Goal: Task Accomplishment & Management: Use online tool/utility

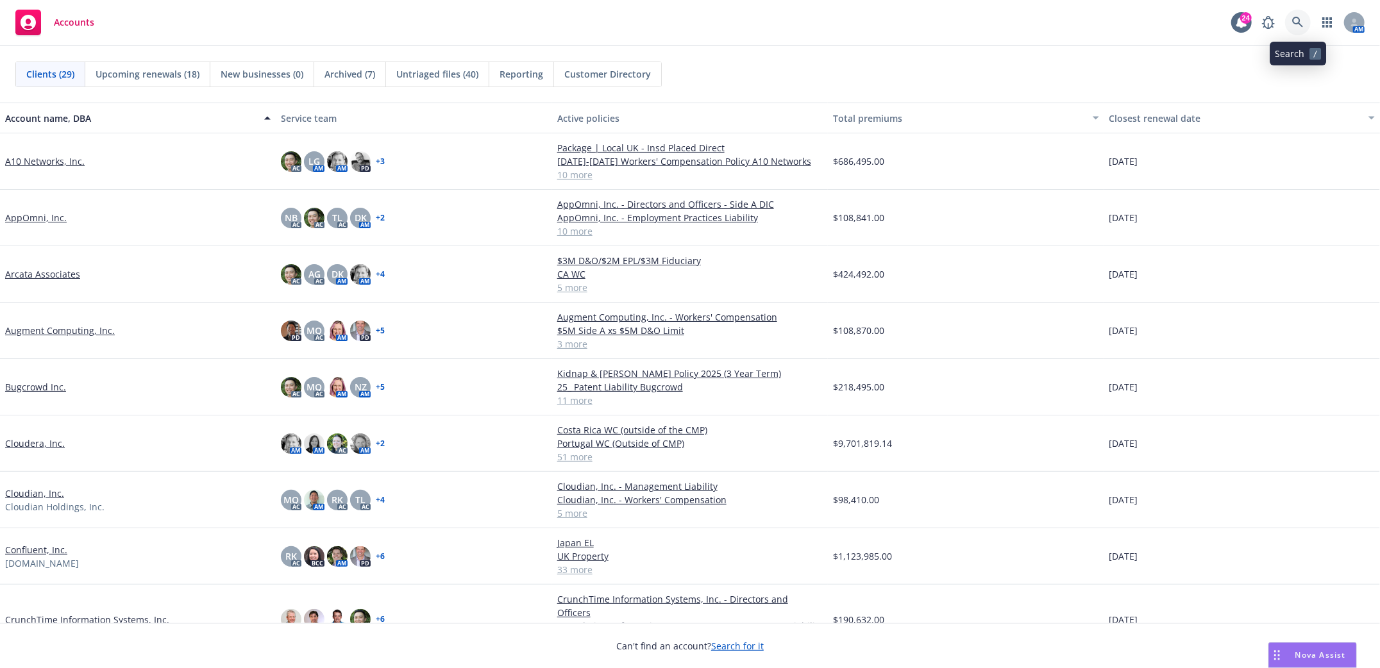
click at [1292, 26] on icon at bounding box center [1298, 23] width 12 height 12
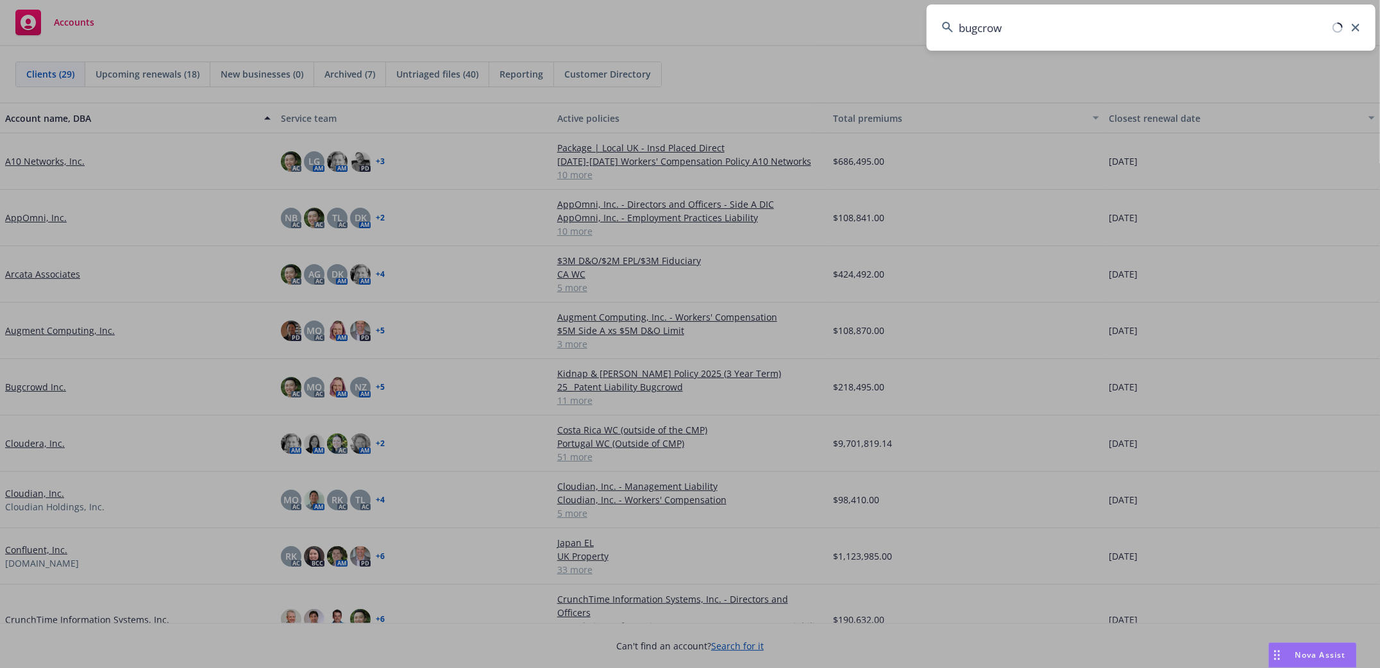
type input "bugcrowd"
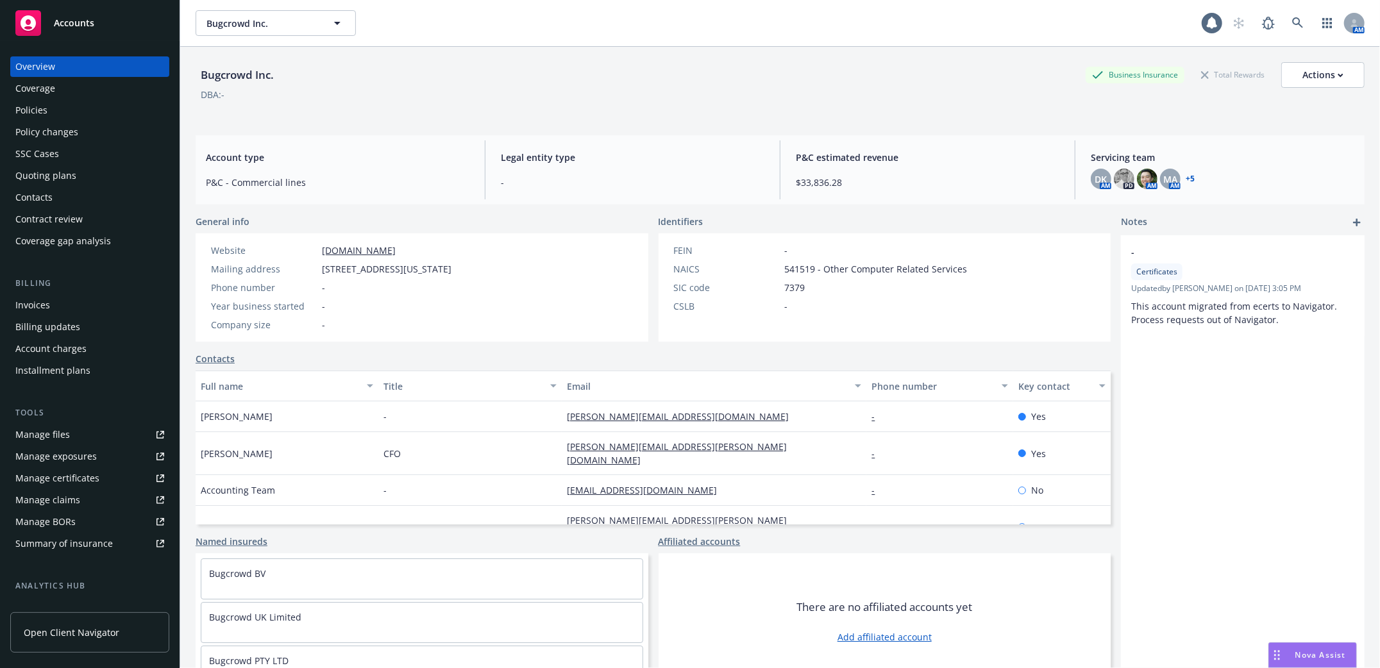
click at [37, 113] on div "Policies" at bounding box center [31, 110] width 32 height 21
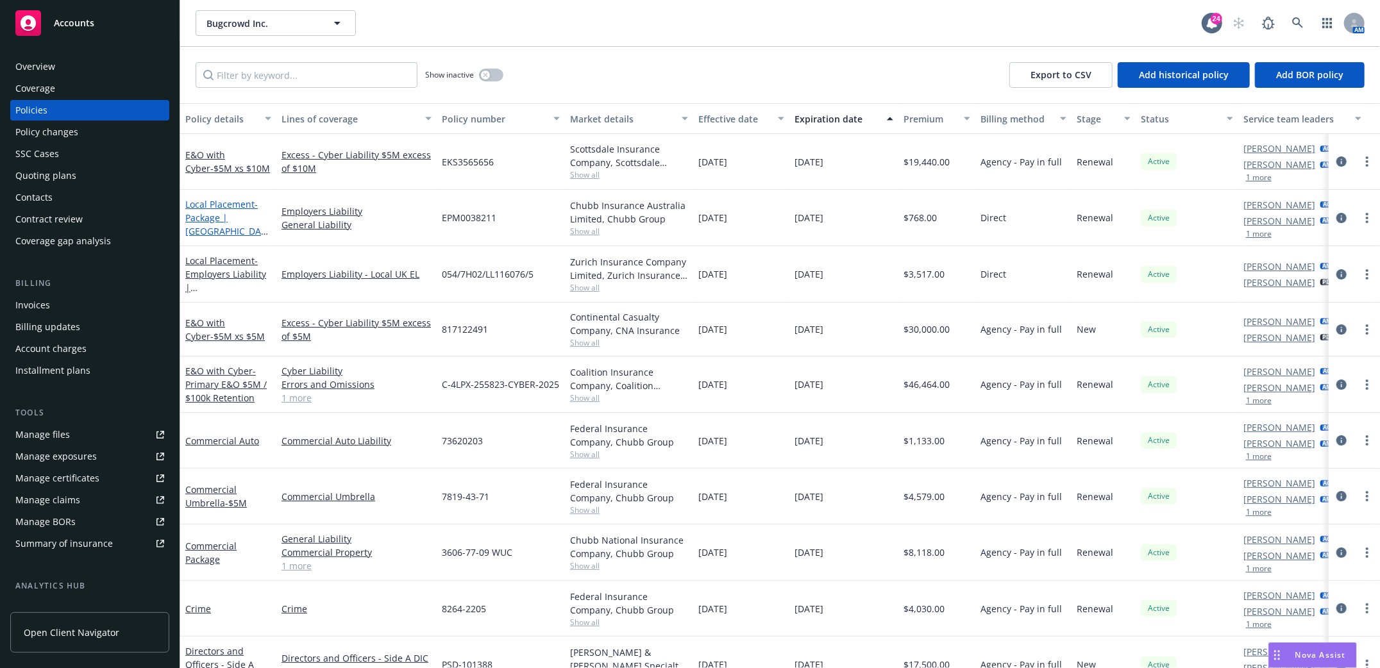
click at [222, 222] on span "- Package | Australia" at bounding box center [226, 224] width 83 height 53
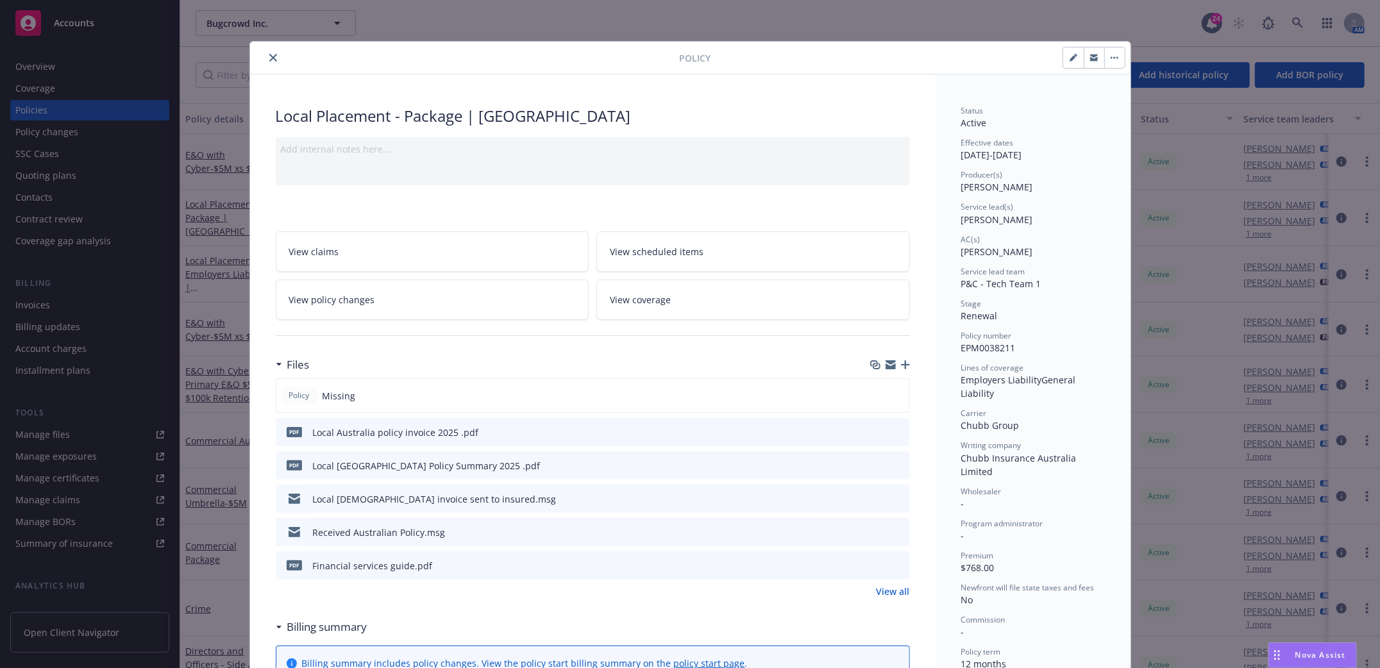
click at [901, 363] on icon "button" at bounding box center [905, 364] width 9 height 9
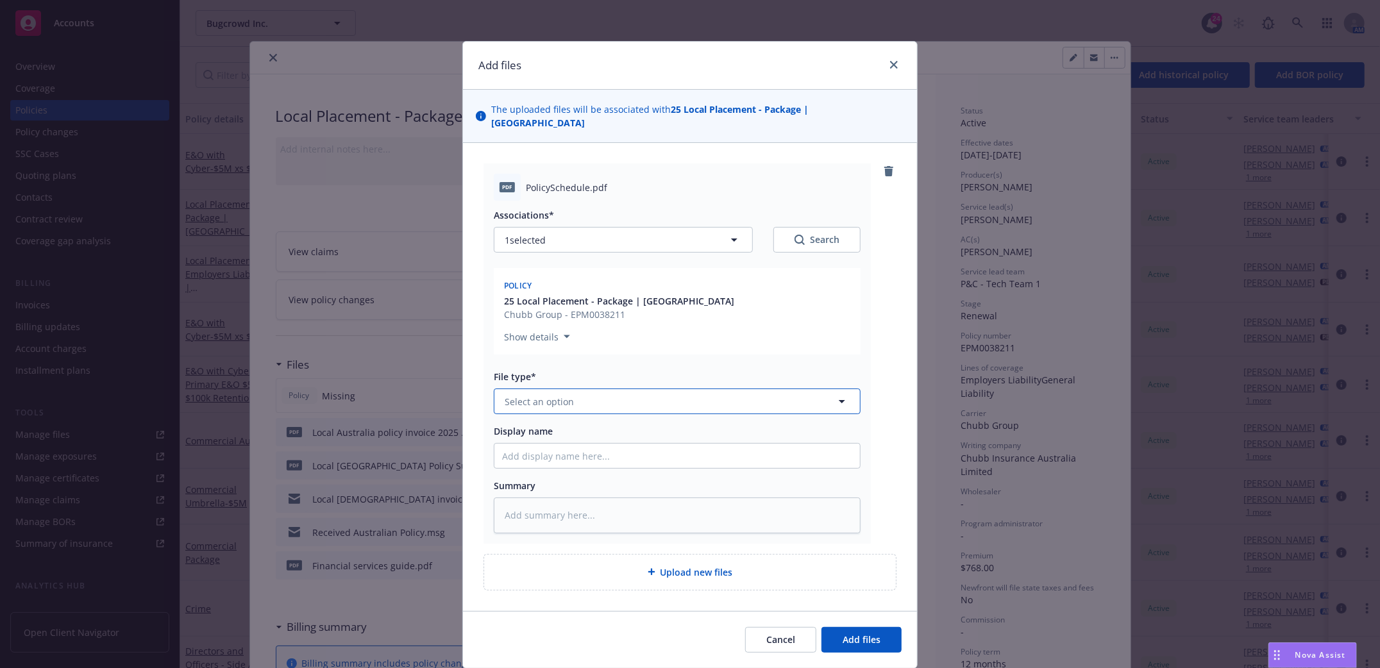
click at [834, 394] on icon "button" at bounding box center [841, 401] width 15 height 15
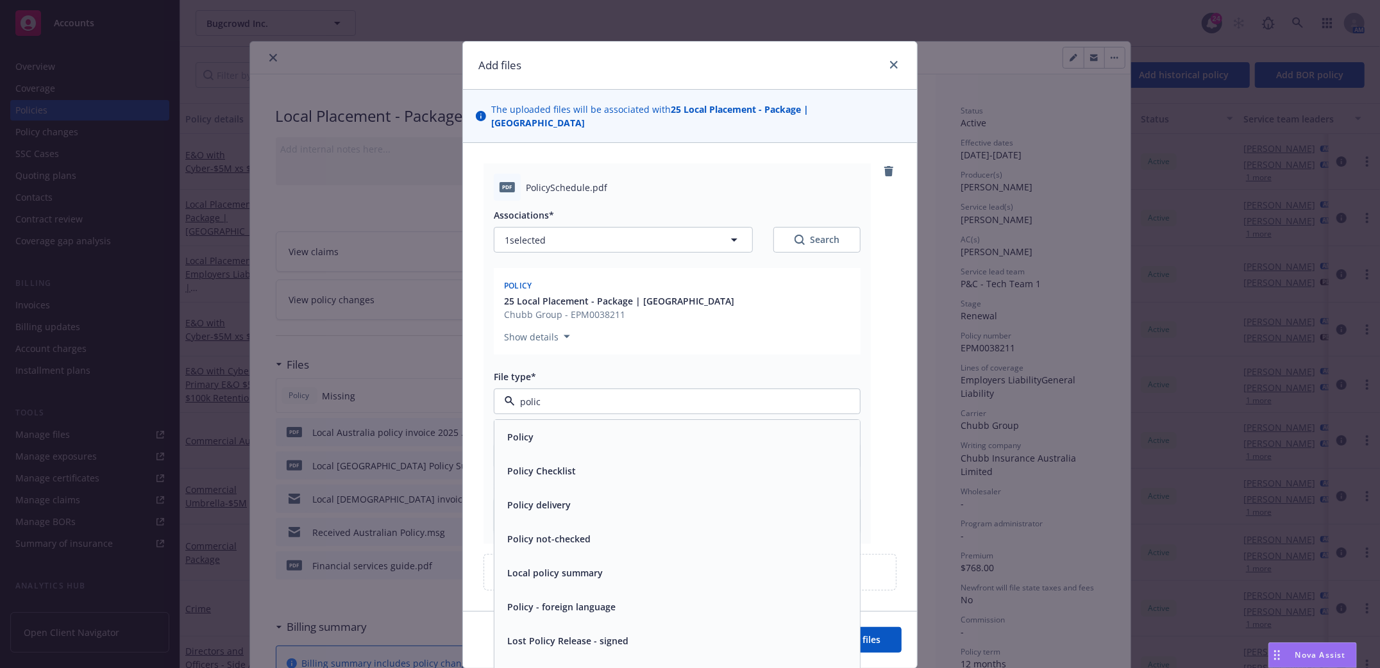
type input "policy"
click at [664, 433] on div "Policy" at bounding box center [676, 438] width 365 height 34
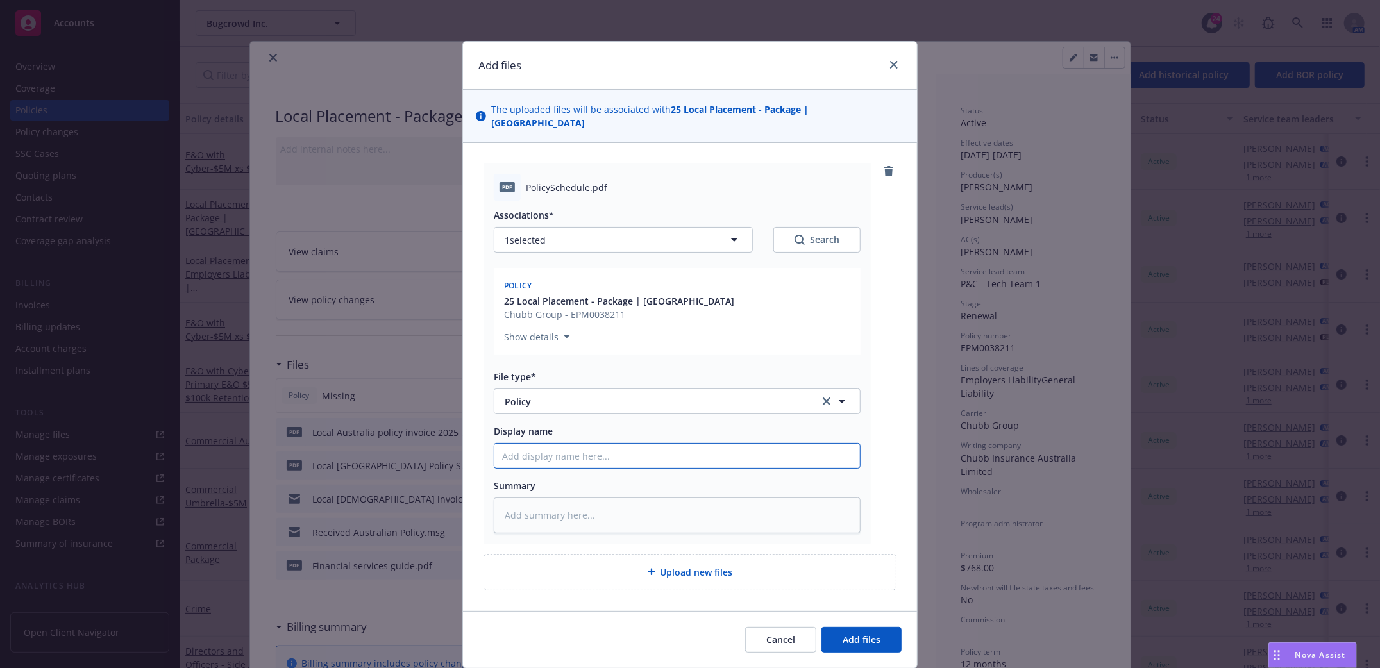
click at [567, 446] on input "Display name" at bounding box center [676, 456] width 365 height 24
type textarea "x"
type input "P"
type textarea "x"
type input "Po"
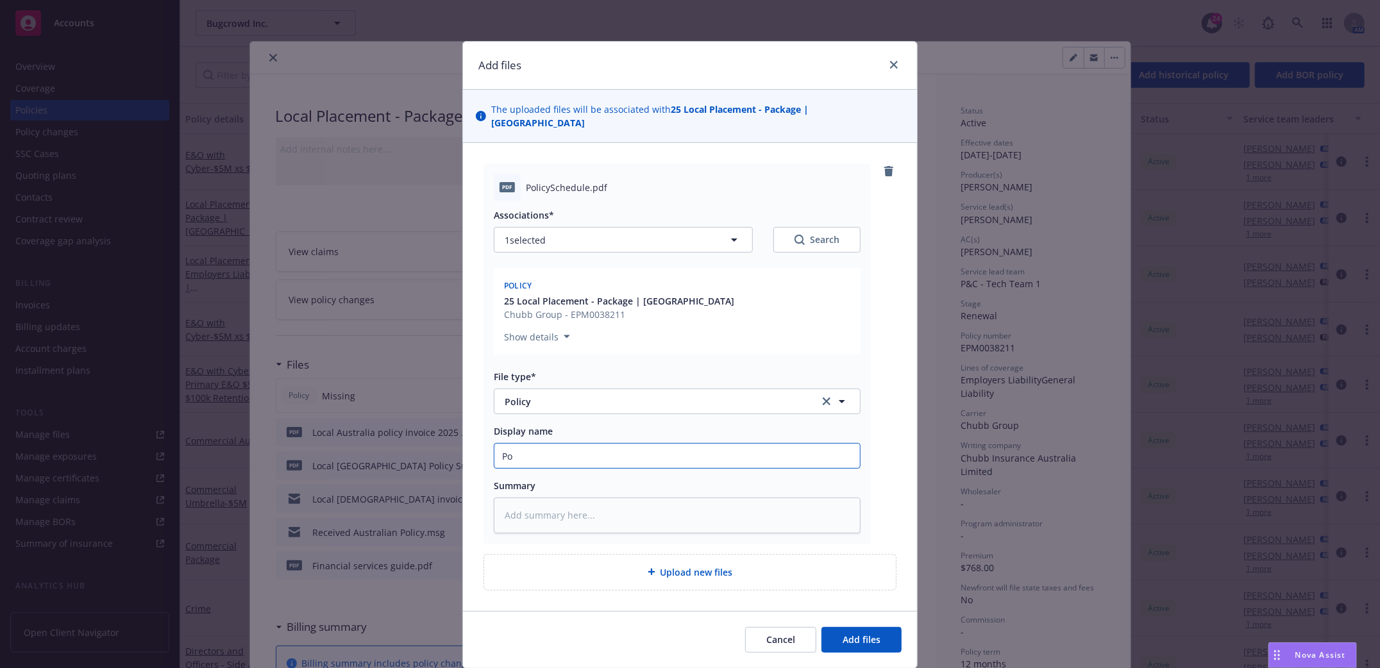
type textarea "x"
type input "Pol"
type textarea "x"
type input "Poli"
type textarea "x"
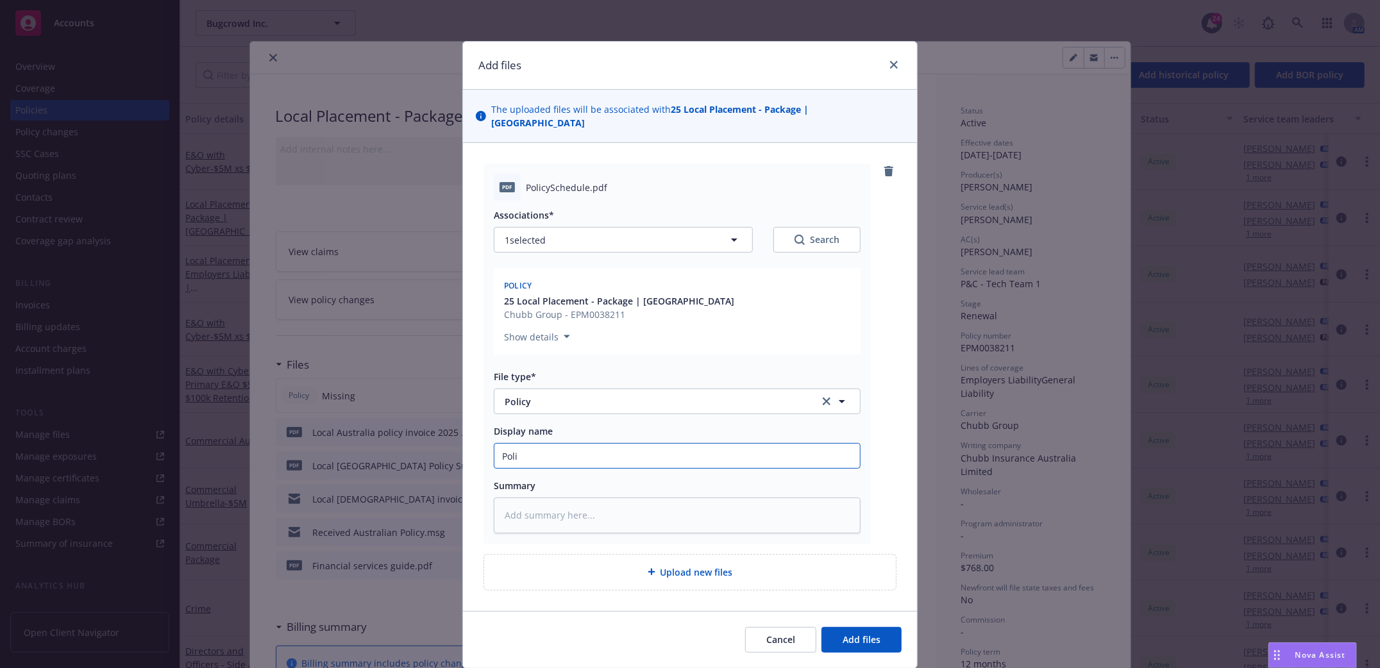
type input "Polic"
type textarea "x"
type input "Policy"
type textarea "x"
type input "Policy"
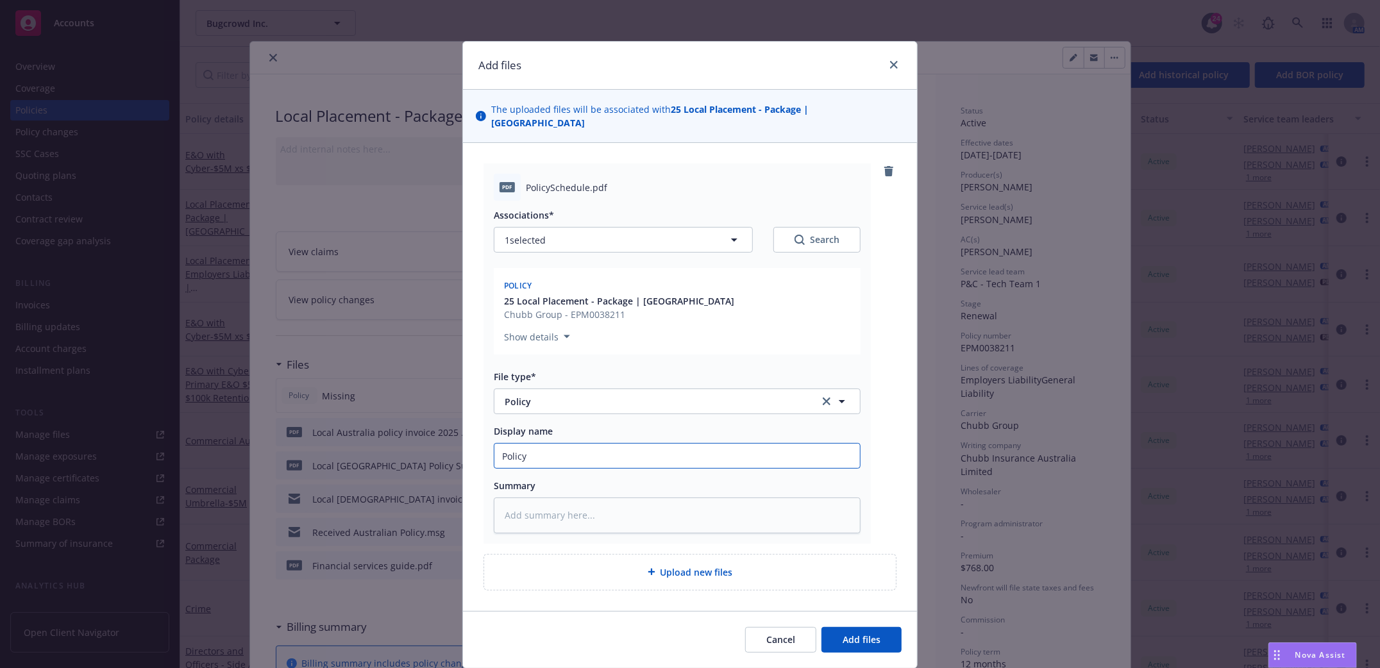
type textarea "x"
type input "Policy Sc"
type textarea "x"
type input "Policy Sch"
type textarea "x"
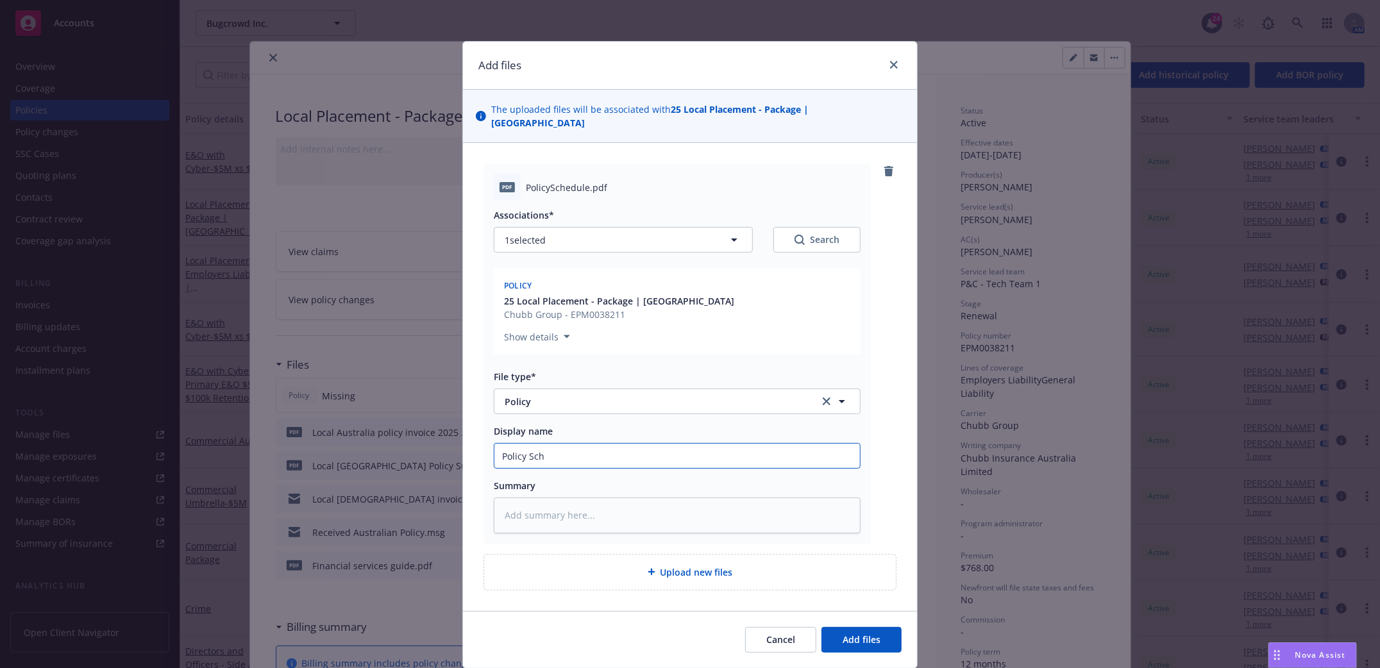
type input "Policy Sche"
type textarea "x"
type input "Policy Schedu"
type textarea "x"
type input "Policy Schedul"
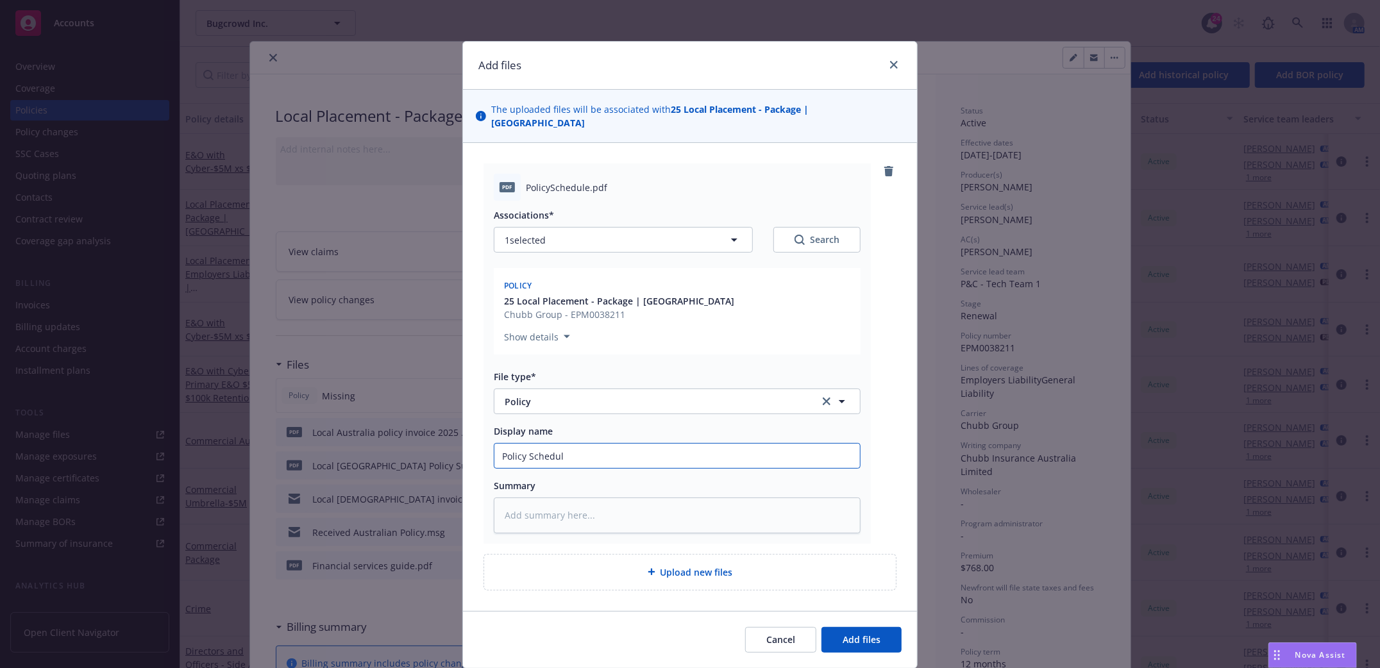
type textarea "x"
type input "Policy Schedule"
type textarea "x"
type input "Policy Schedule"
type textarea "x"
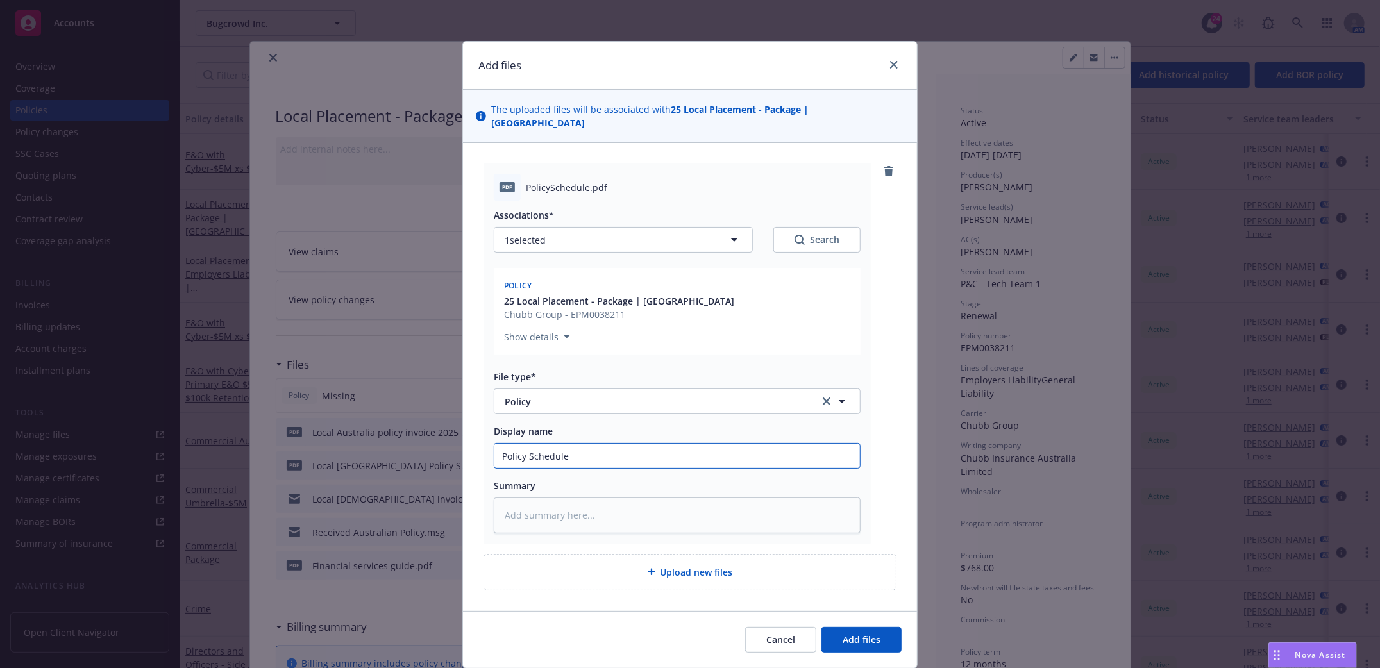
type input "Policy Schedule L"
type textarea "x"
type input "Policy Schedule Lo"
type textarea "x"
type input "Policy Schedule Loc"
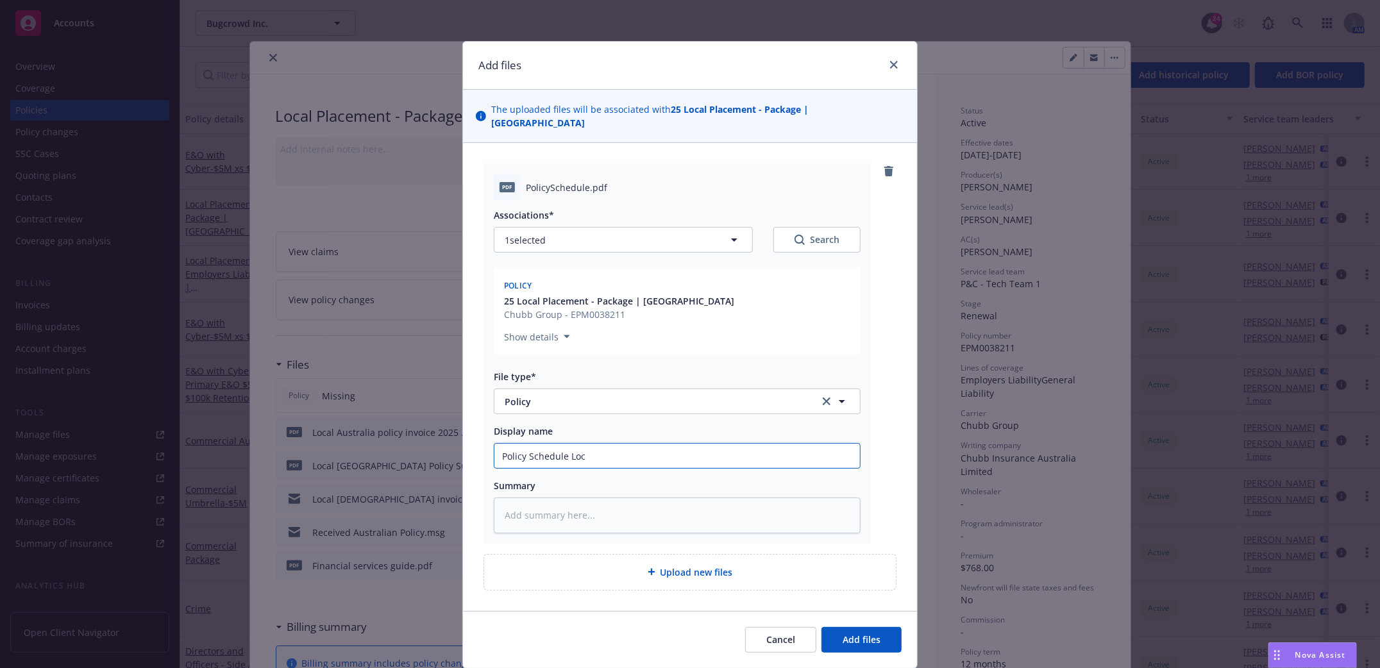
type textarea "x"
type input "Policy Schedule Local"
type textarea "x"
type input "Policy Schedule Local"
type textarea "x"
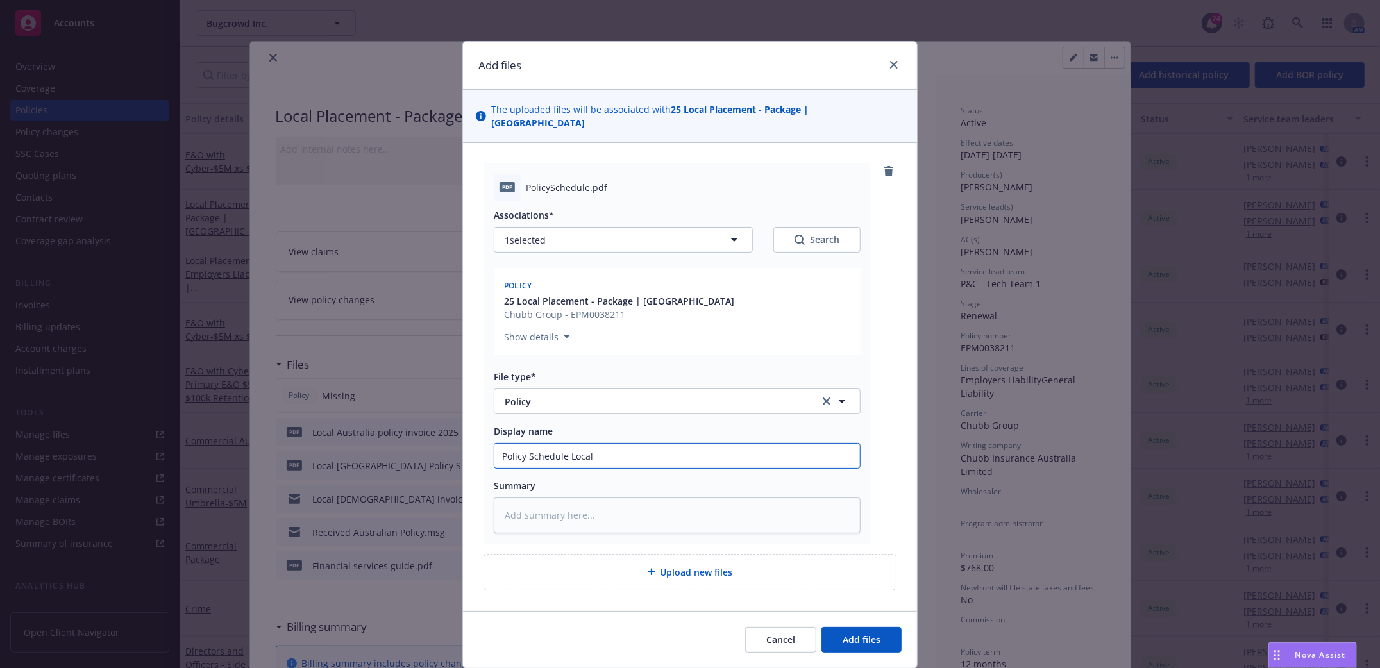
type input "Policy Schedule Local A"
type textarea "x"
type input "Policy Schedule Local Au"
type textarea "x"
type input "Policy Schedule Local Aust"
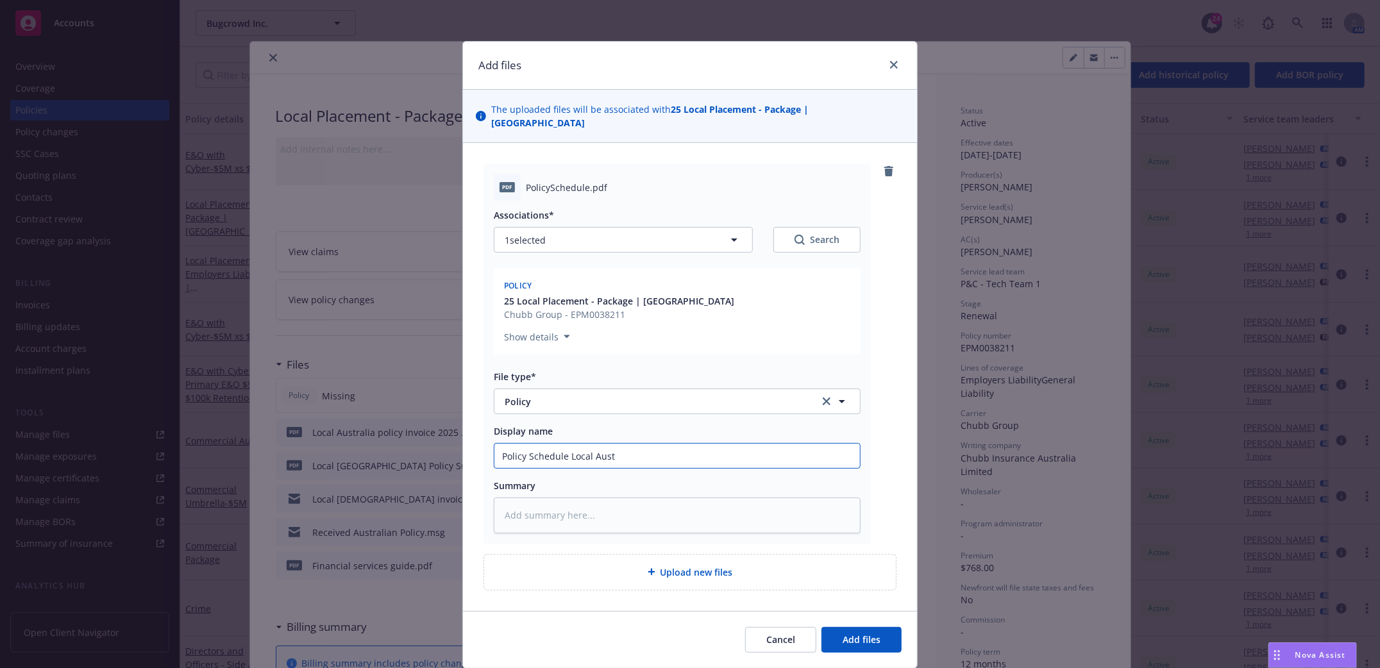
type textarea "x"
type input "Policy Schedule Local Austr"
type textarea "x"
type input "Policy Schedule Local Austra"
type textarea "x"
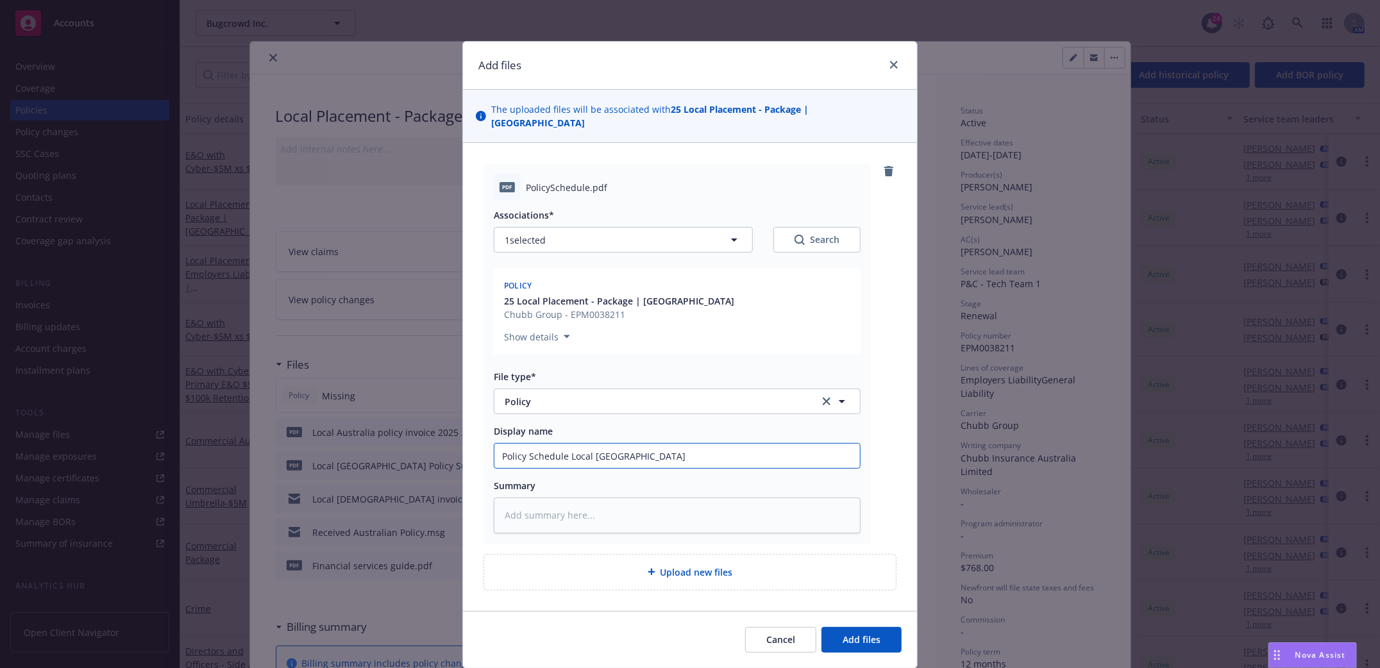
type input "Policy Schedule Local Austral"
type textarea "x"
type input "Policy Schedule Local Australi"
type textarea "x"
type input "Policy Schedule Local Australia"
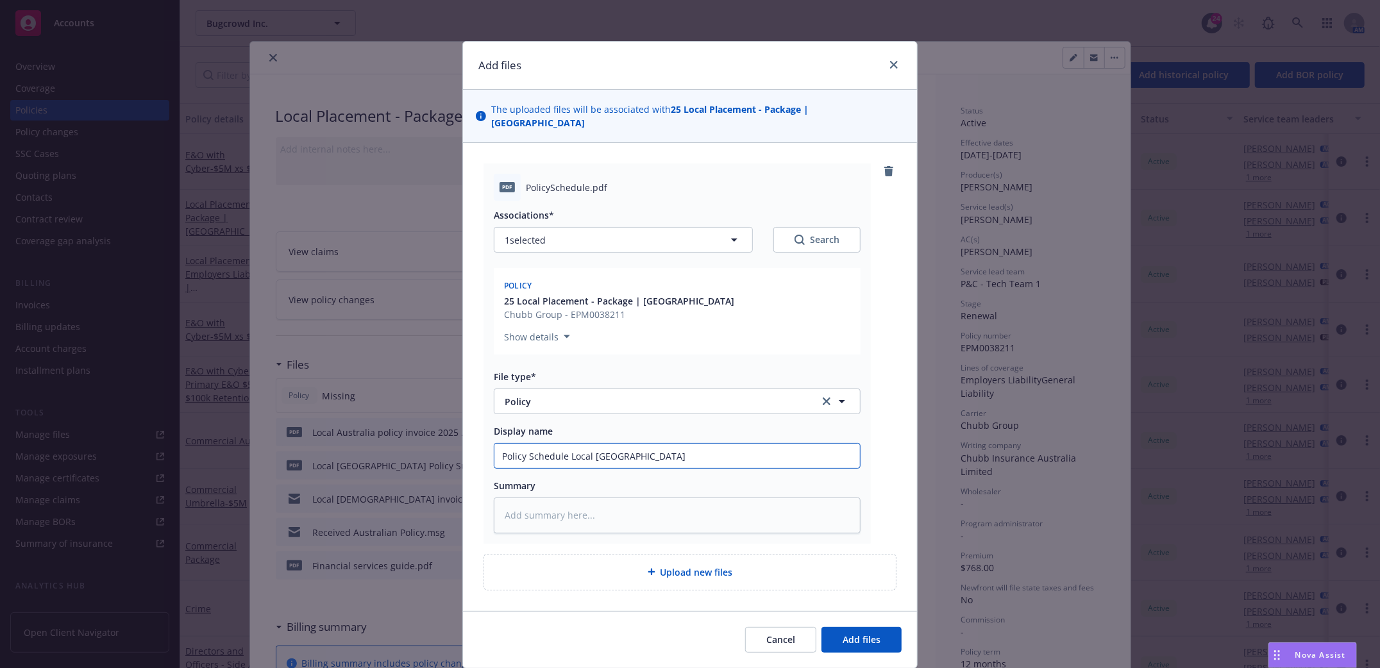
type textarea "x"
type input "Policy Schedule Local Australia"
type textarea "x"
type input "Policy Schedule Local Australia 2"
type textarea "x"
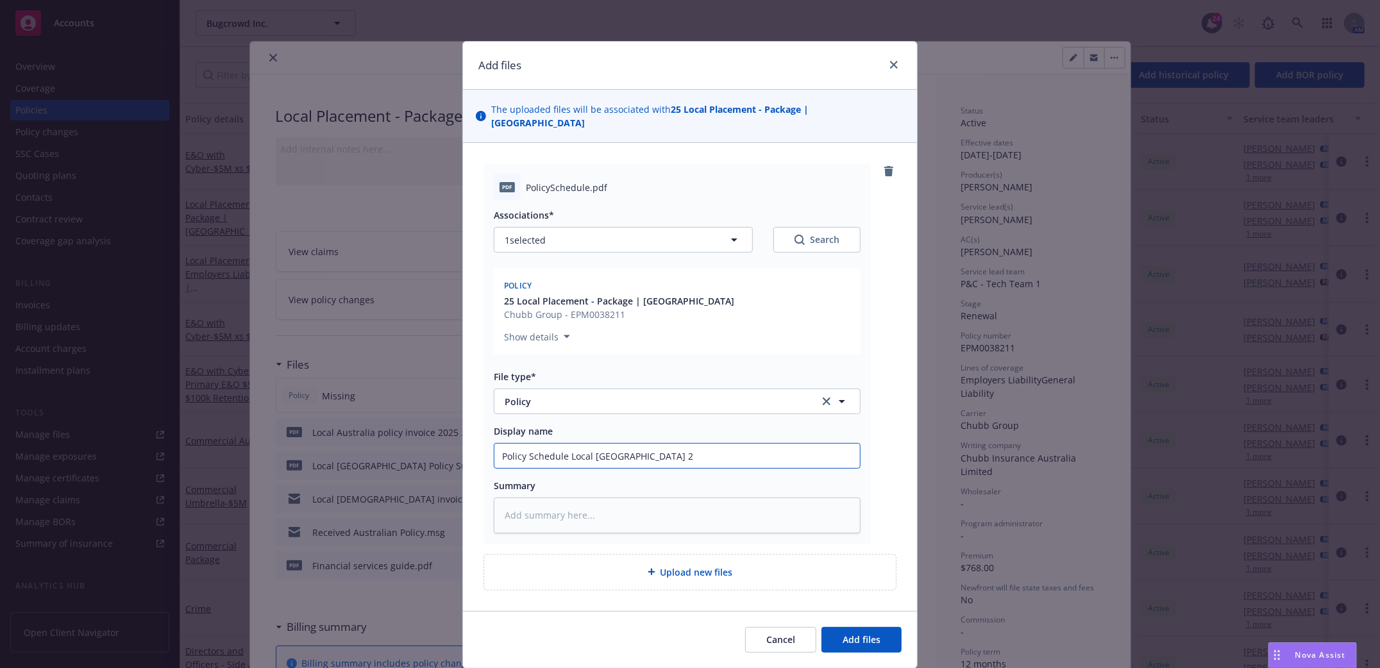
type input "Policy Schedule Local Australia 20"
type textarea "x"
type input "Policy Schedule Local Australia 202"
type textarea "x"
type input "Policy Schedule Local Australia 2025"
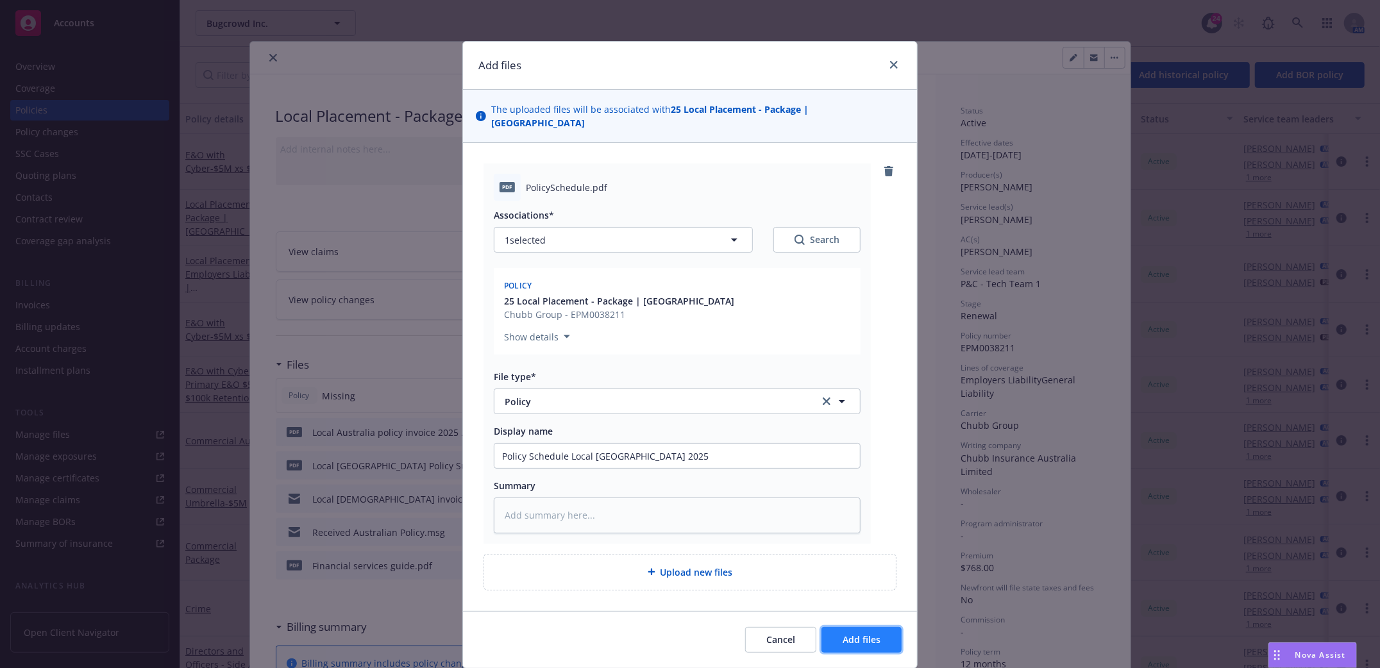
click at [855, 633] on span "Add files" at bounding box center [861, 639] width 38 height 12
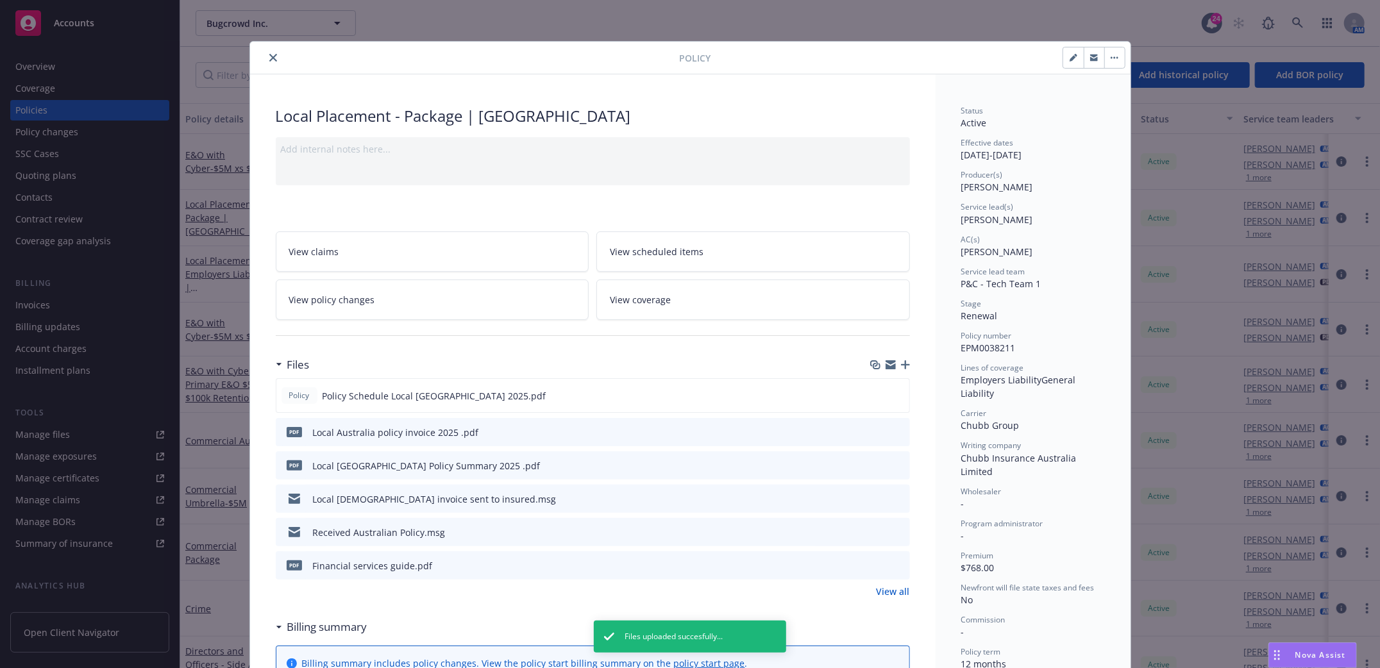
click at [901, 367] on icon "button" at bounding box center [905, 364] width 9 height 9
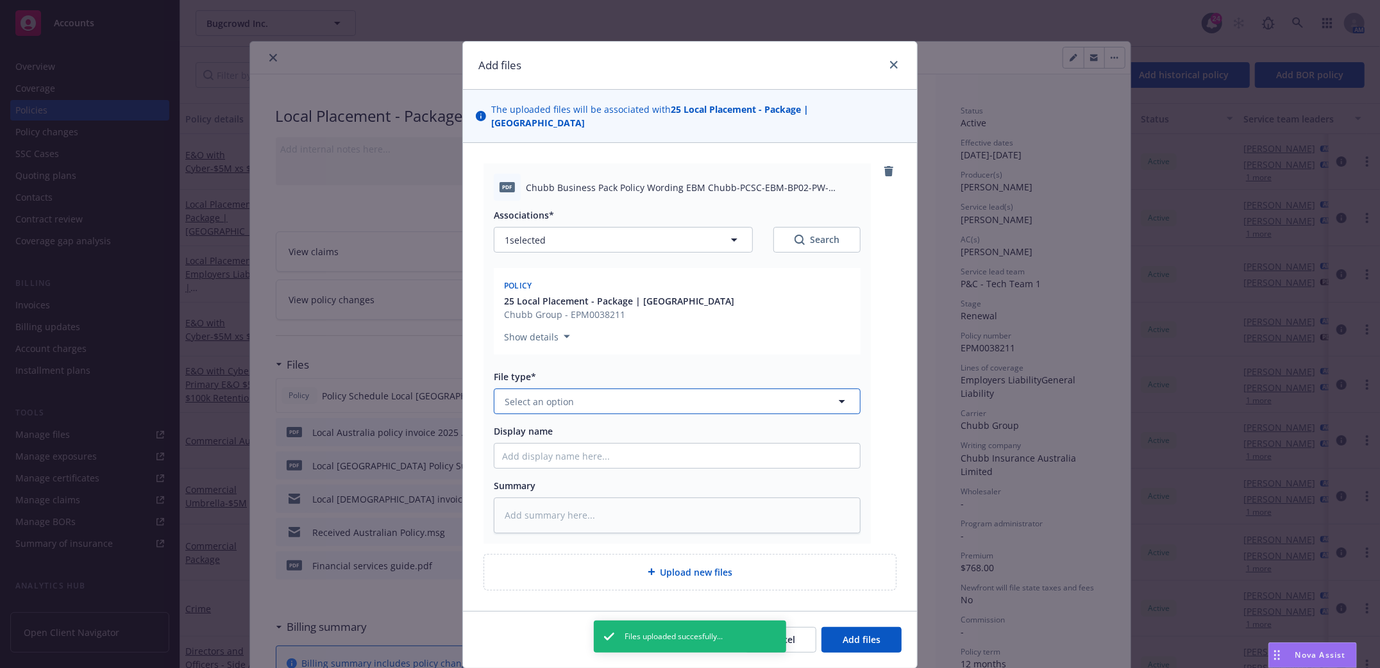
click at [662, 390] on button "Select an option" at bounding box center [677, 402] width 367 height 26
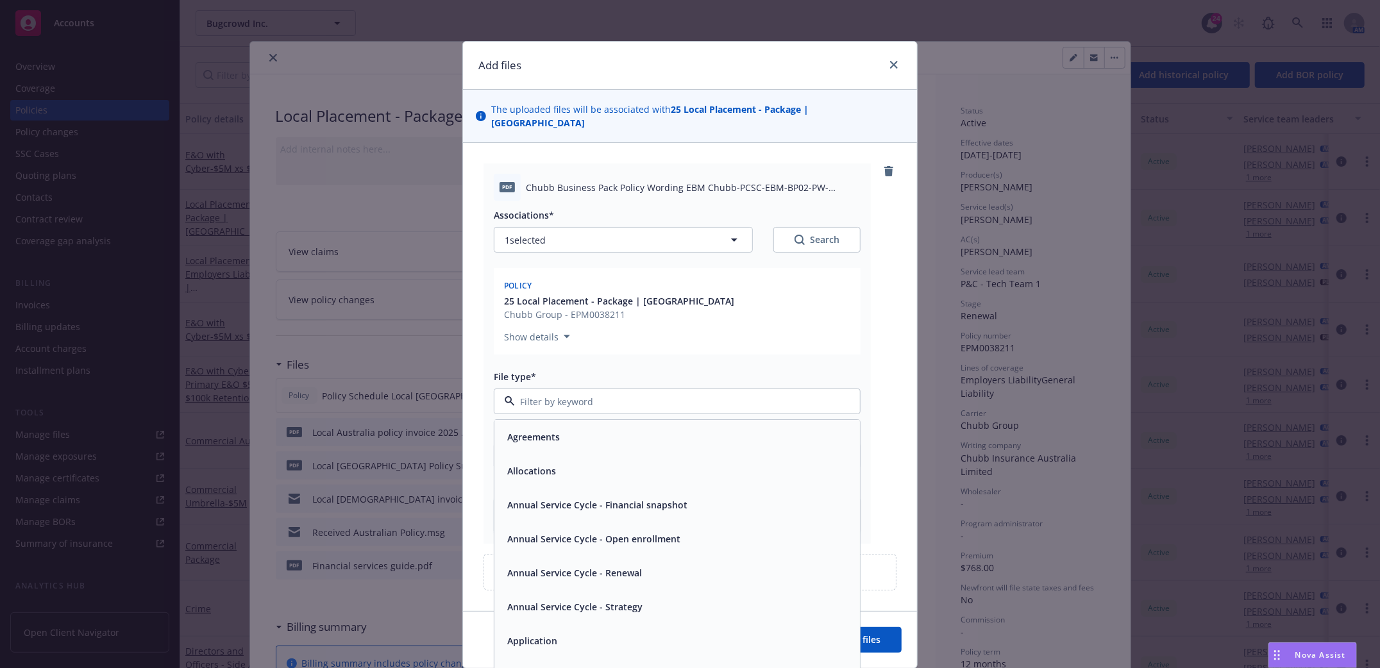
type textarea "x"
type input "policy"
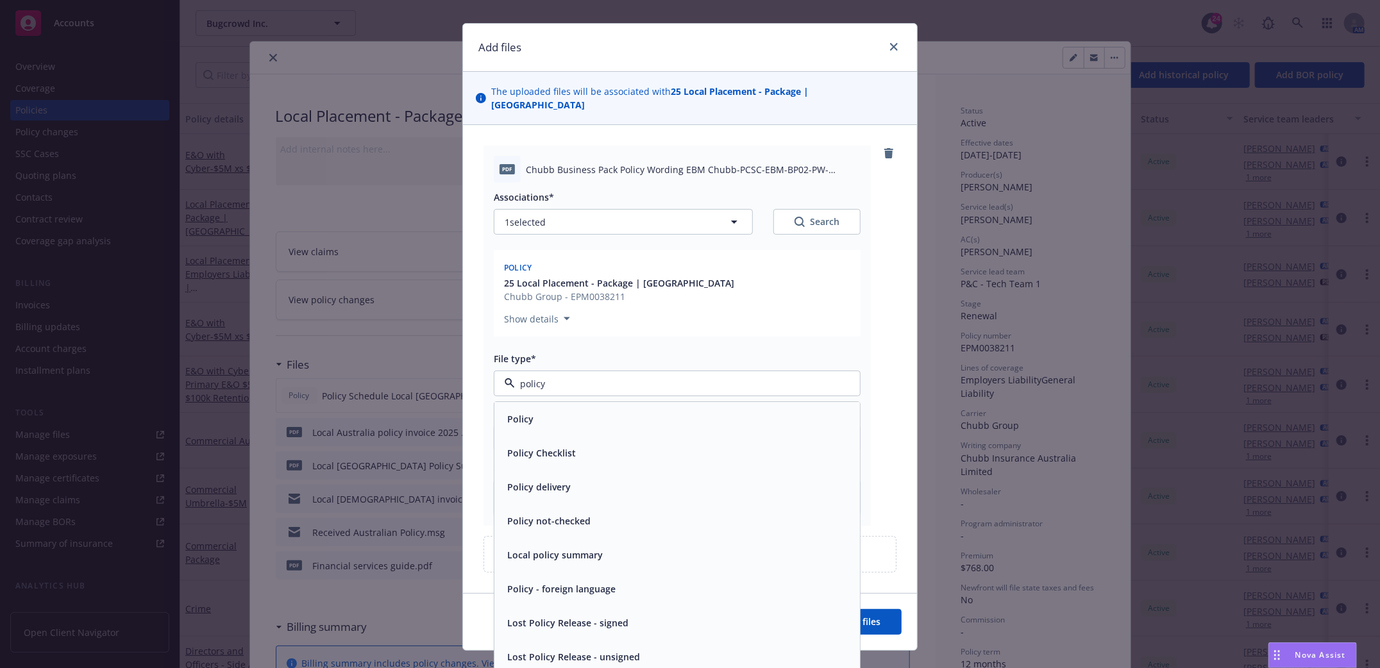
scroll to position [28, 0]
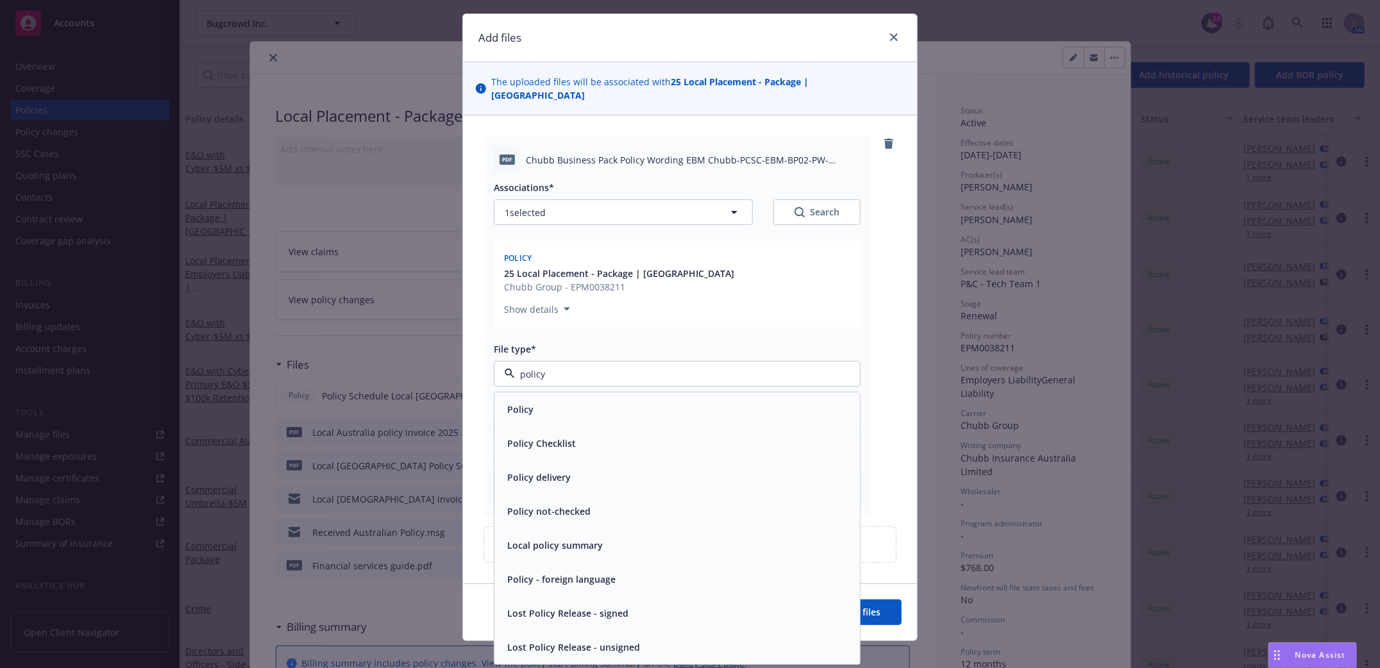
click at [508, 403] on span "Policy" at bounding box center [520, 409] width 26 height 13
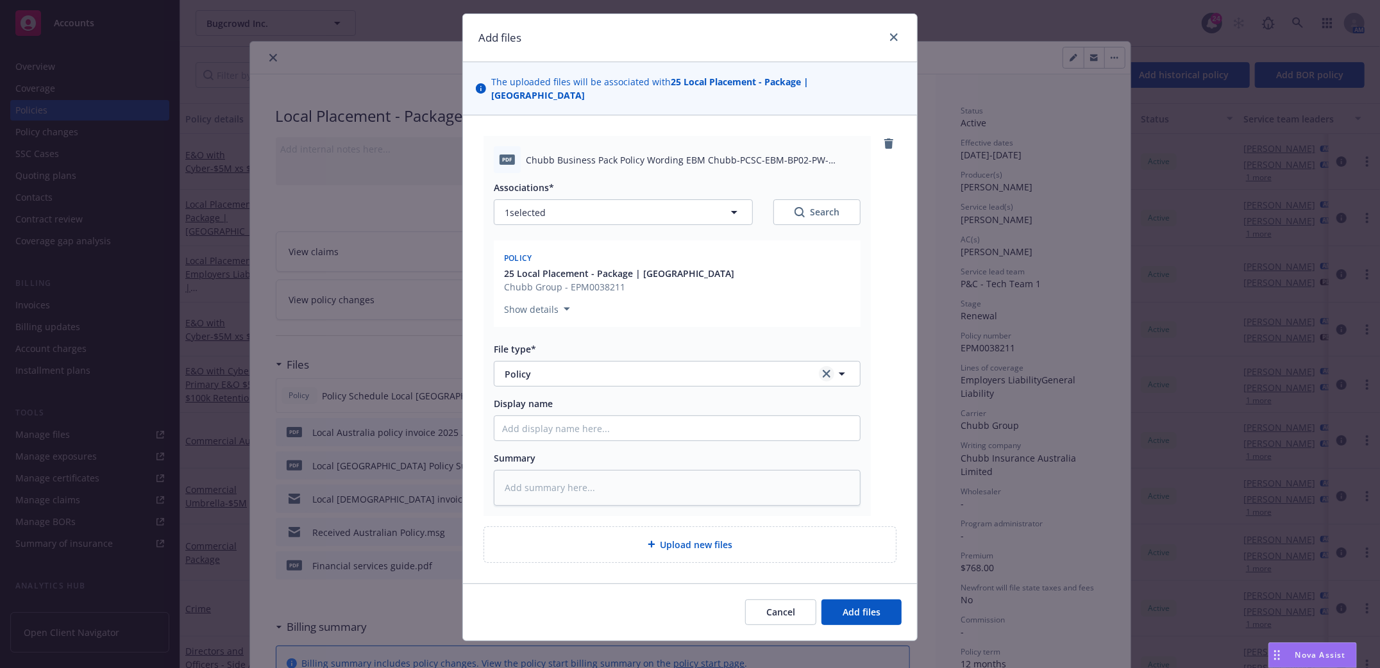
click at [826, 366] on link "clear selection" at bounding box center [826, 373] width 15 height 15
type textarea "x"
click at [539, 367] on span "Select an option" at bounding box center [539, 373] width 69 height 13
drag, startPoint x: 535, startPoint y: 358, endPoint x: 415, endPoint y: 355, distance: 119.3
click at [415, 356] on div "Add files The uploaded files will be associated with 25 Local Placement - Packa…" at bounding box center [690, 334] width 1380 height 668
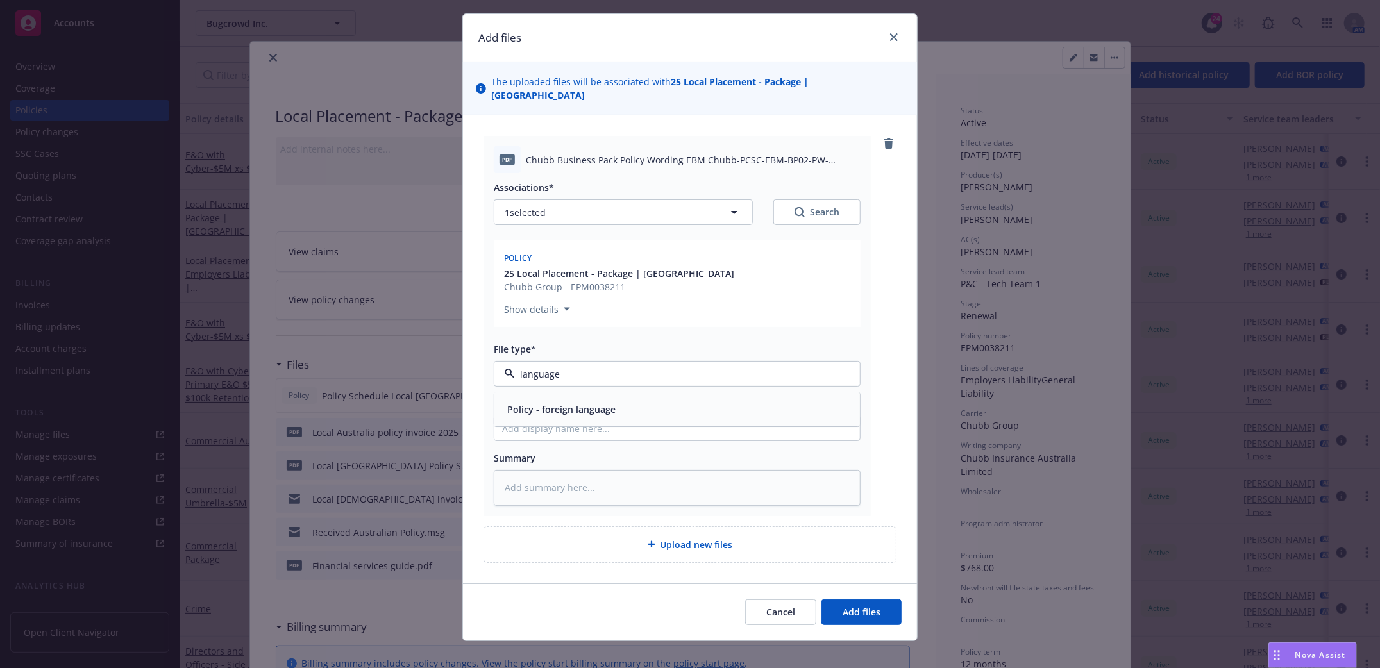
type input "language"
drag, startPoint x: 574, startPoint y: 350, endPoint x: 311, endPoint y: 348, distance: 263.5
click at [311, 350] on div "Add files The uploaded files will be associated with 25 Local Placement - Packa…" at bounding box center [690, 334] width 1380 height 668
click at [545, 369] on button "Select an option" at bounding box center [677, 374] width 367 height 26
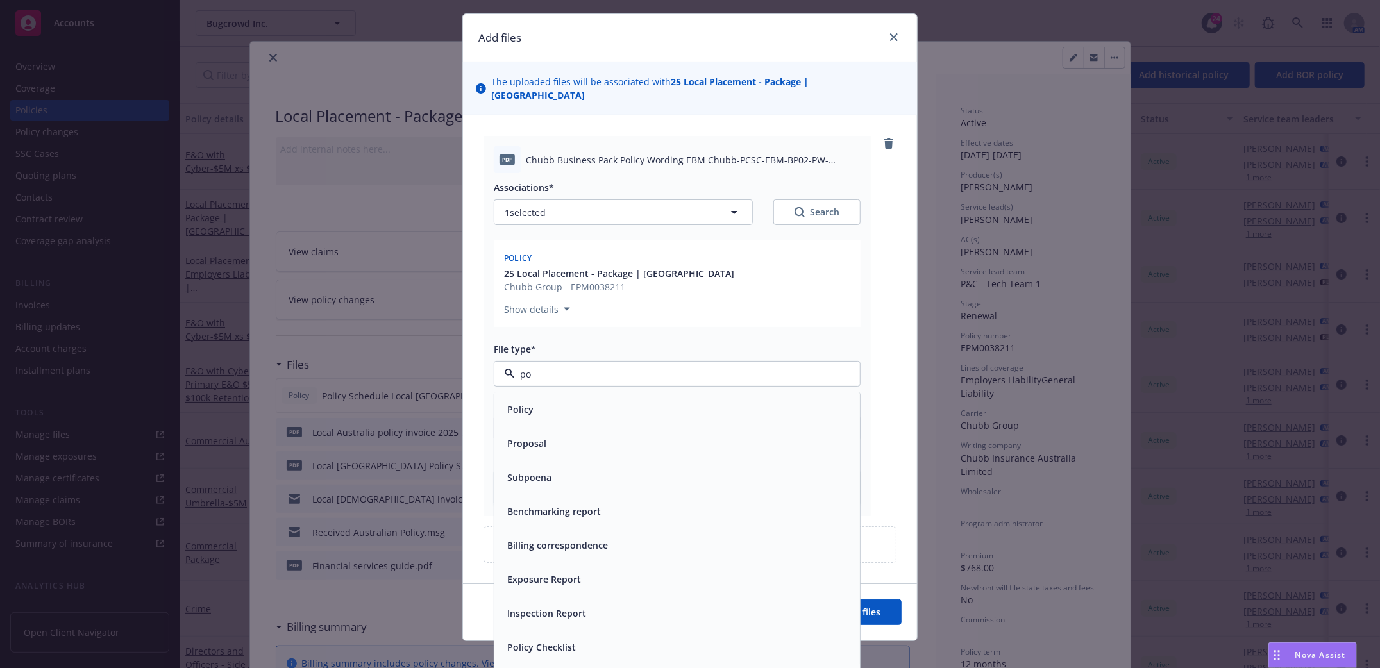
type input "pol"
type textarea "x"
type input "policy"
click at [521, 475] on div "Policy delivery" at bounding box center [676, 478] width 365 height 34
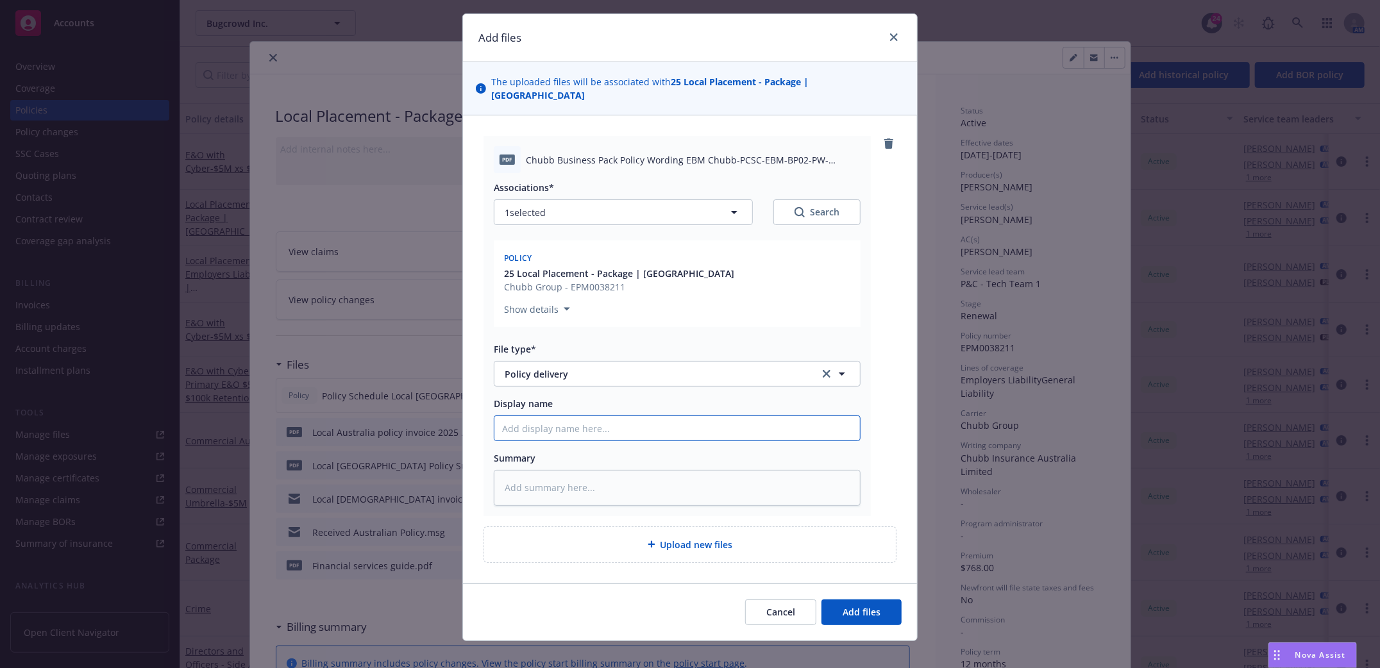
click at [522, 423] on input "Display name" at bounding box center [676, 428] width 365 height 24
type textarea "x"
type input "P"
type textarea "x"
type input "Po"
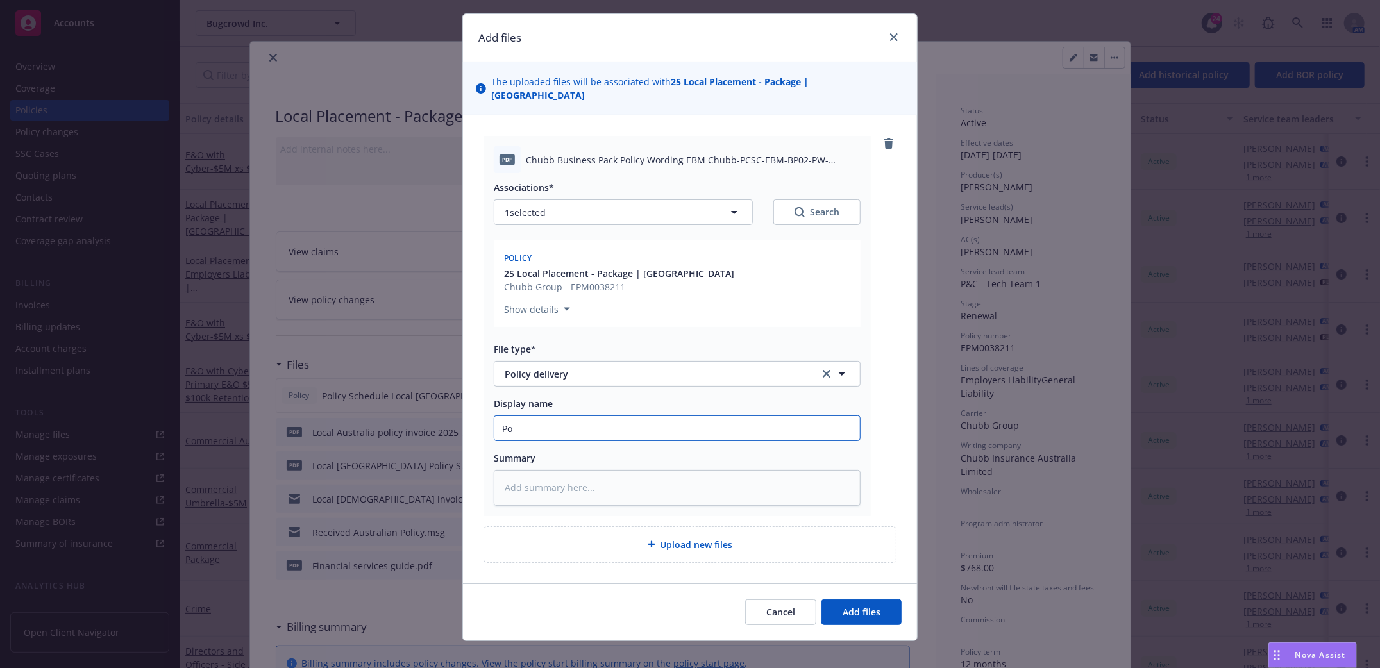
type textarea "x"
type input "Pol"
type textarea "x"
type input "Poli"
type textarea "x"
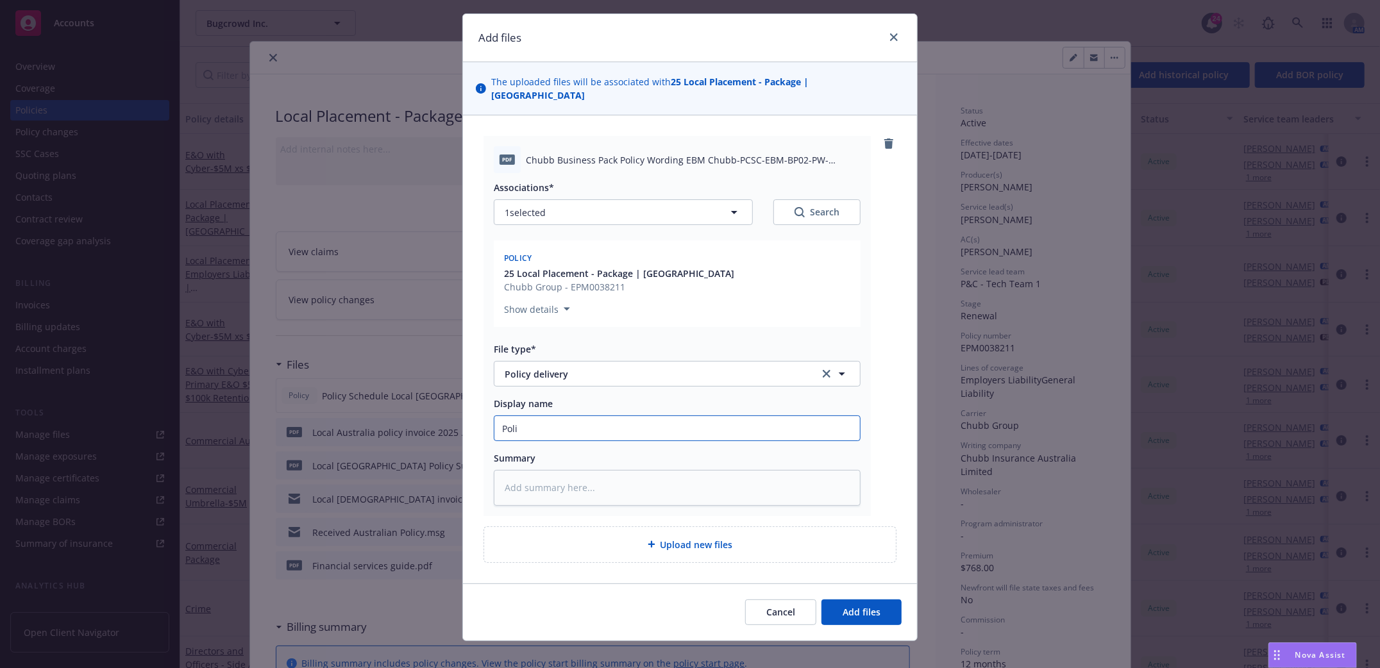
type input "Polic"
type textarea "x"
type input "Policy"
type textarea "x"
type input "Policy"
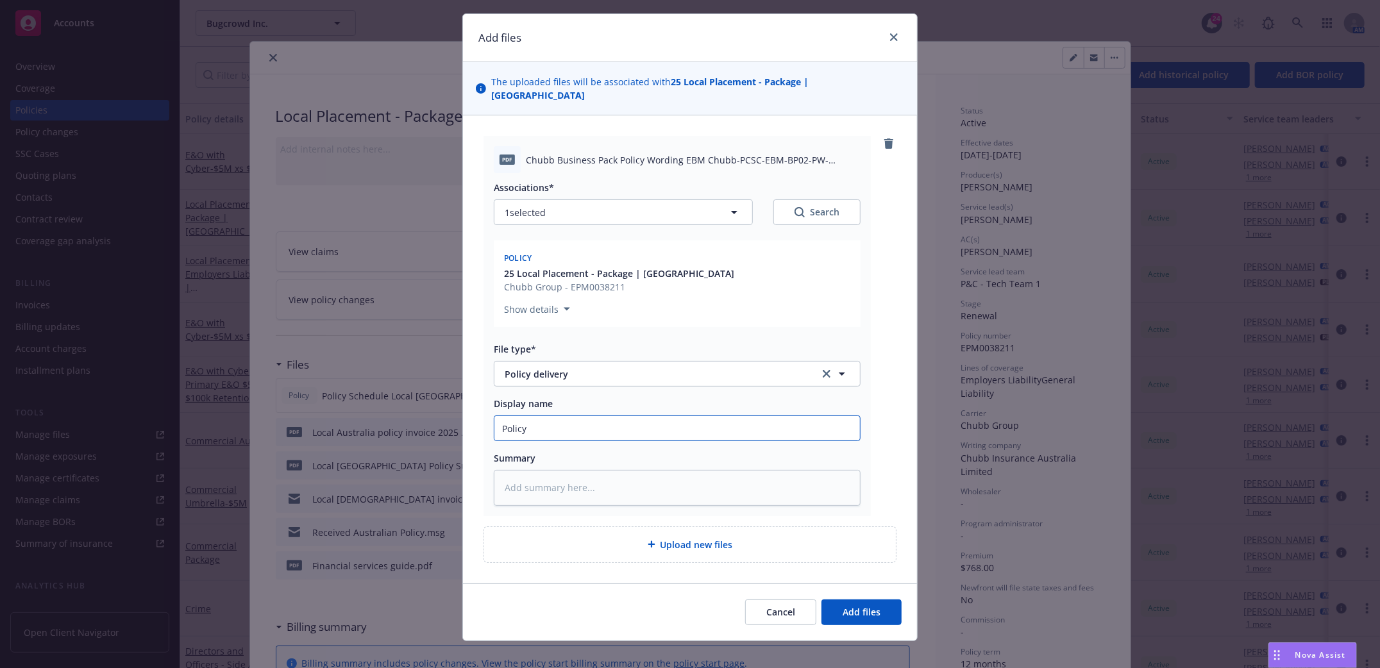
type textarea "x"
type input "Policy Wo"
type textarea "x"
type input "Policy Wor"
type textarea "x"
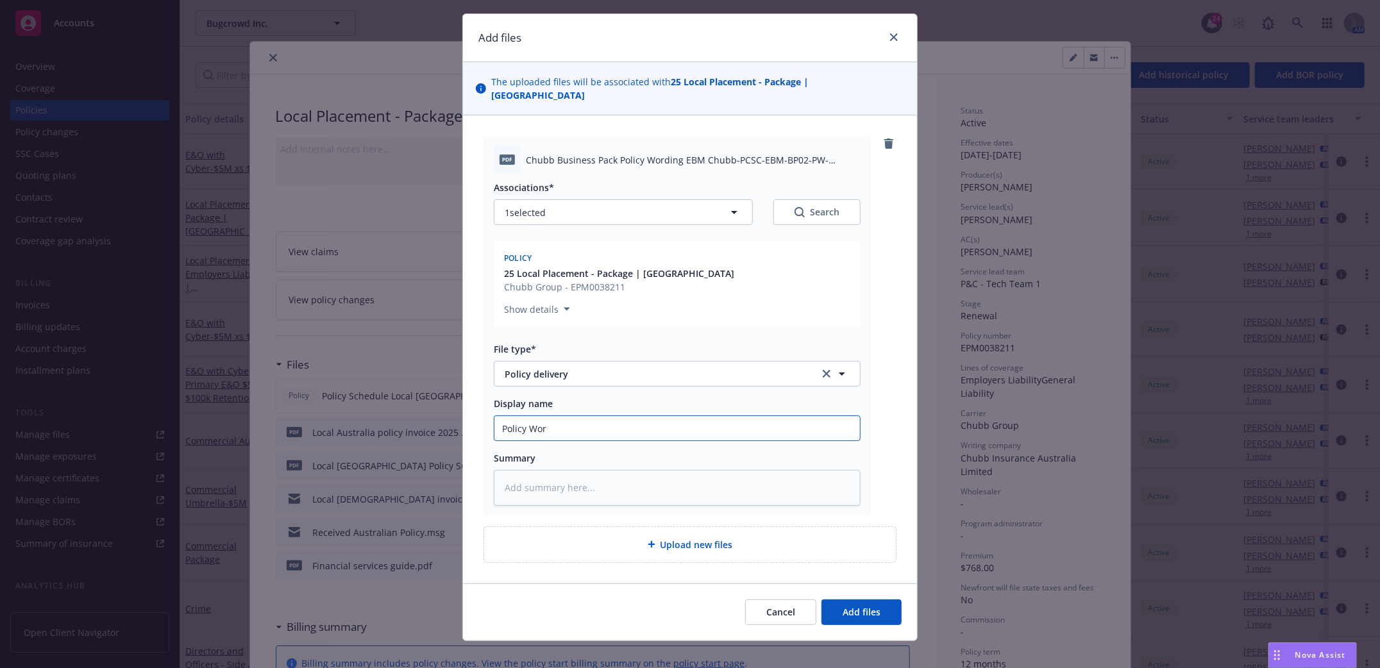
type input "Policy Word"
type textarea "x"
type input "Policy Wordi"
type textarea "x"
type input "Policy Wordin"
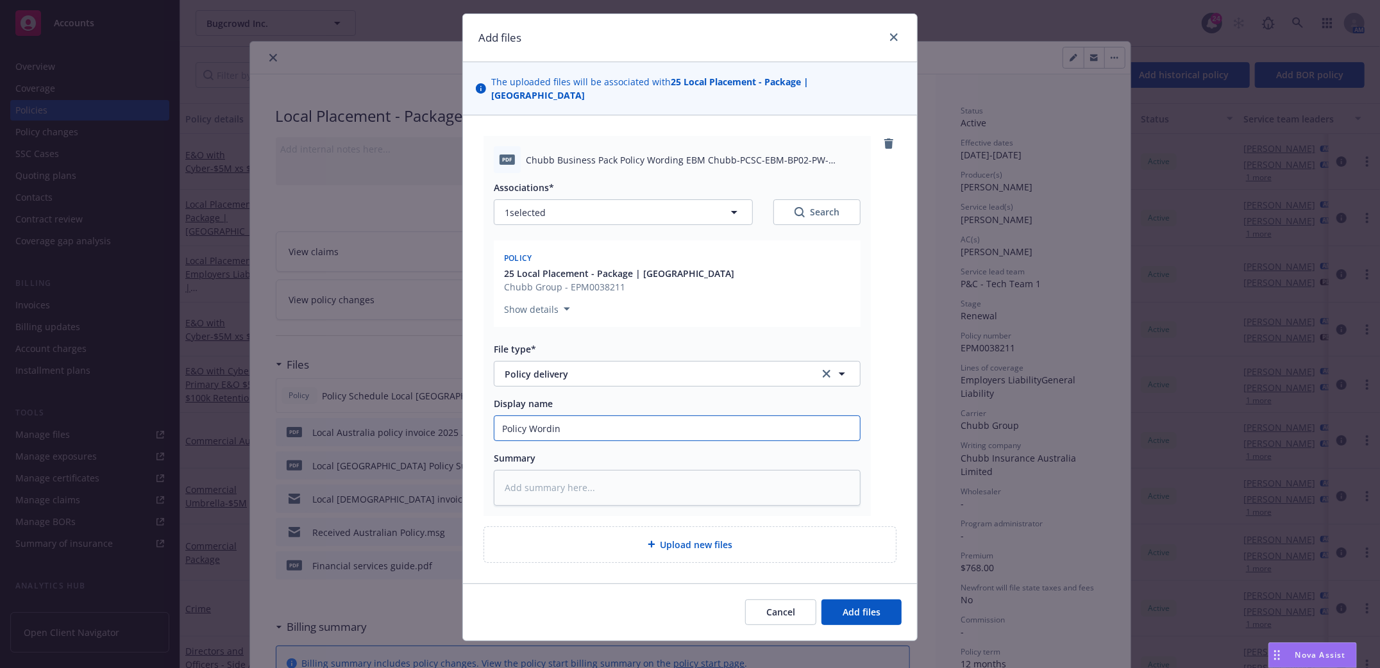
type textarea "x"
type input "Policy Wording"
type textarea "x"
type input "Policy Wording"
type textarea "x"
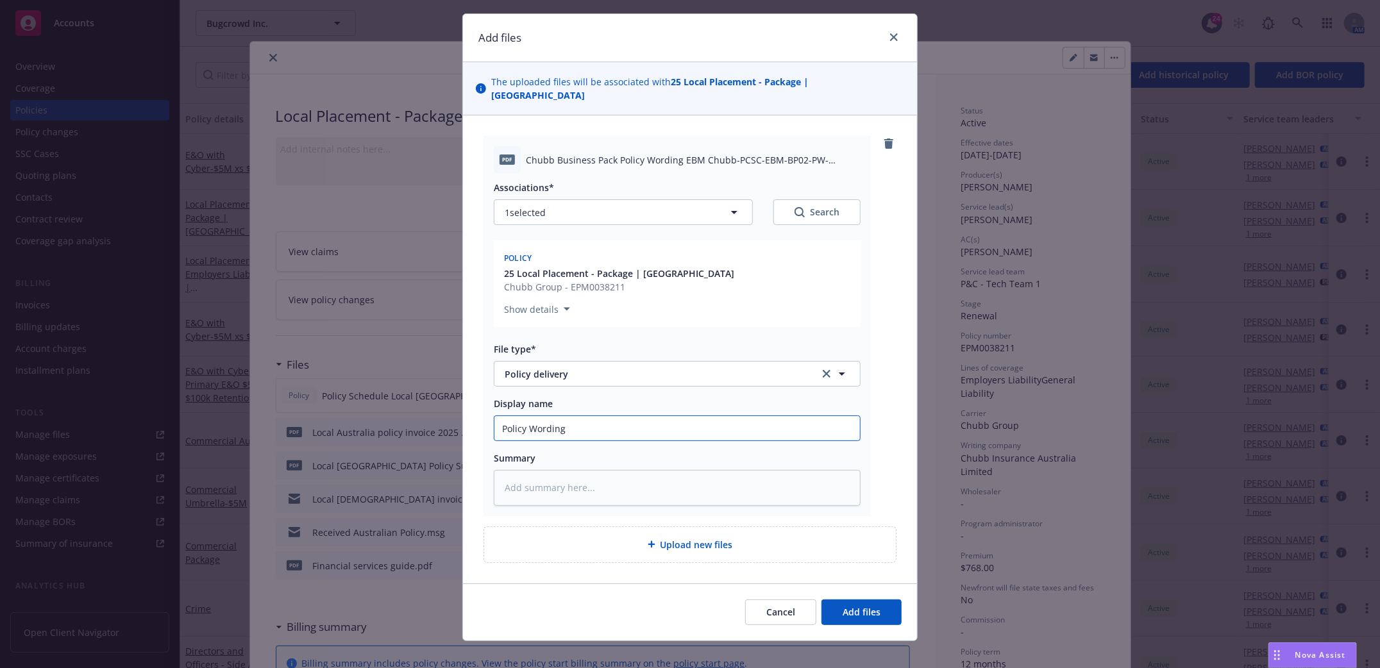
type input "Policy Wording L"
type textarea "x"
type input "Policy Wording Lo"
type textarea "x"
type input "Policy Wording Loc"
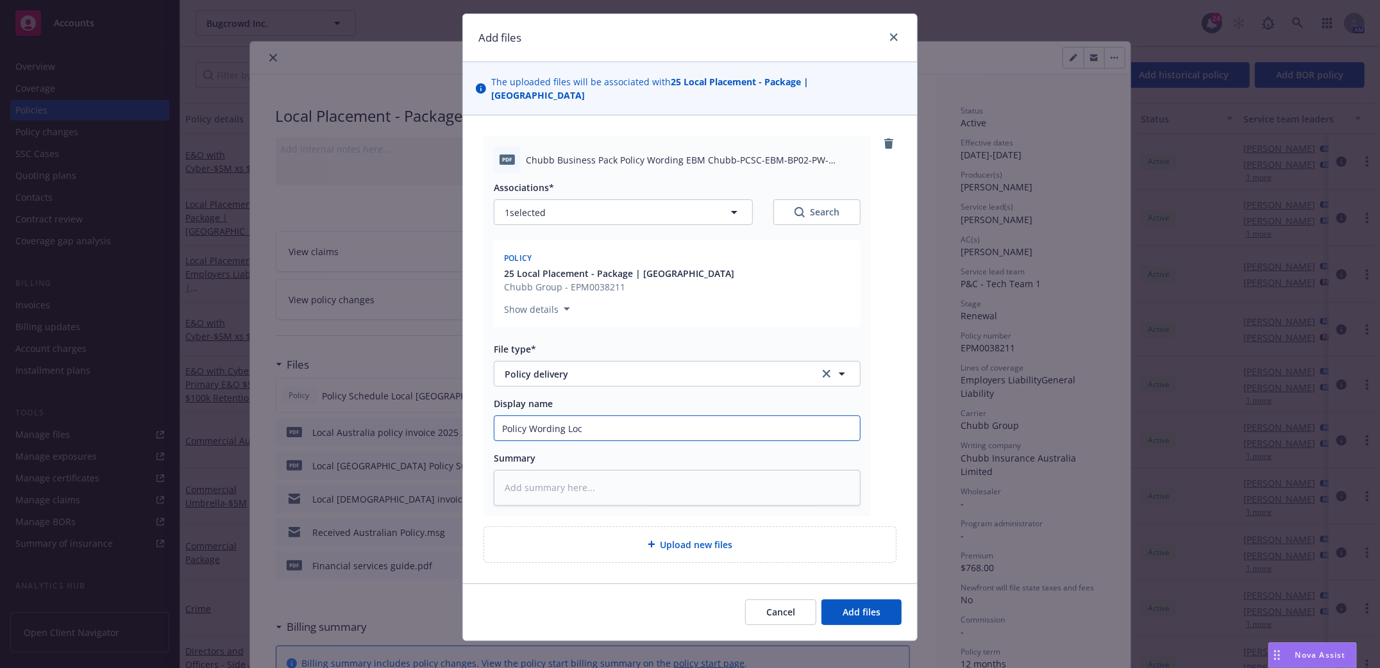
type textarea "x"
type input "Policy Wording Loca"
type textarea "x"
type input "Policy Wording Local"
type textarea "x"
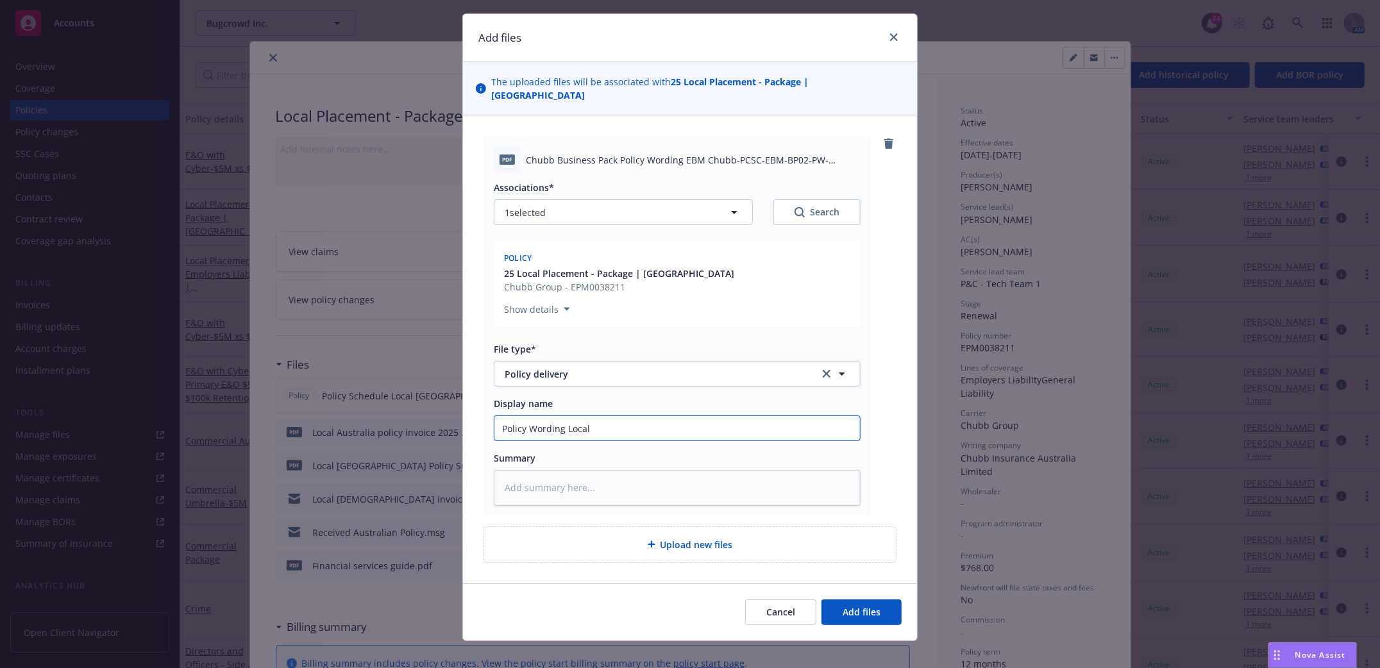
type input "Policy Wording Local"
type textarea "x"
type input "Policy Wording Local A"
type textarea "x"
type input "Policy Wording Local Au"
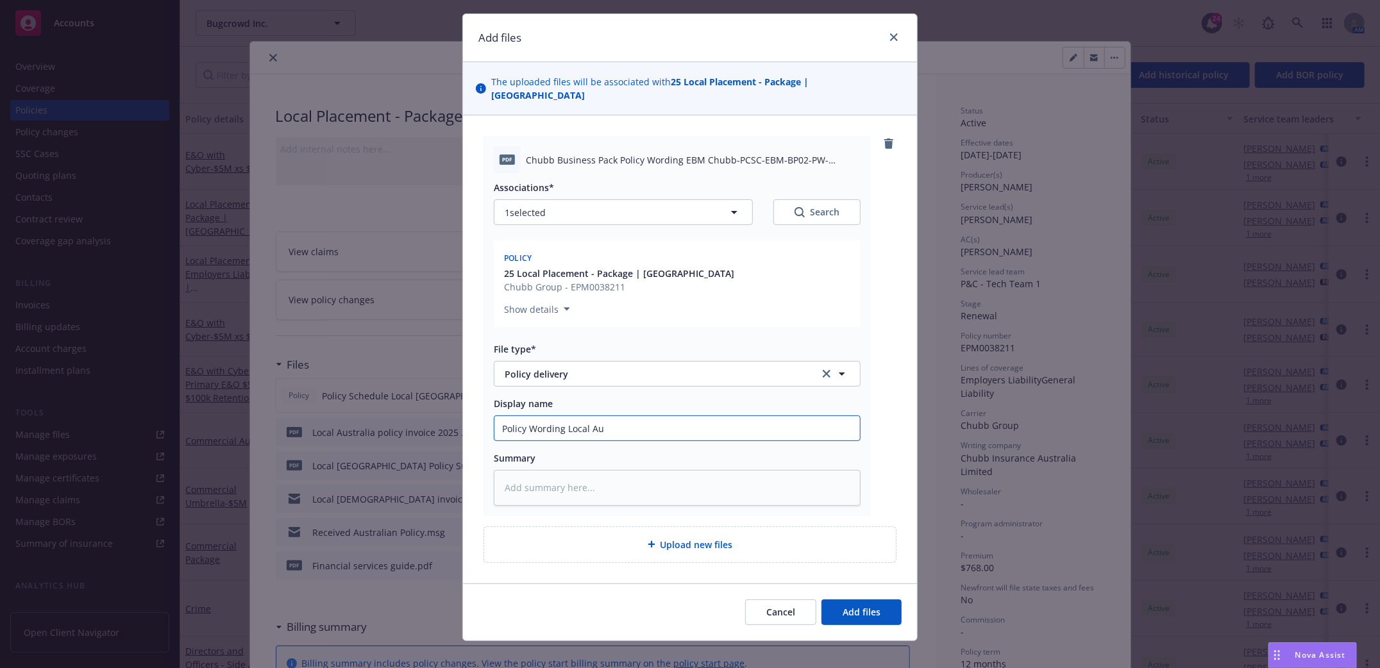
type textarea "x"
type input "Policy Wording Local Aus"
type textarea "x"
type input "Policy Wording Local Aust"
type textarea "x"
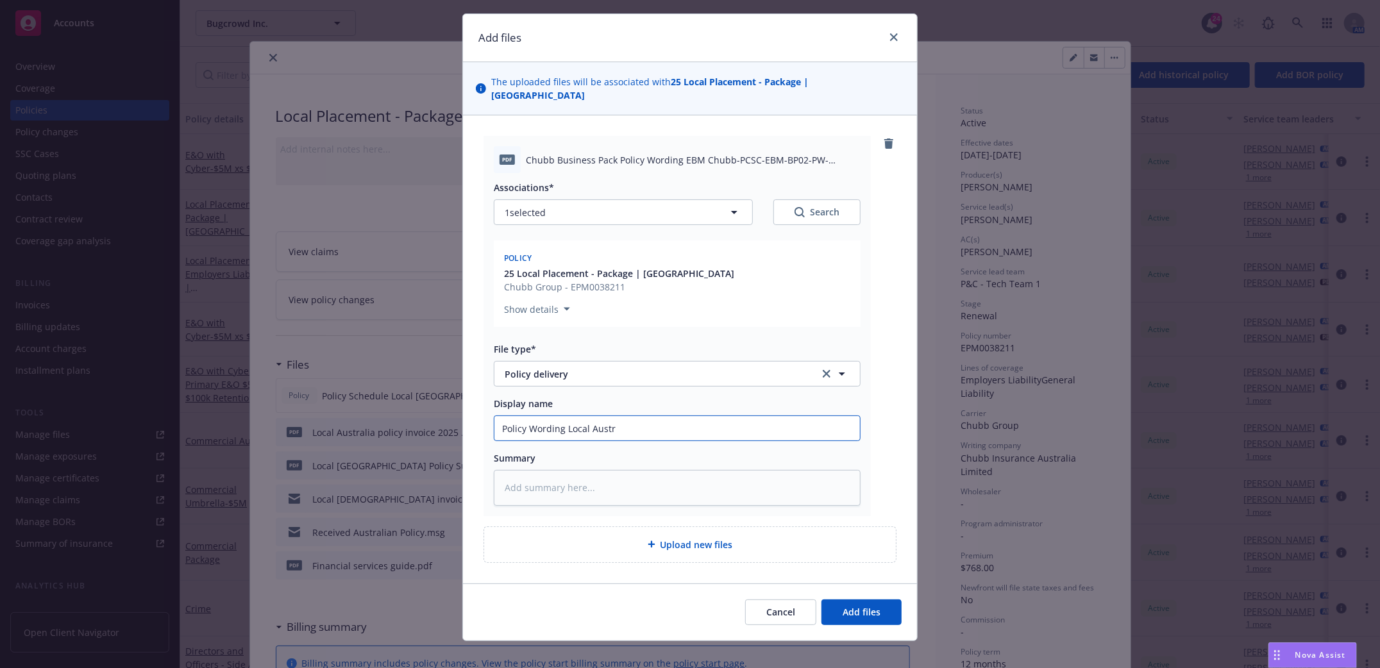
type input "Policy Wording Local Austra"
type textarea "x"
type input "Policy Wording Local Austral"
type textarea "x"
type input "Policy Wording Local Australi"
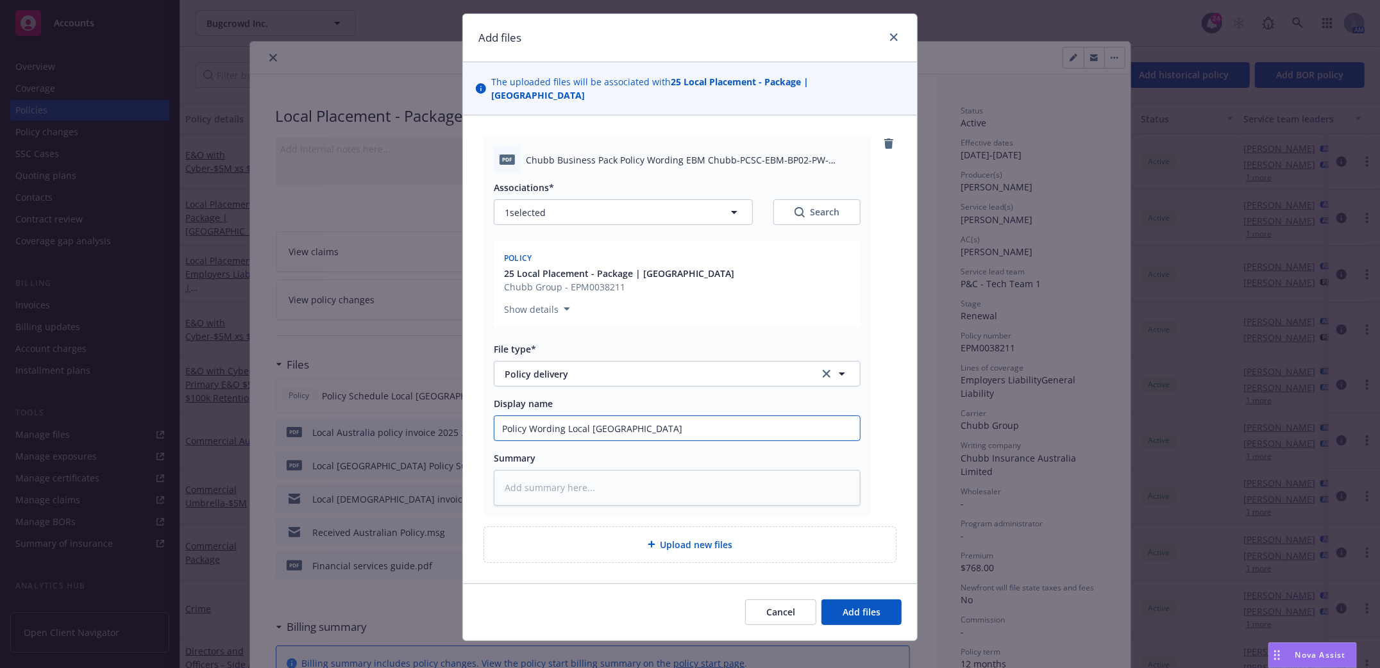
type textarea "x"
type input "Policy Wording Local Australia"
type textarea "x"
type input "Policy Wording Local Australia"
type textarea "x"
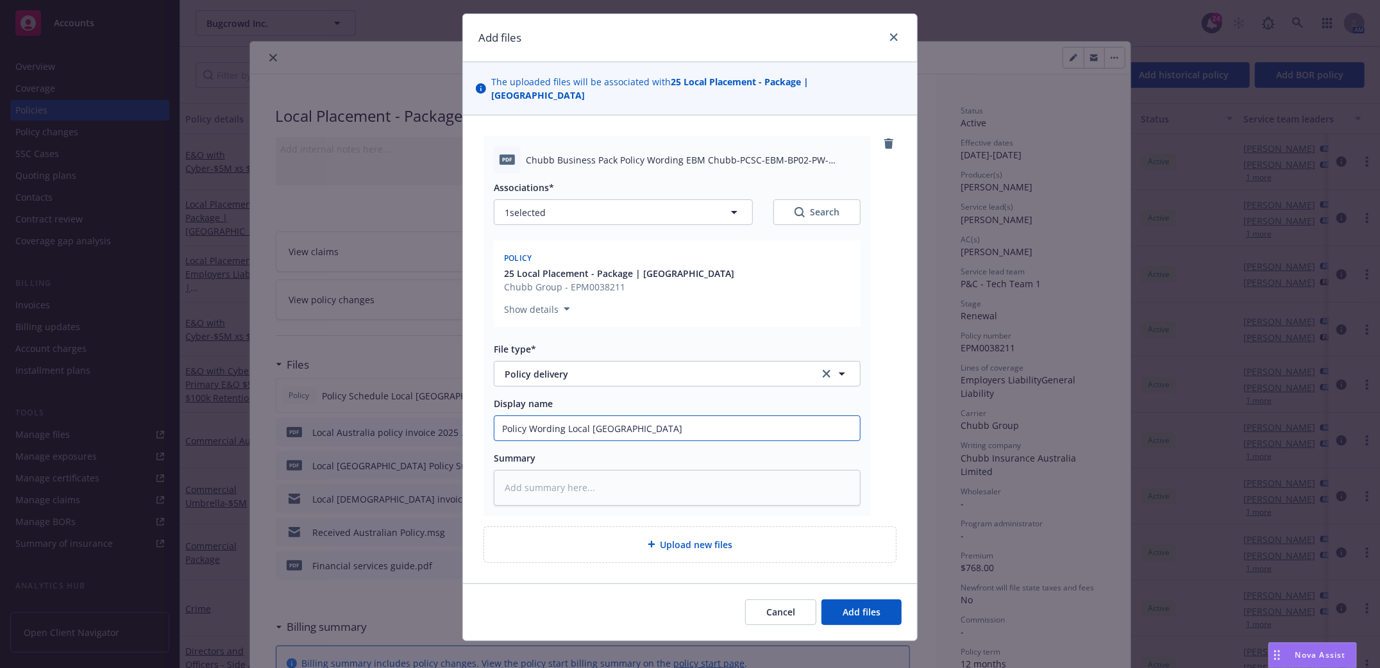
type input "Policy Wording Local Australia 2"
type textarea "x"
type input "Policy Wording Local Australia 20"
type textarea "x"
type input "Policy Wording Local Australia 202"
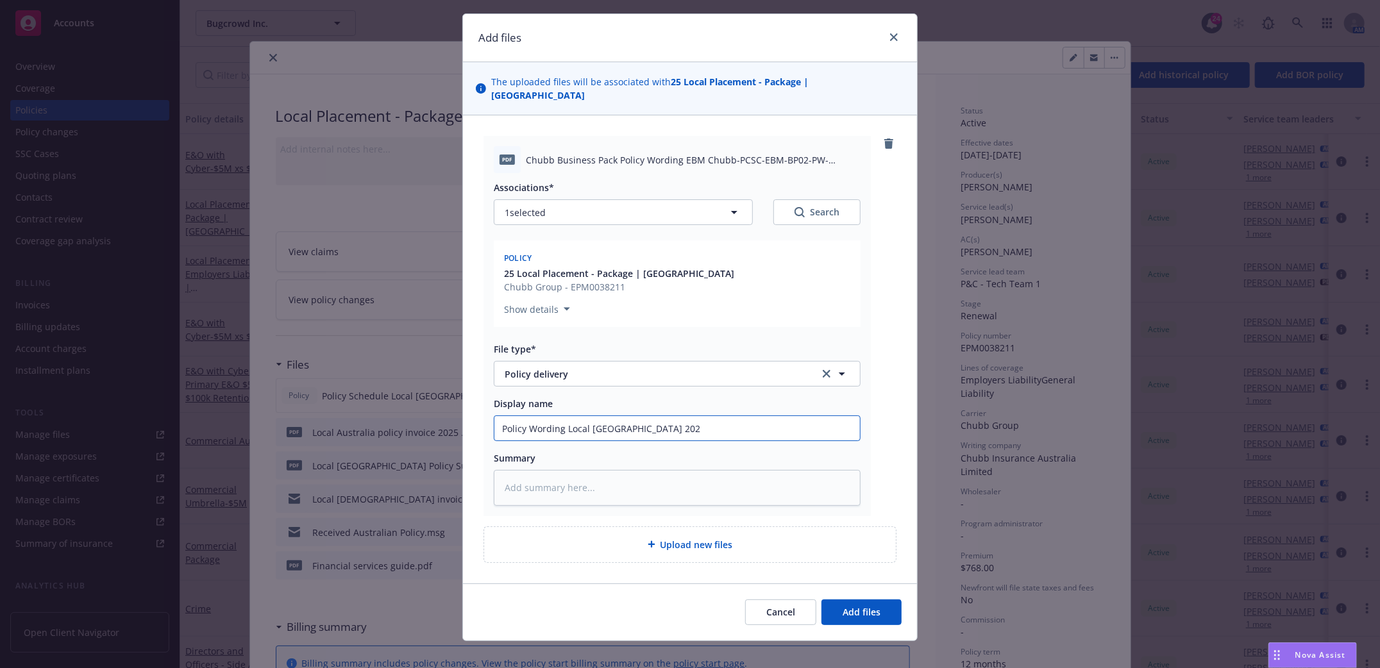
type textarea "x"
type input "Policy Wording Local Australia 2025"
click at [874, 599] on button "Add files" at bounding box center [861, 612] width 80 height 26
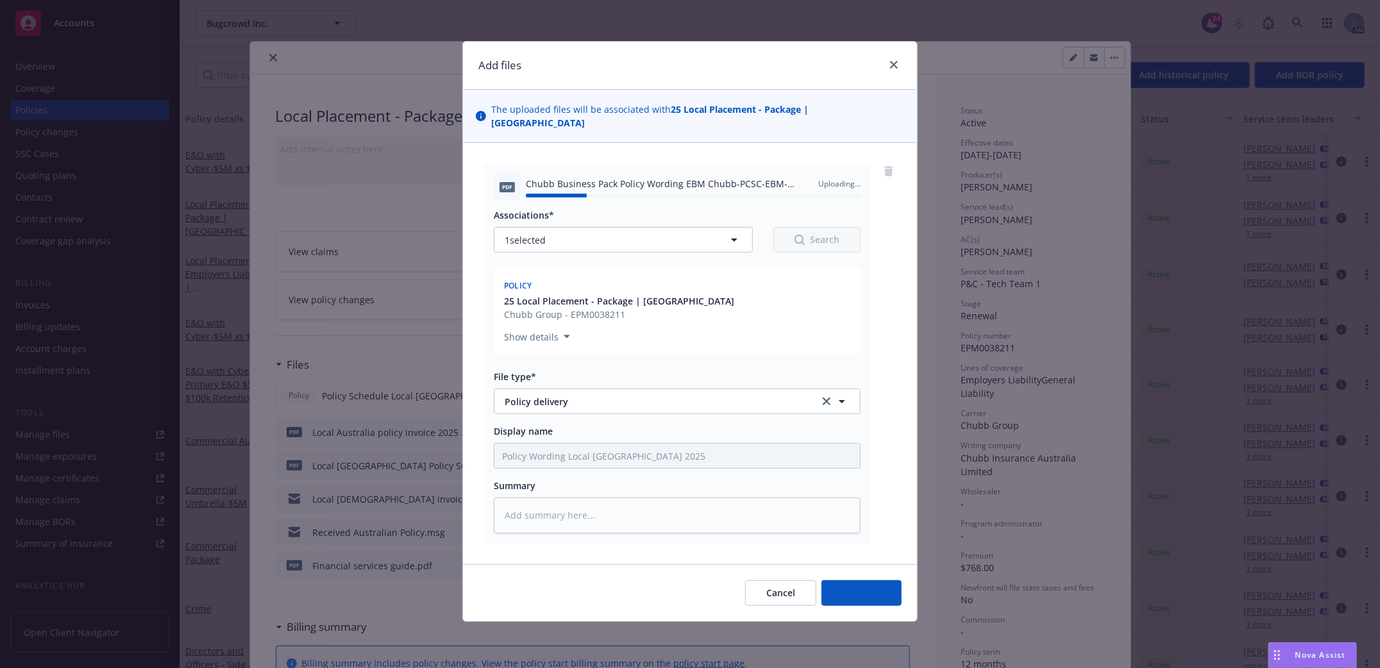
type textarea "x"
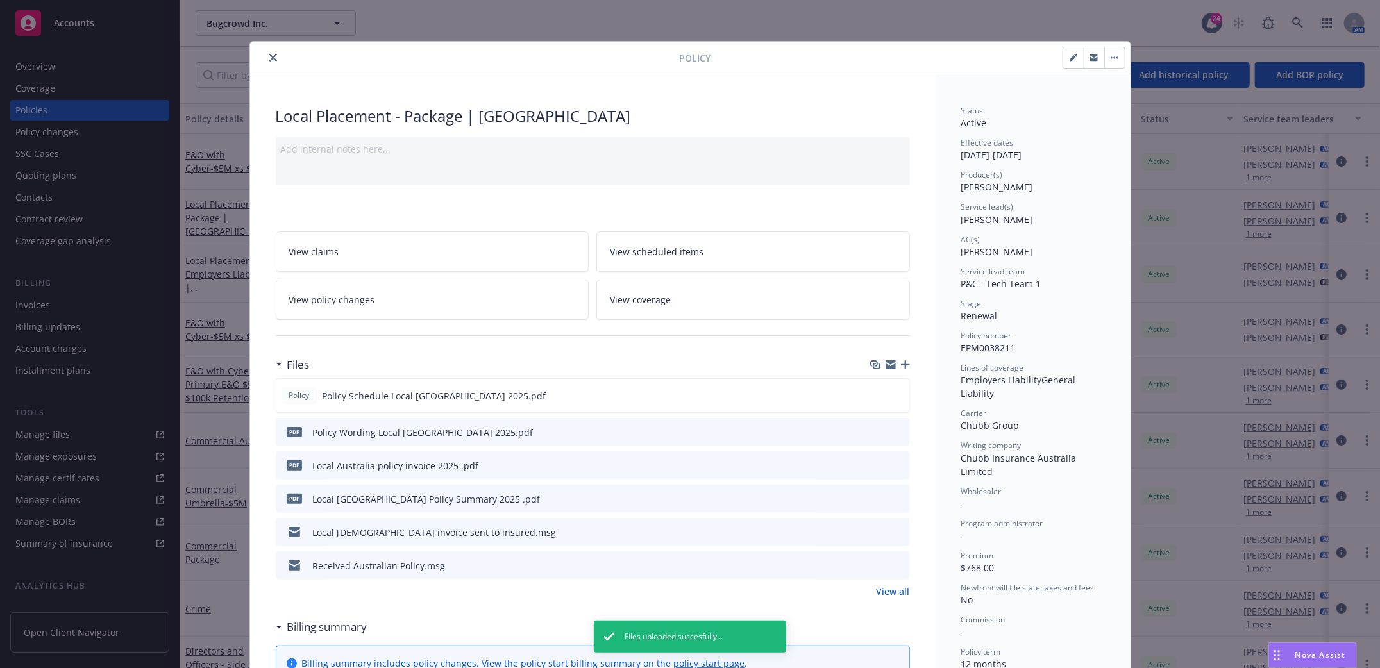
click at [269, 59] on icon "close" at bounding box center [273, 58] width 8 height 8
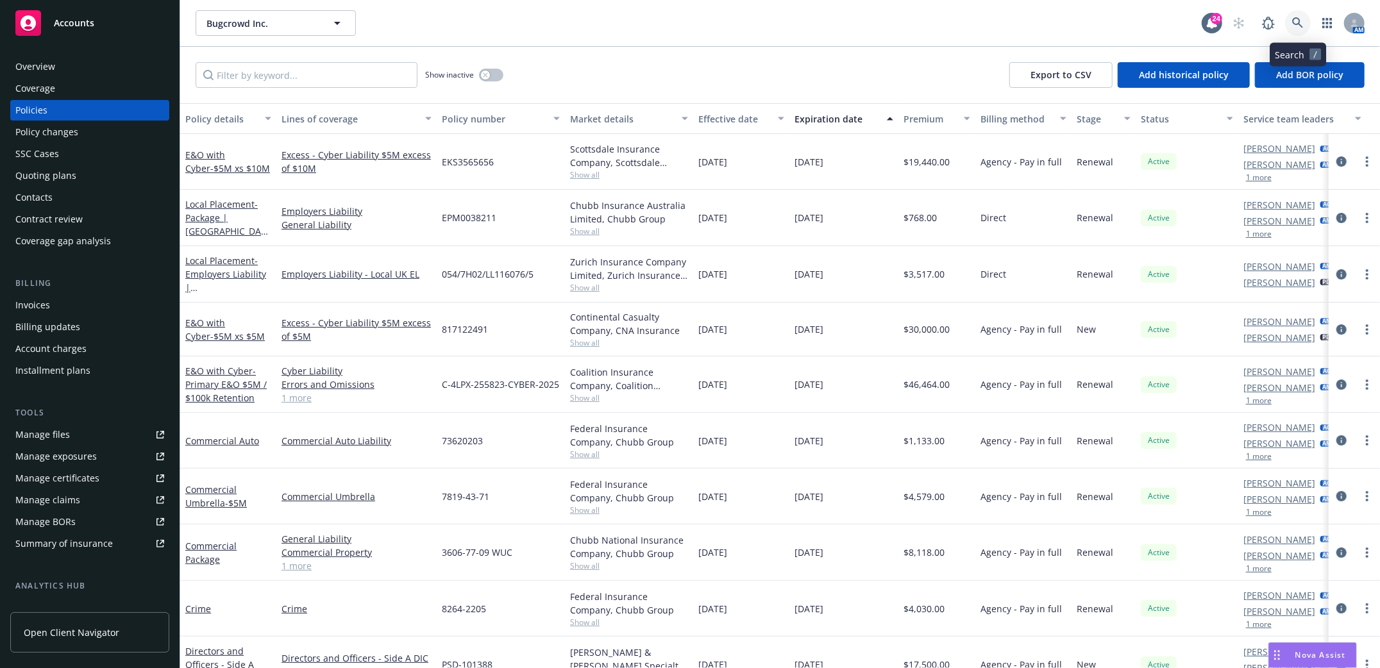
click at [1296, 20] on icon at bounding box center [1298, 23] width 12 height 12
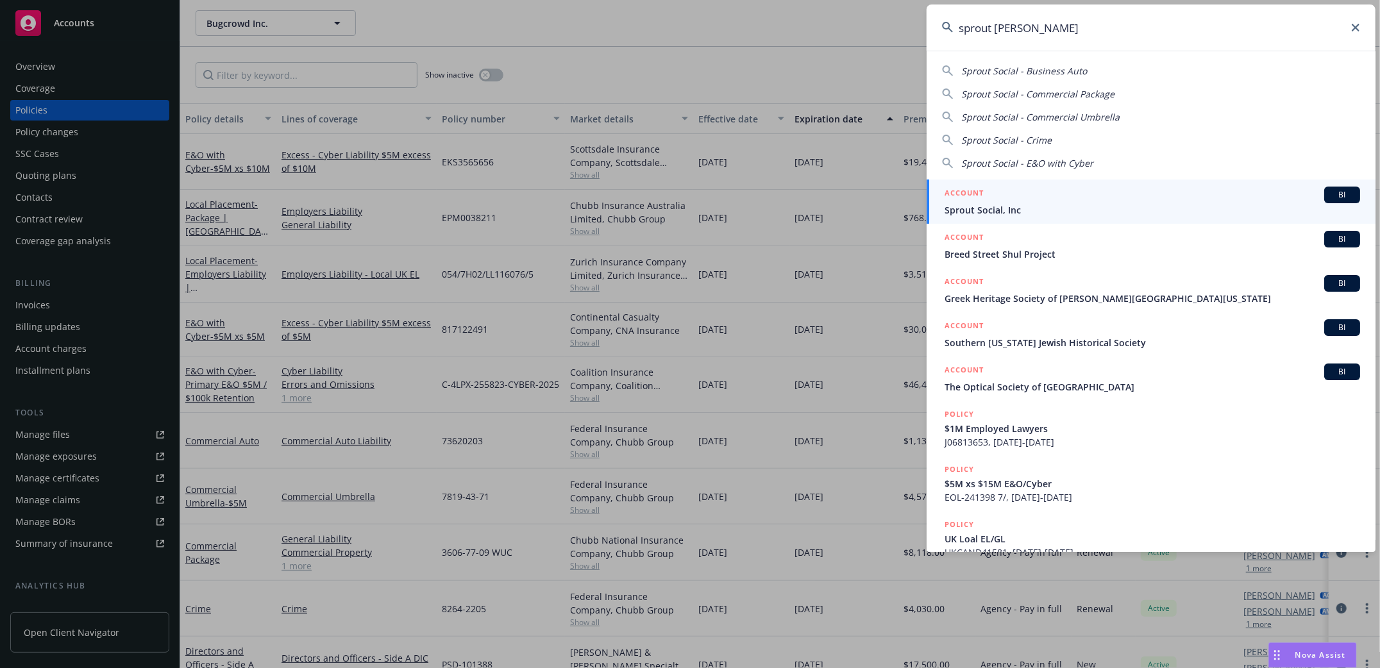
type input "sprout Social"
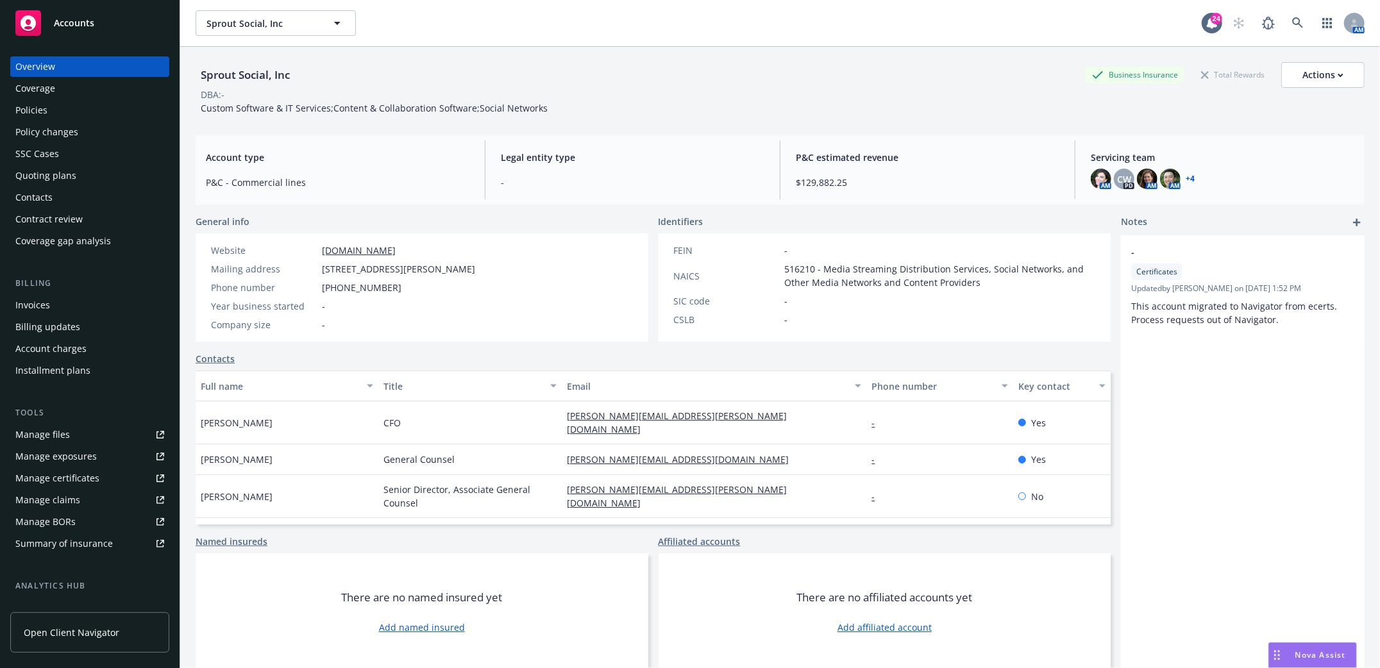
click at [19, 117] on div "Policies" at bounding box center [31, 110] width 32 height 21
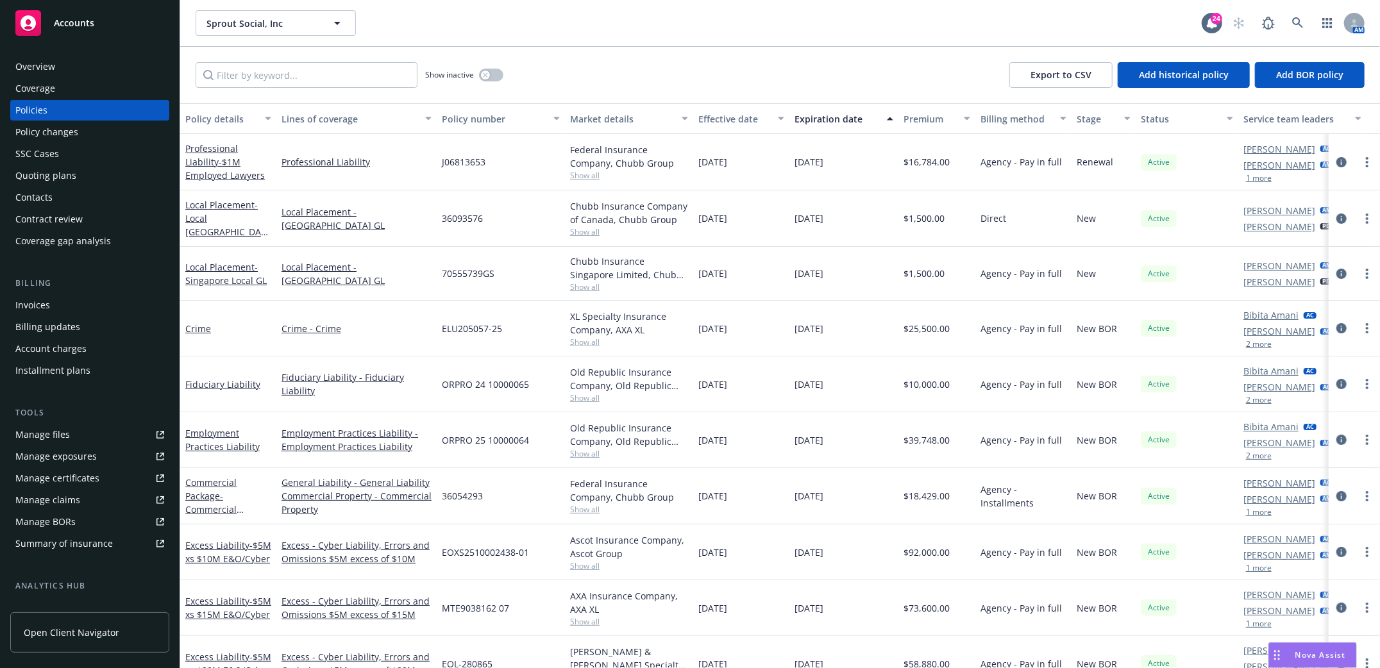
click at [36, 106] on div "Policies" at bounding box center [31, 110] width 32 height 21
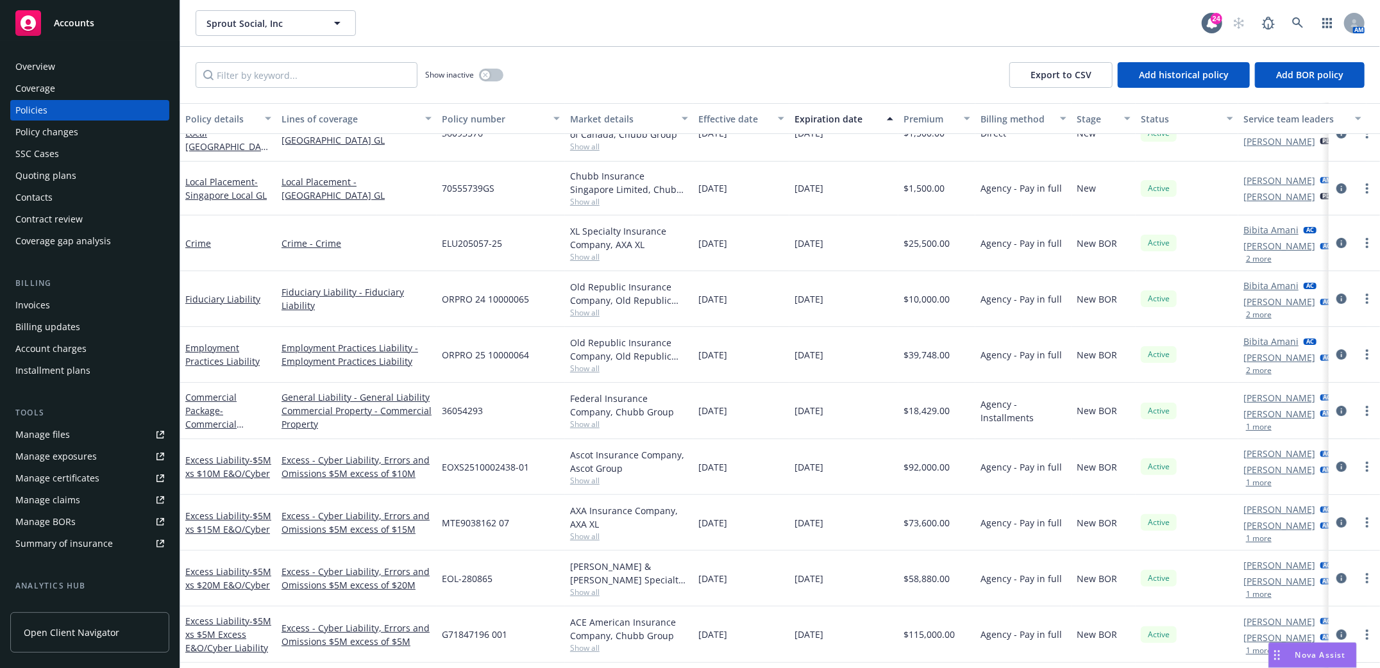
click at [198, 400] on div "Commercial Package - Commercial Package" at bounding box center [228, 410] width 86 height 40
click at [197, 403] on link "Commercial Package - Commercial Package" at bounding box center [210, 417] width 51 height 53
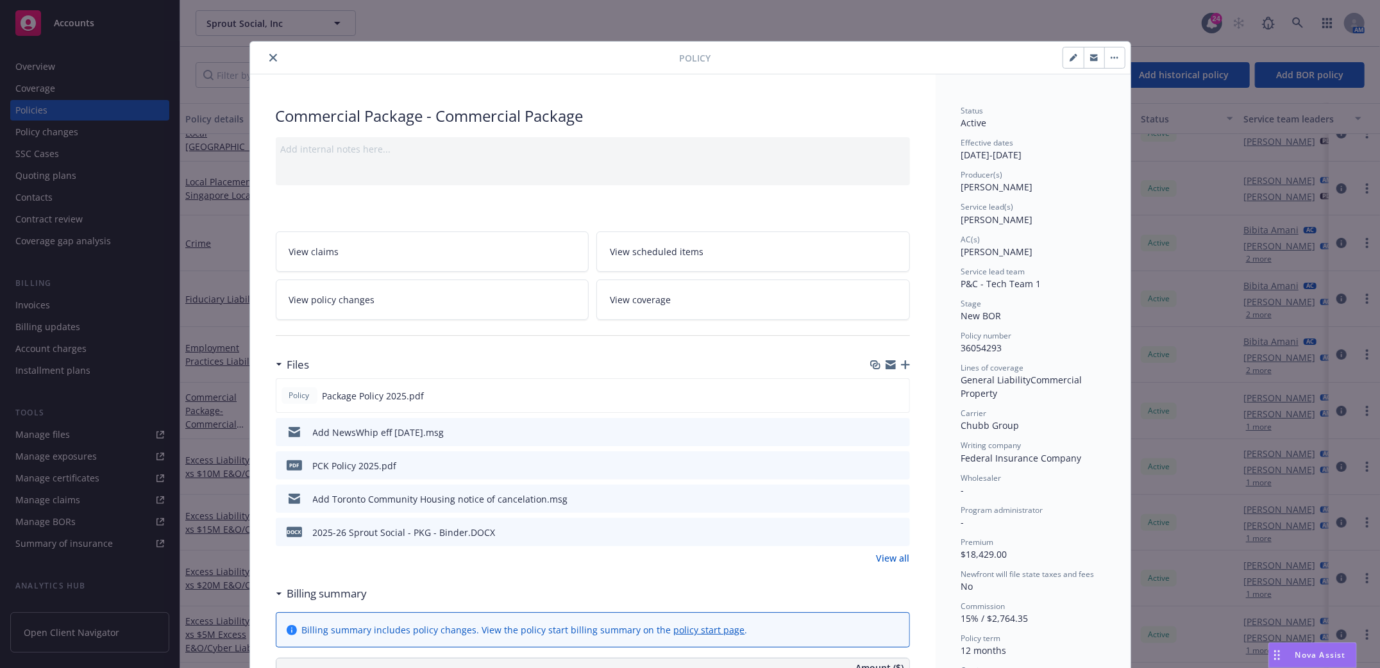
click at [901, 365] on icon "button" at bounding box center [905, 364] width 9 height 9
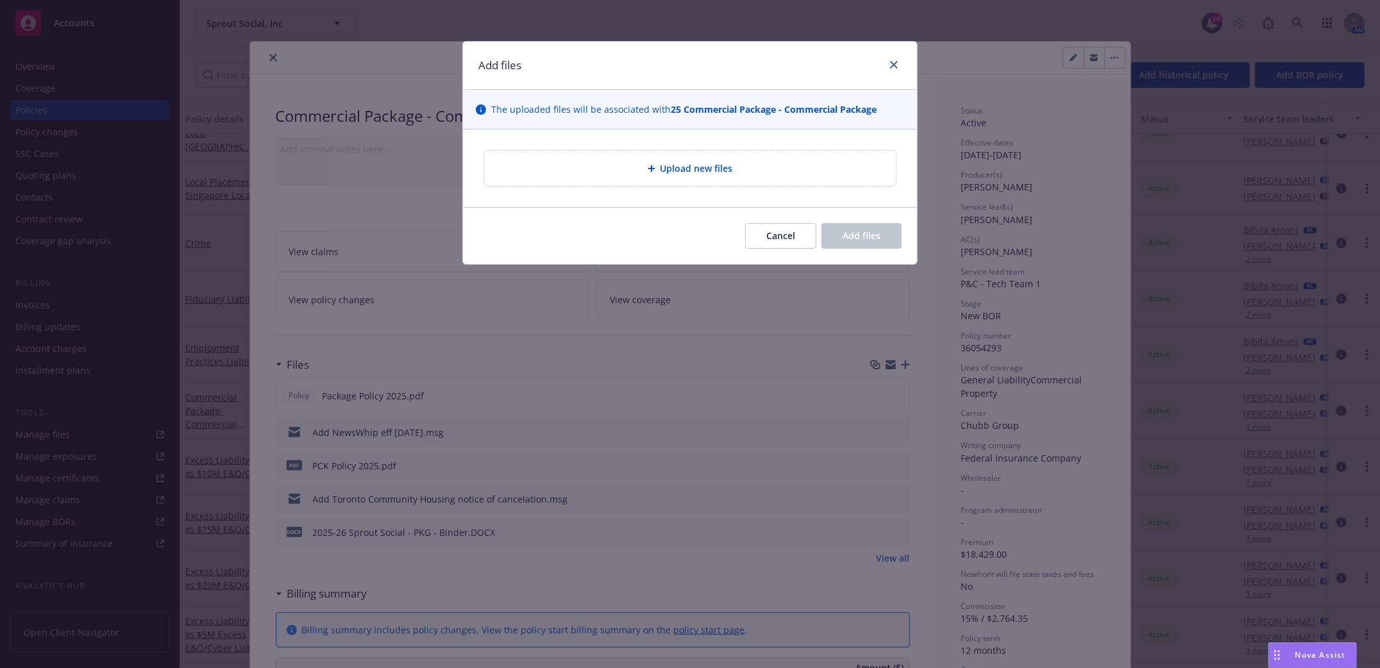
type textarea "x"
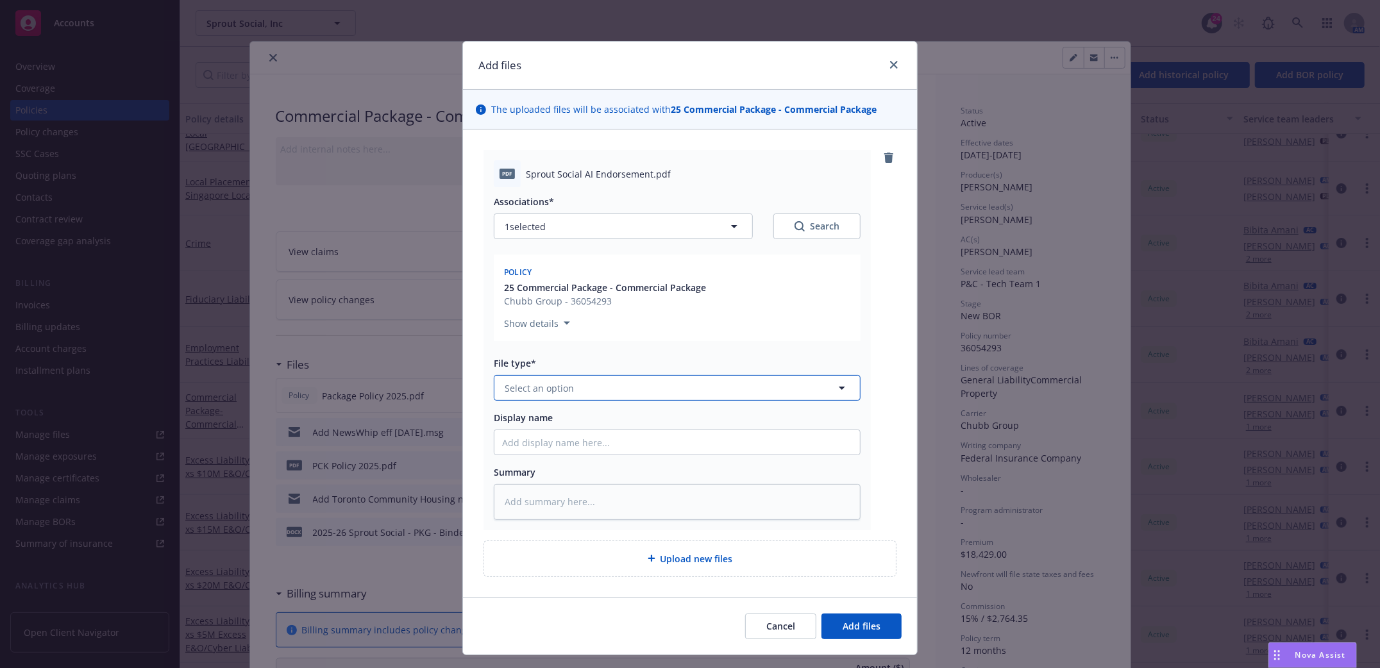
click at [741, 389] on button "Select an option" at bounding box center [677, 388] width 367 height 26
drag, startPoint x: 576, startPoint y: 396, endPoint x: 315, endPoint y: 380, distance: 261.4
click at [315, 380] on div "Add files The uploaded files will be associated with 25 Commercial Package - Co…" at bounding box center [690, 334] width 1380 height 668
type input "endorsem"
click at [545, 424] on span "Endorsement" at bounding box center [536, 423] width 59 height 13
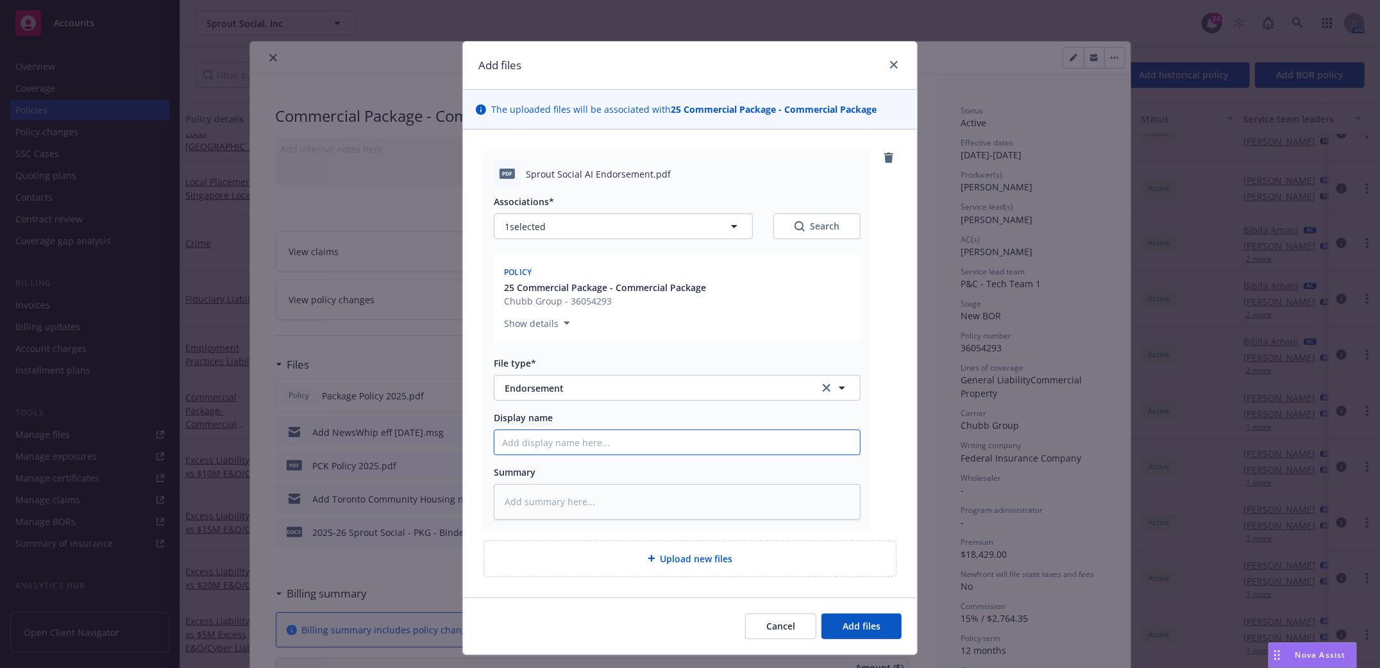
click at [528, 437] on input "Display name" at bounding box center [676, 442] width 365 height 24
type textarea "x"
type input "e"
type textarea "x"
type input "en"
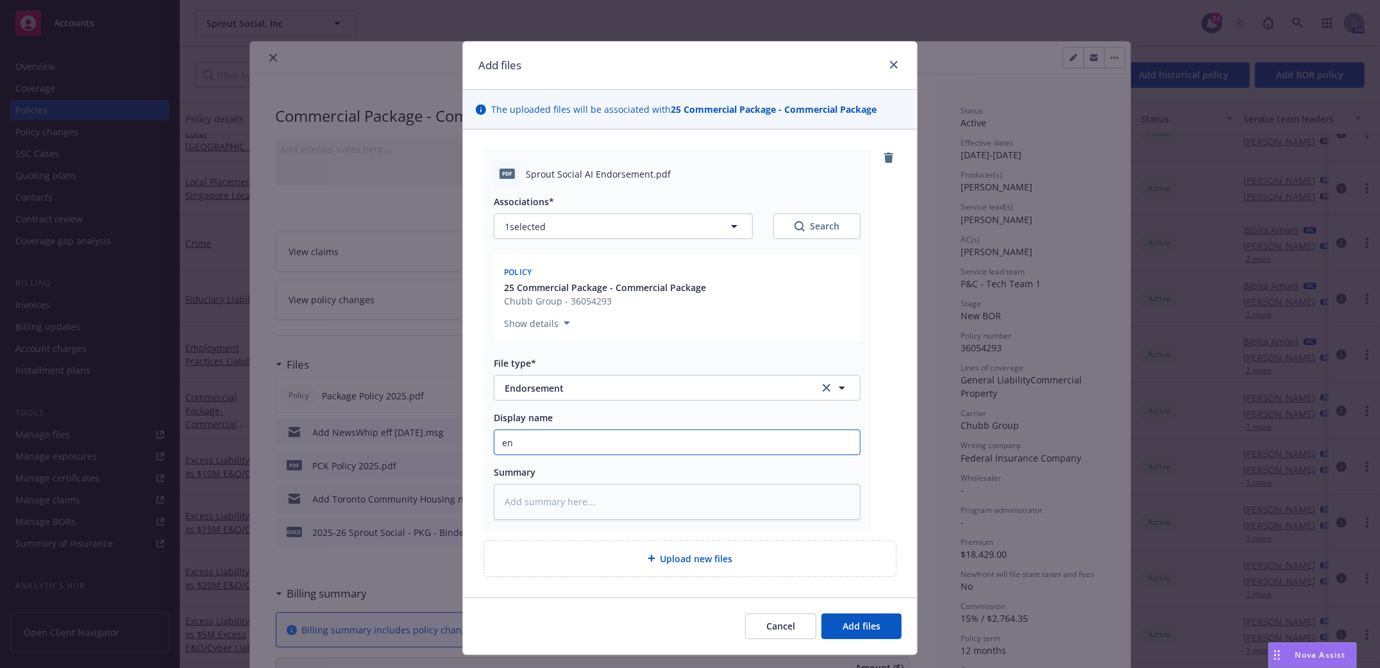
type textarea "x"
type input "end"
type textarea "x"
type input "endt"
type textarea "x"
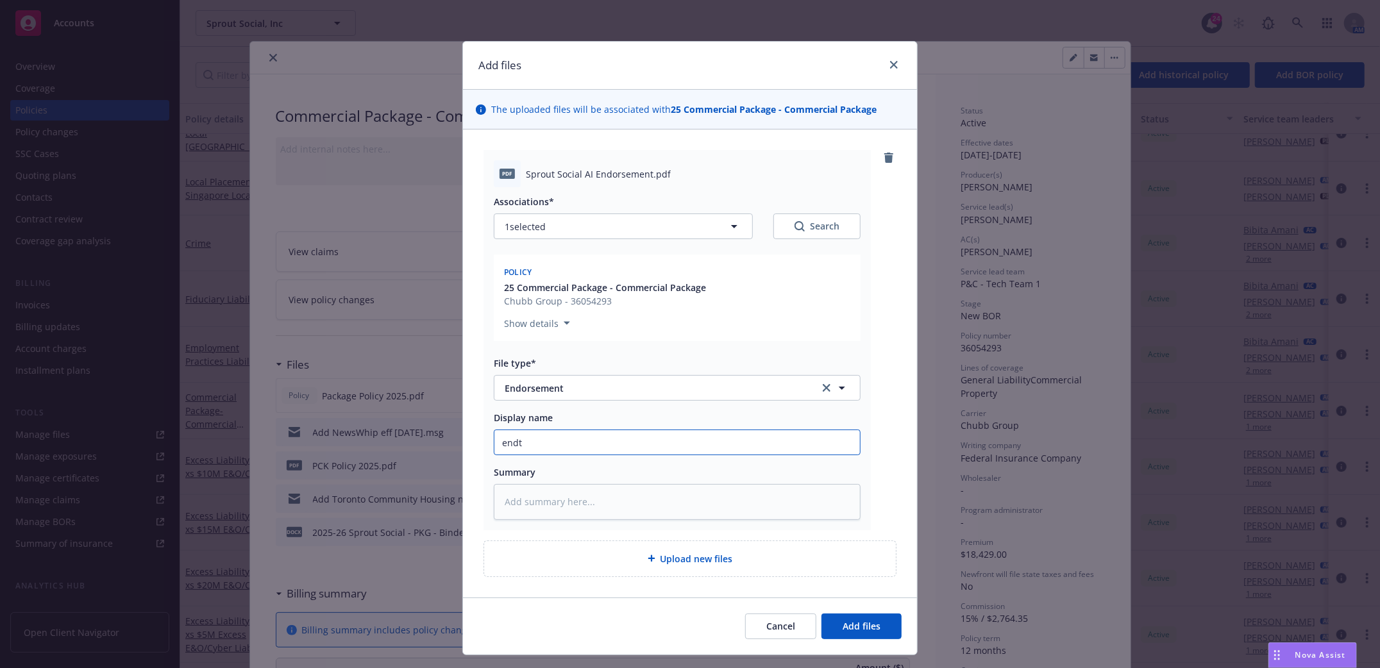
type input "endt"
type textarea "x"
type input "endt a"
type textarea "x"
type input "endt ad"
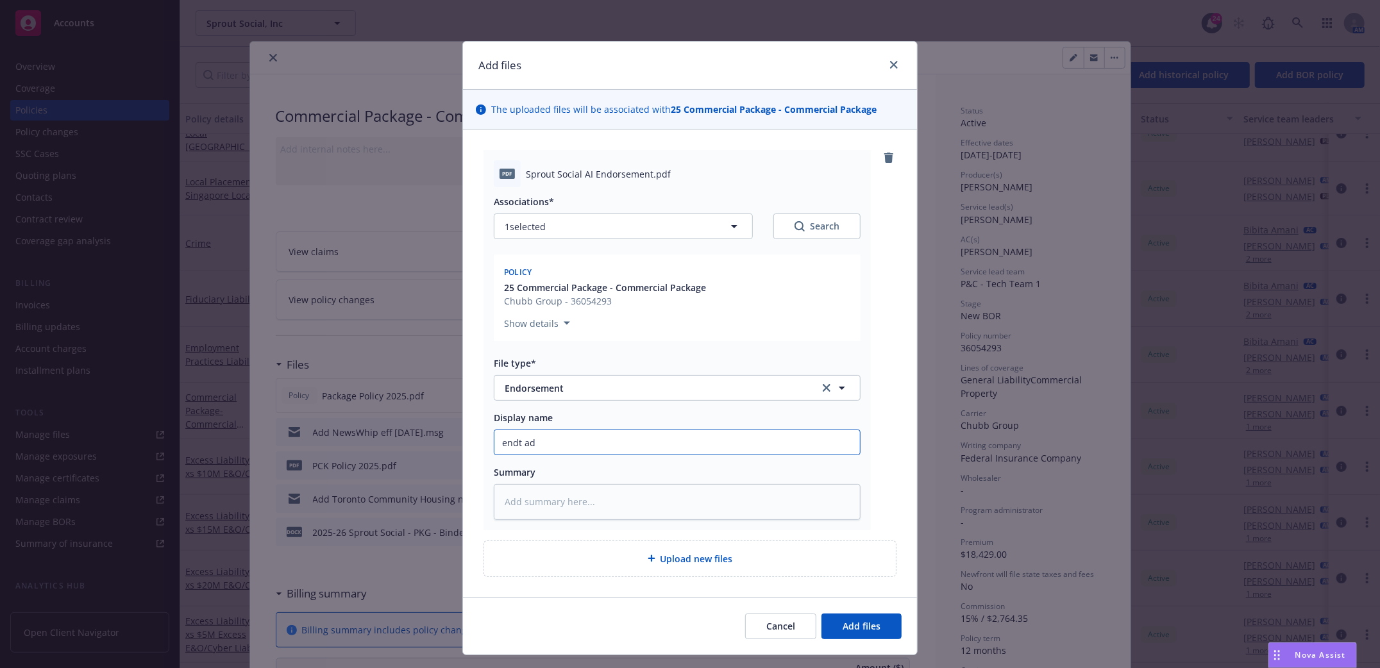
type textarea "x"
type input "endt add"
type textarea "x"
type input "endt add"
type textarea "x"
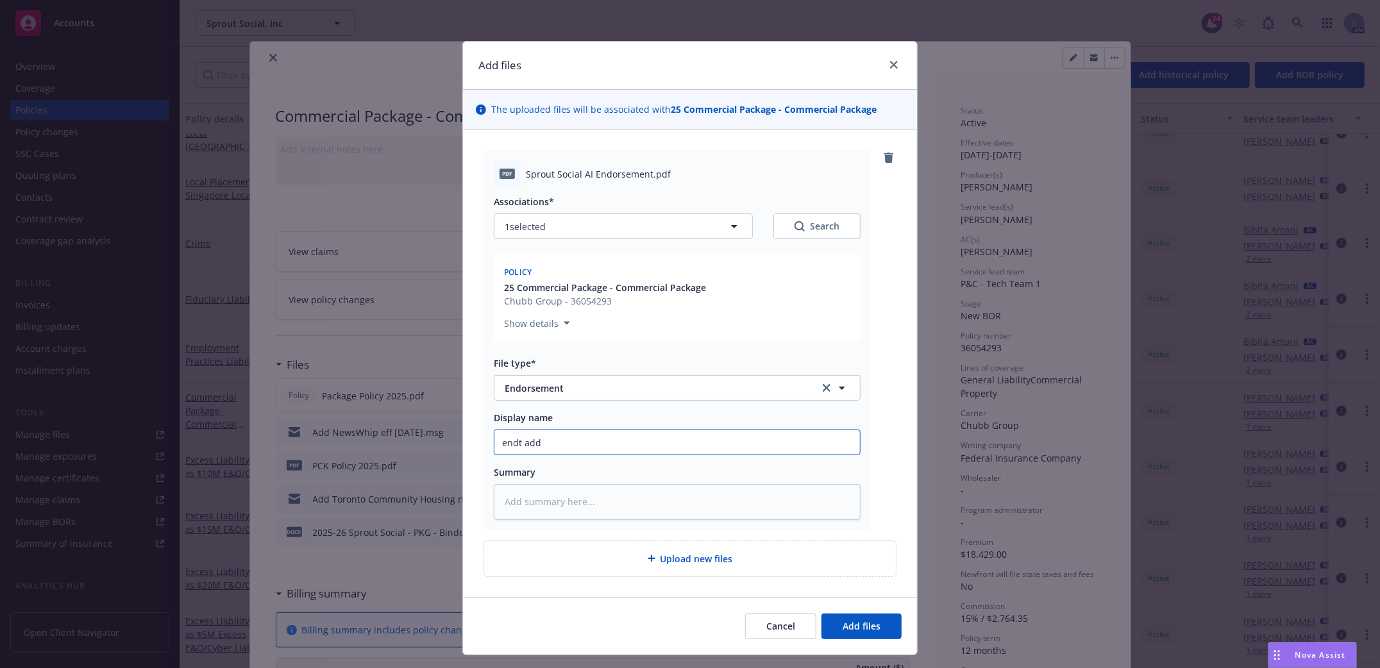
type input "endt add O"
type textarea "x"
type input "endt add On"
type textarea "x"
type input "endt add Ont"
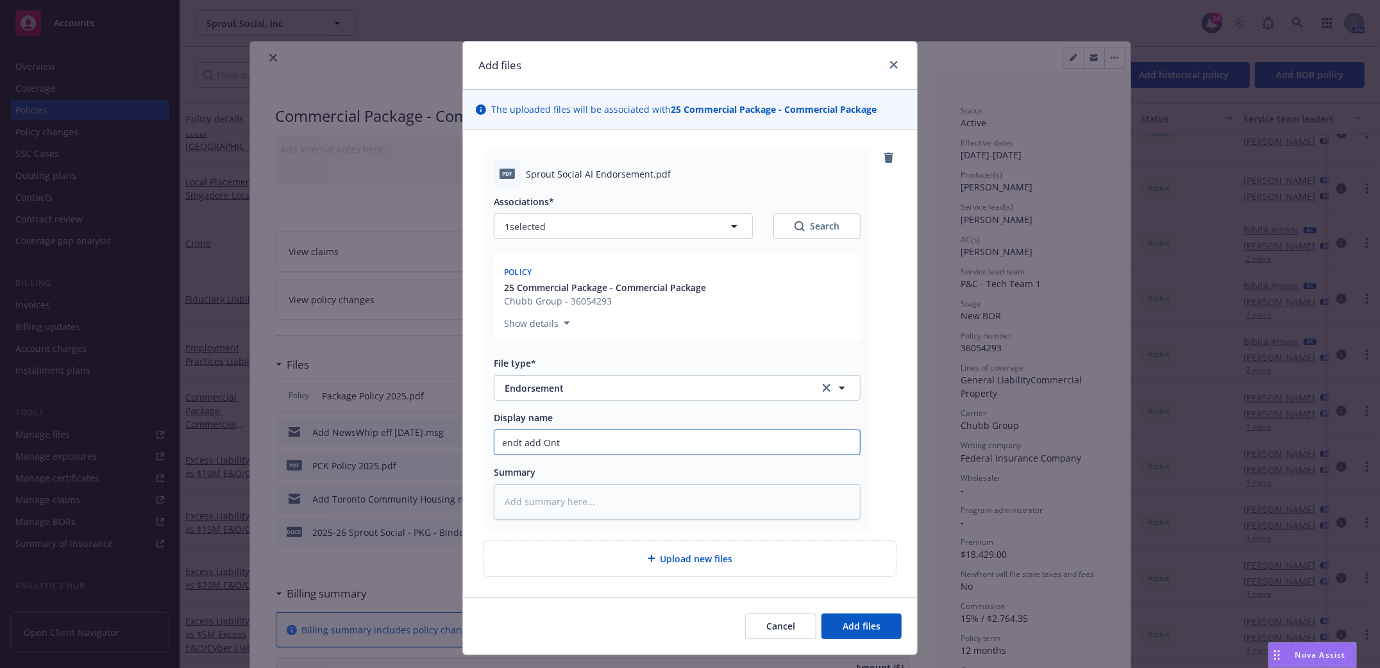
type textarea "x"
type input "endt add Onta"
type textarea "x"
type input "endt add Ontar"
type textarea "x"
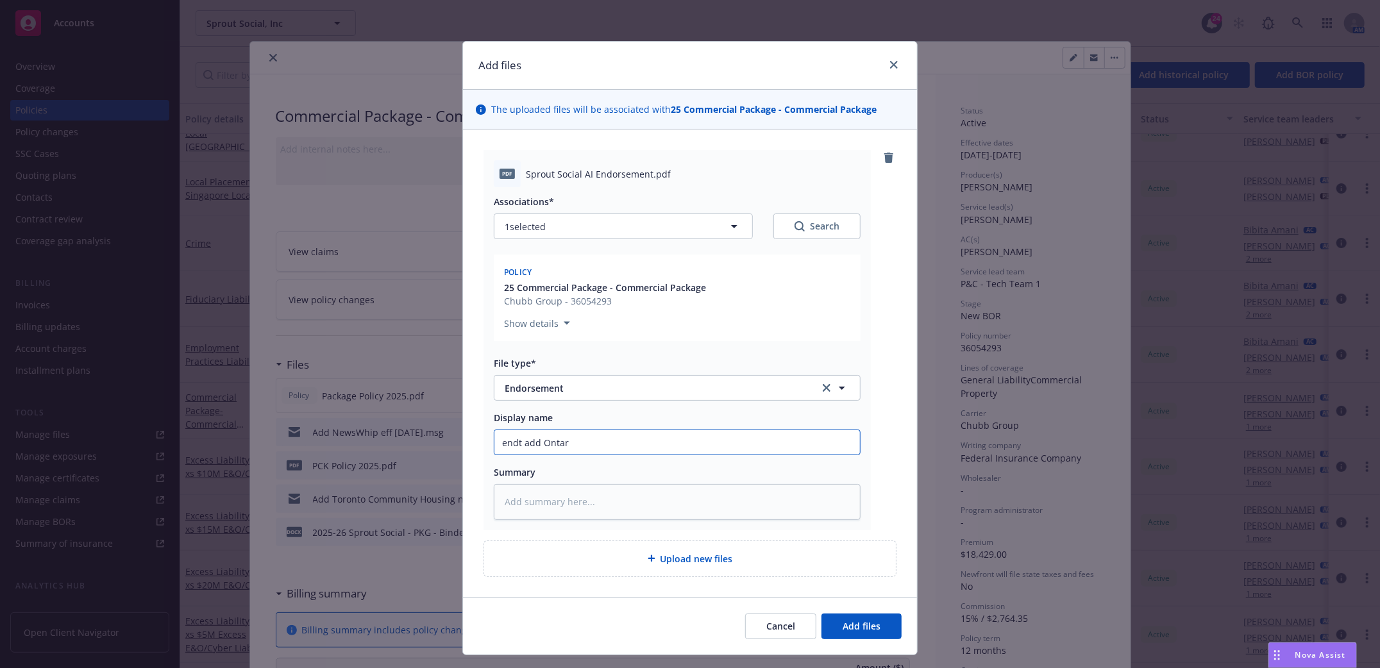
type input "endt add Ontari"
type textarea "x"
type input "endt add Ontario"
type textarea "x"
click at [587, 446] on input "endt add Ontario" at bounding box center [676, 442] width 365 height 24
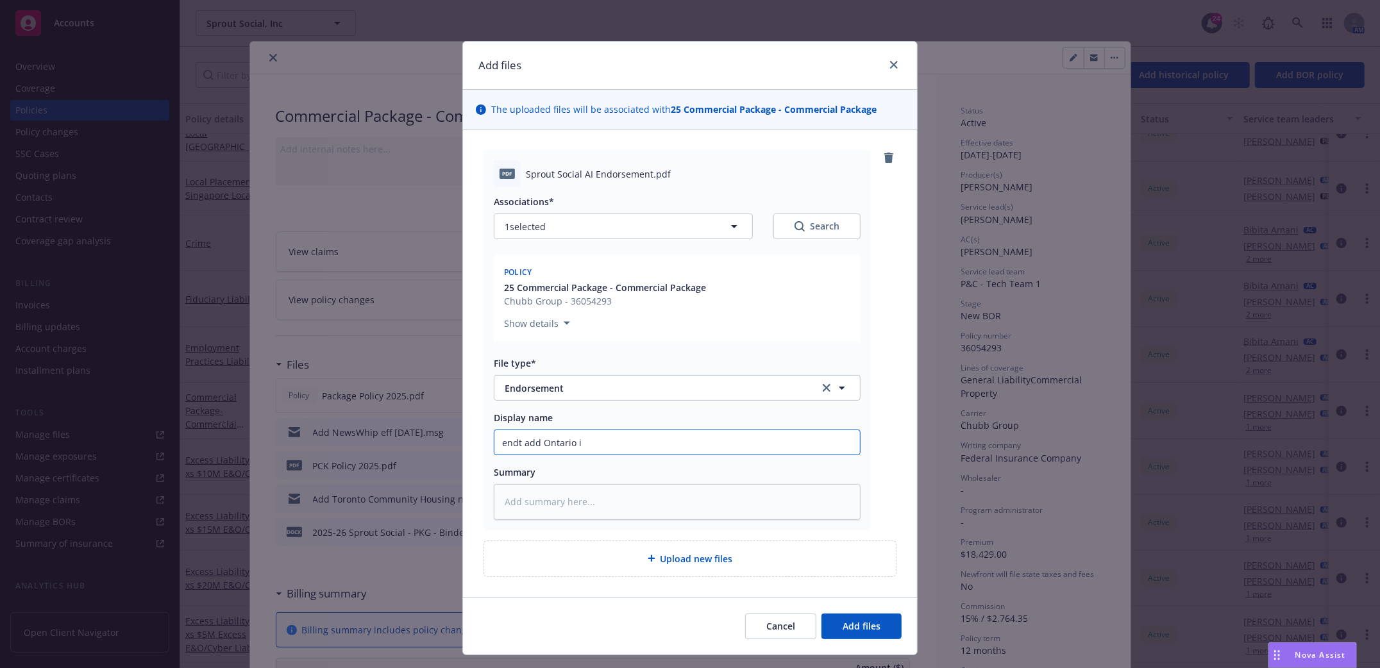
type input "endt add Ontario in"
type textarea "x"
type input "endt add Ontario int"
type textarea "x"
type input "endt add Ontario inter"
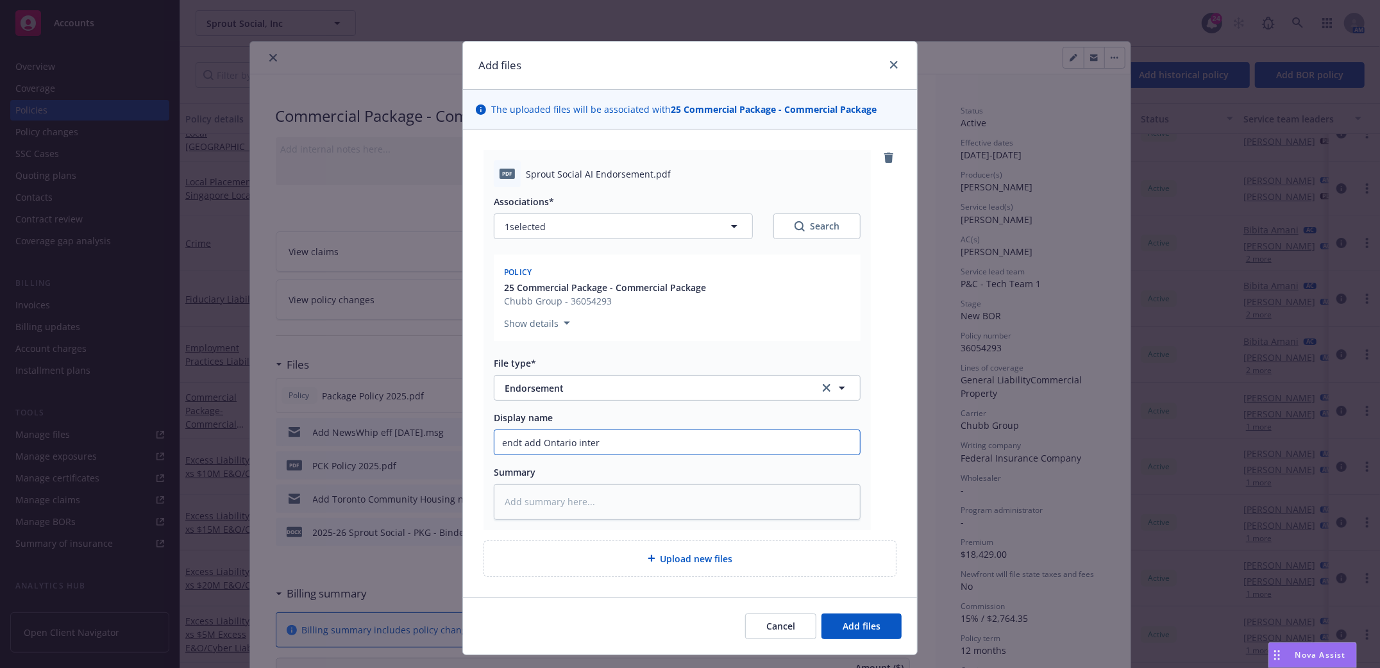
type textarea "x"
type input "endt add Ontario intern"
type textarea "x"
type input "endt add Ontario internat"
type textarea "x"
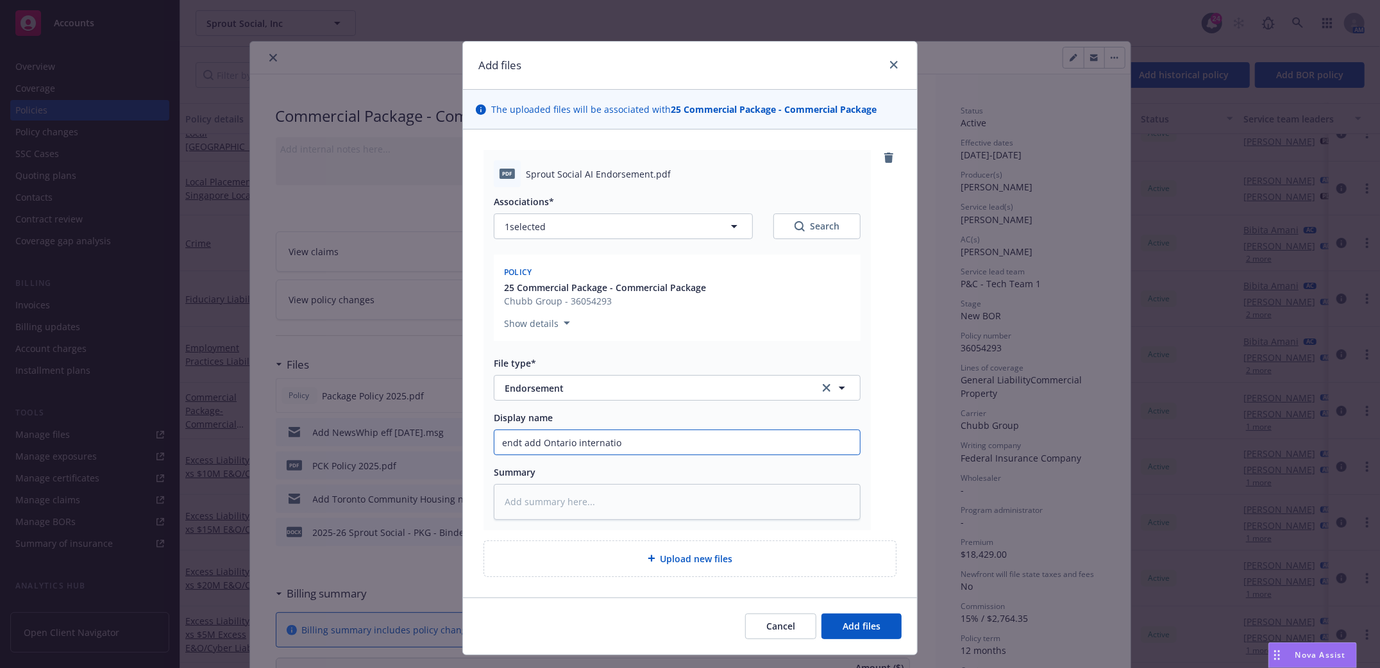
type input "endt add Ontario internation"
type textarea "x"
type input "endt add Ontario internationa"
type textarea "x"
type input "endt add Ontario international"
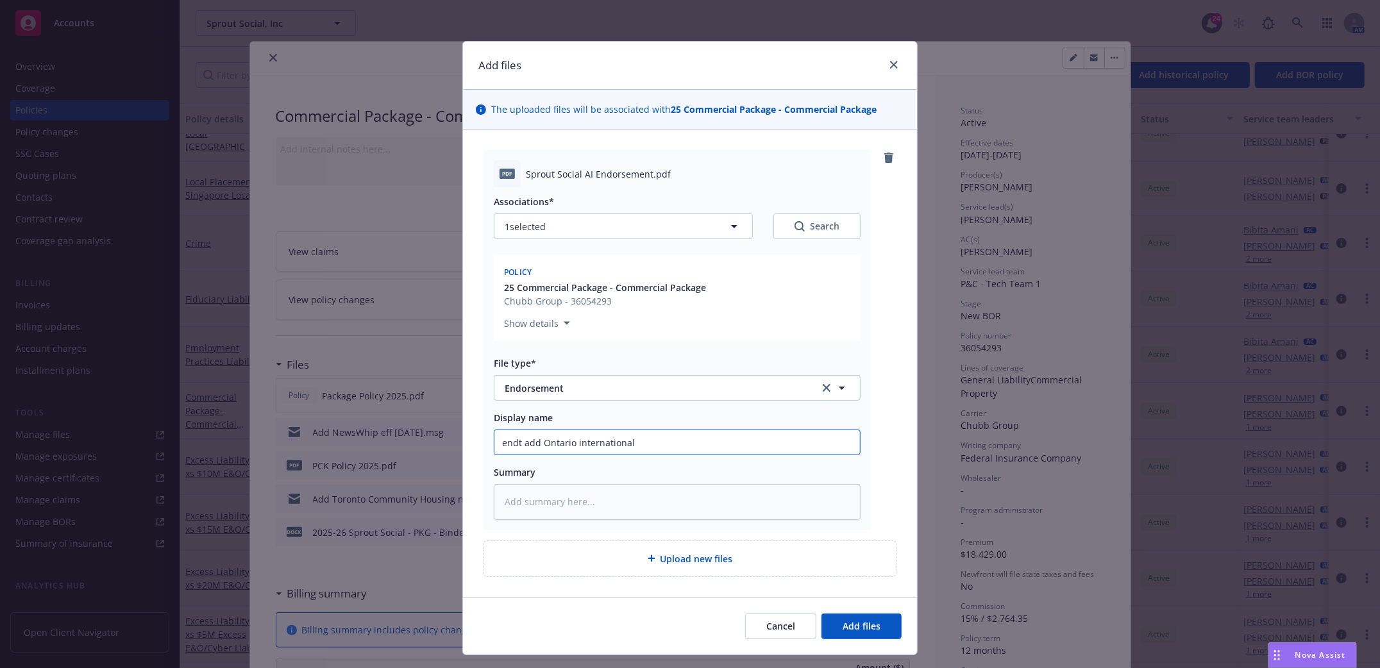
type textarea "x"
type input "endt add Ontario international"
type textarea "x"
type input "endt add Ontario international A"
type textarea "x"
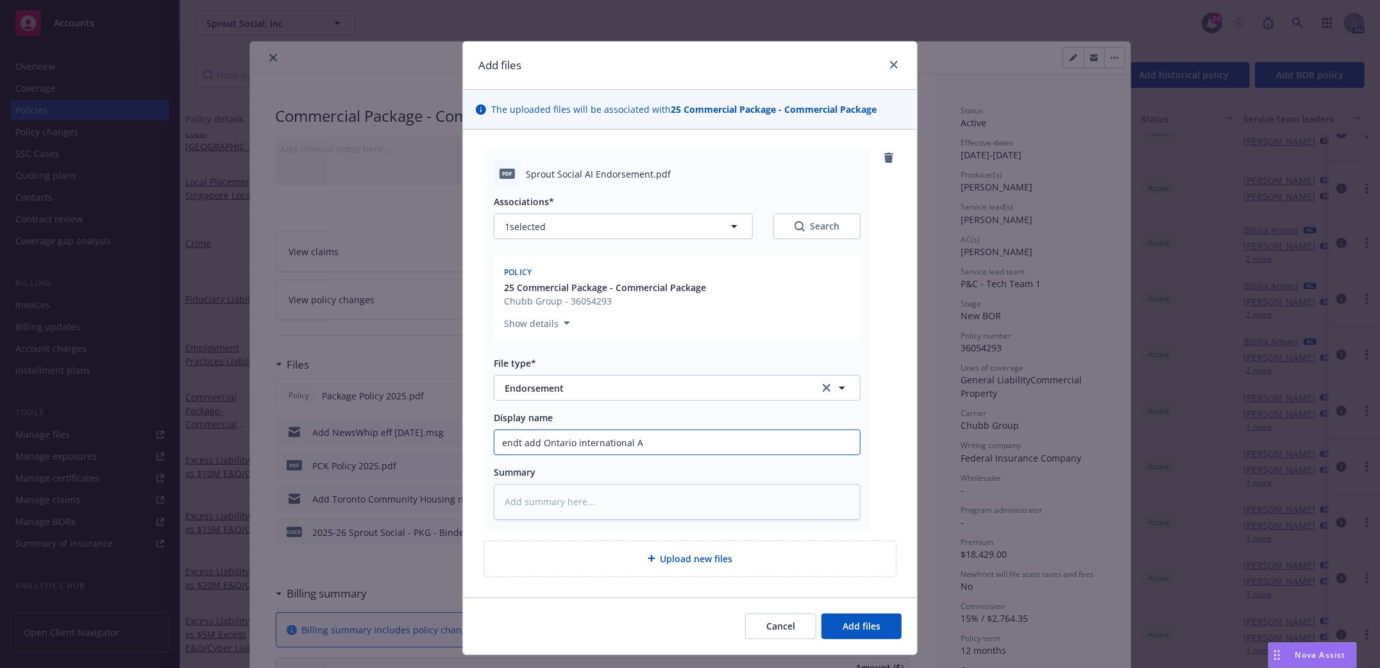
type input "endt add Ontario international Ai"
type textarea "x"
type input "endt add Ontario international Air"
type textarea "x"
click at [867, 631] on span "Add files" at bounding box center [861, 626] width 38 height 12
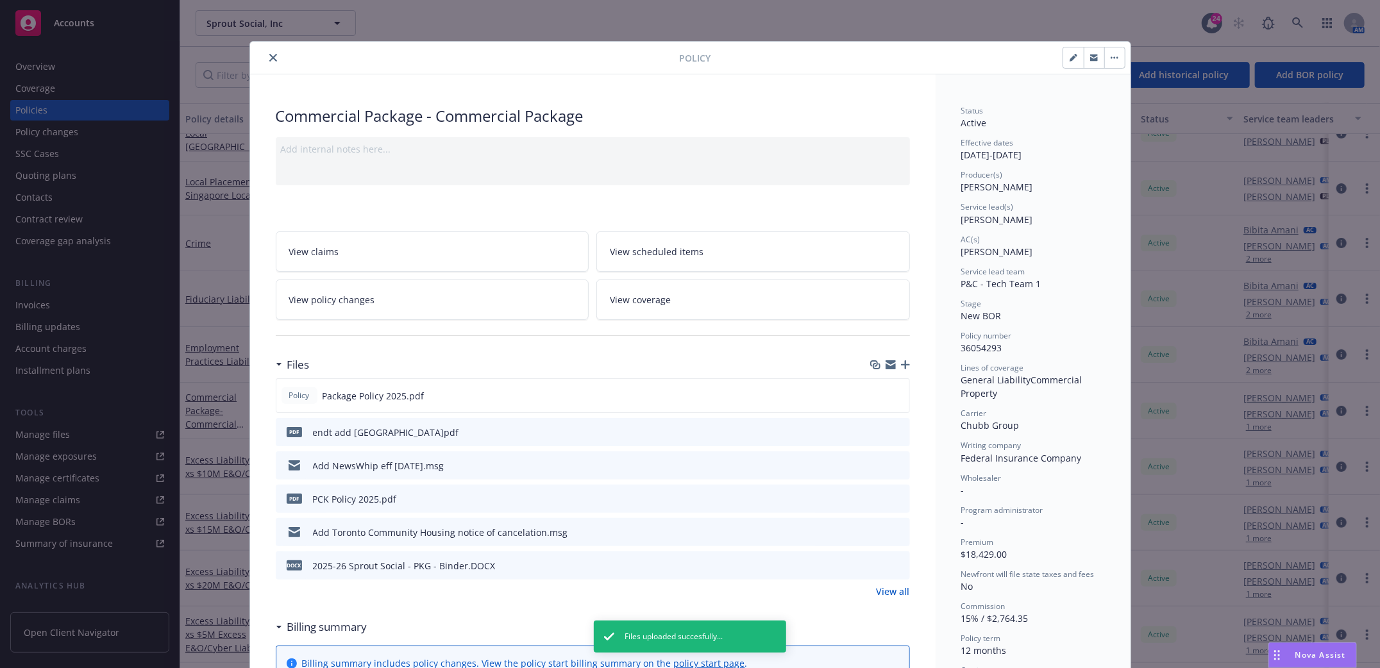
click at [269, 58] on icon "close" at bounding box center [273, 58] width 8 height 8
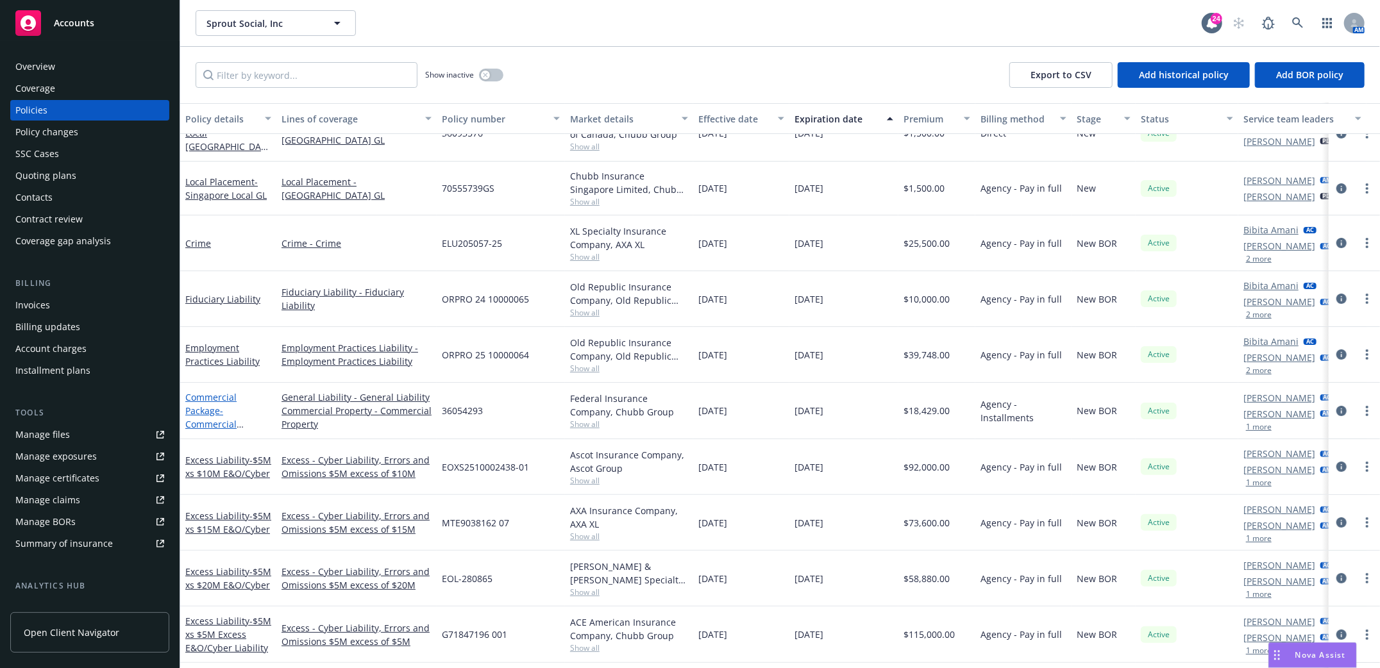
click at [205, 405] on link "Commercial Package - Commercial Package" at bounding box center [210, 417] width 51 height 53
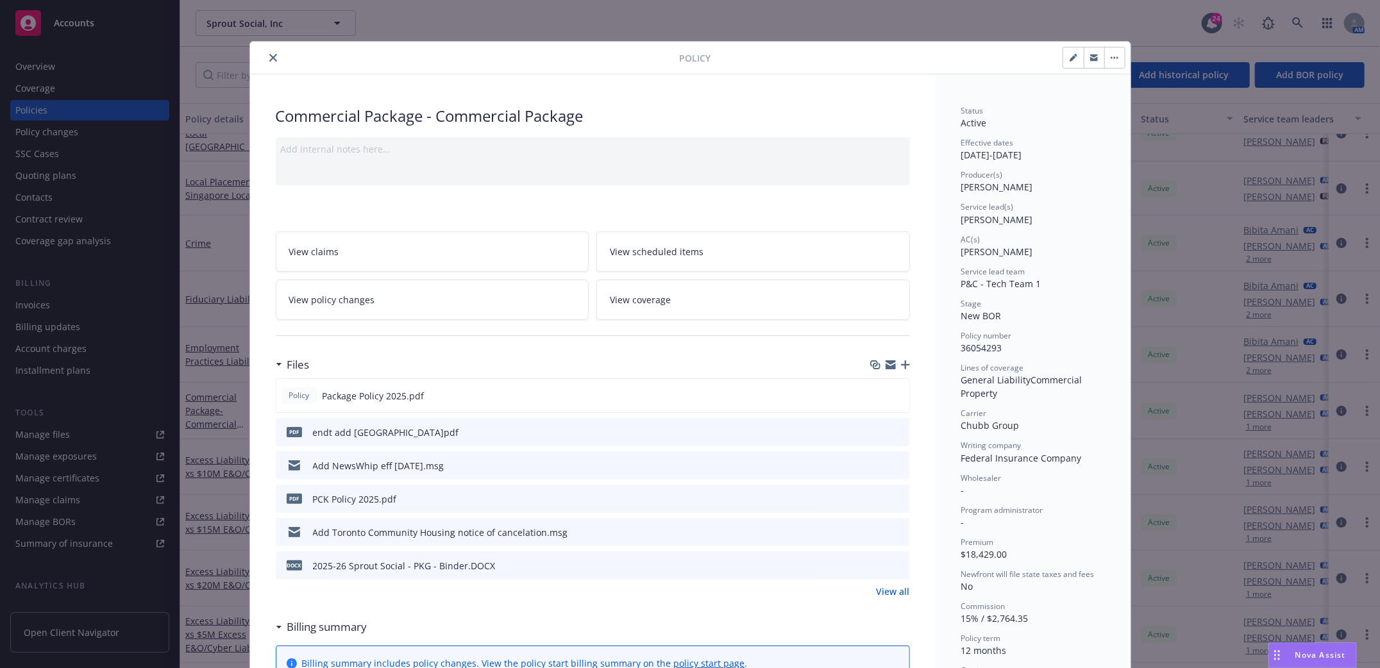
scroll to position [38, 0]
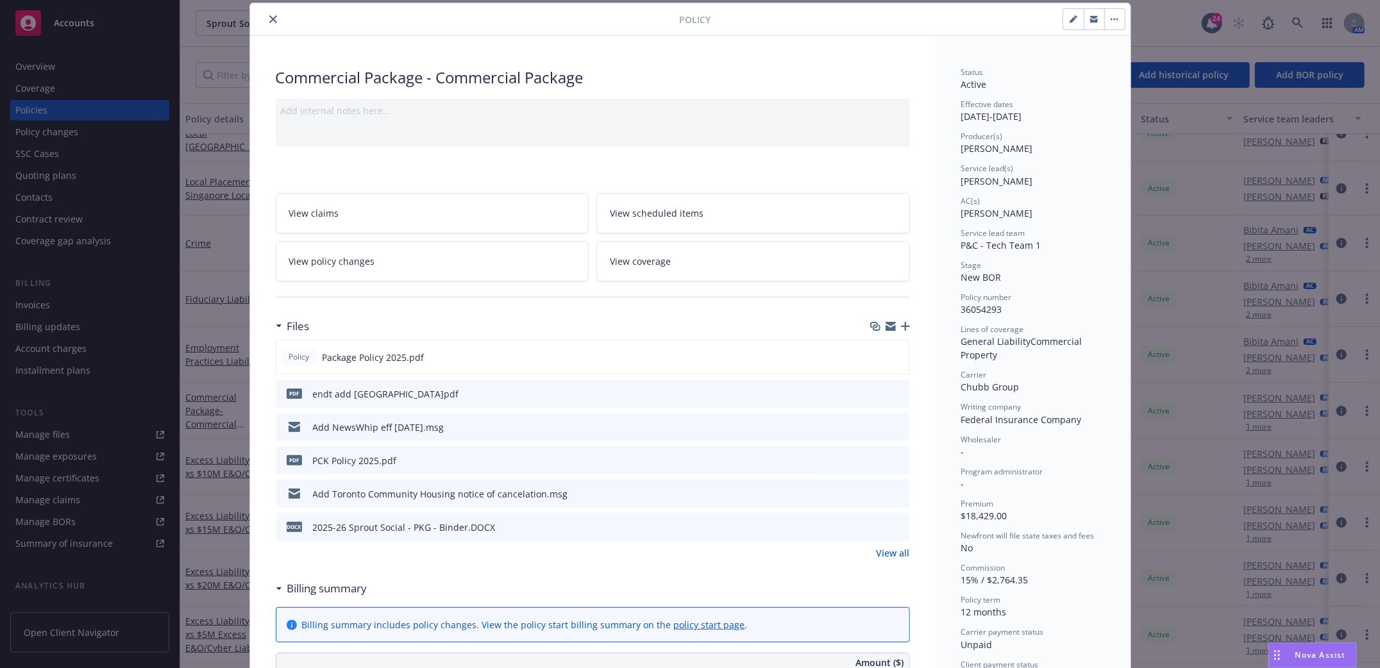
click at [901, 329] on icon "button" at bounding box center [905, 326] width 9 height 9
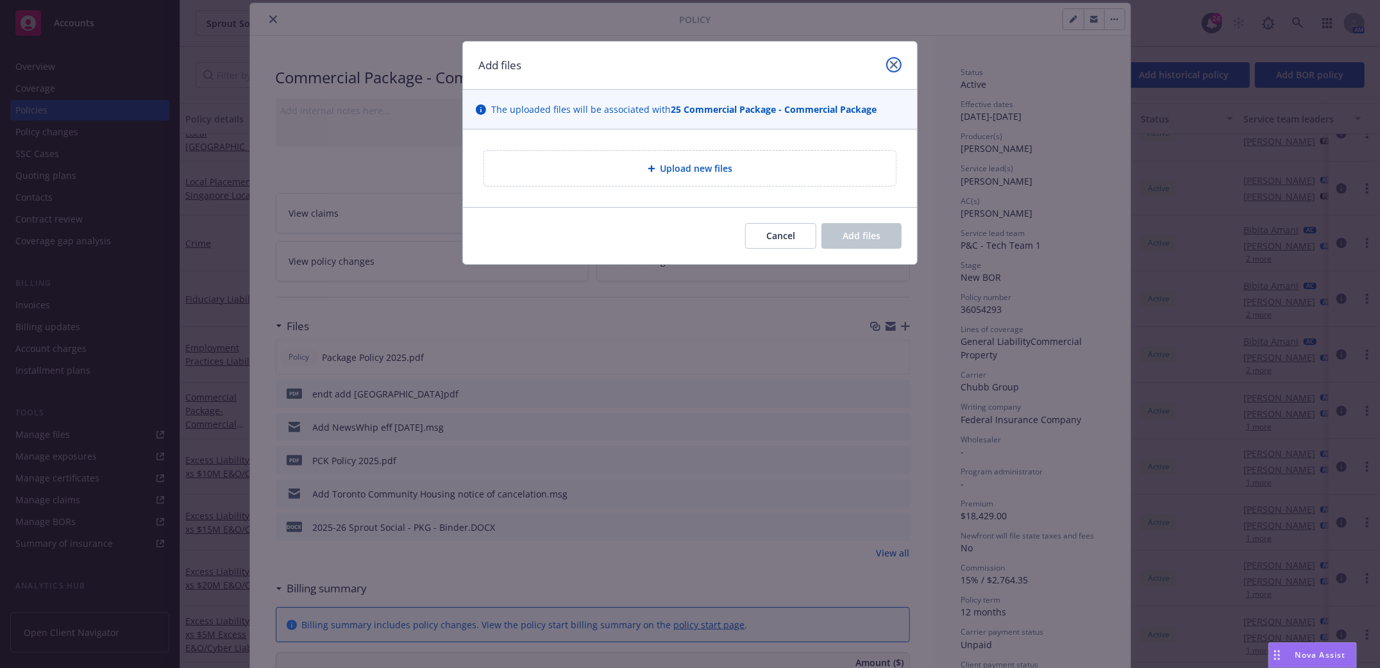
click at [892, 63] on icon "close" at bounding box center [894, 65] width 8 height 8
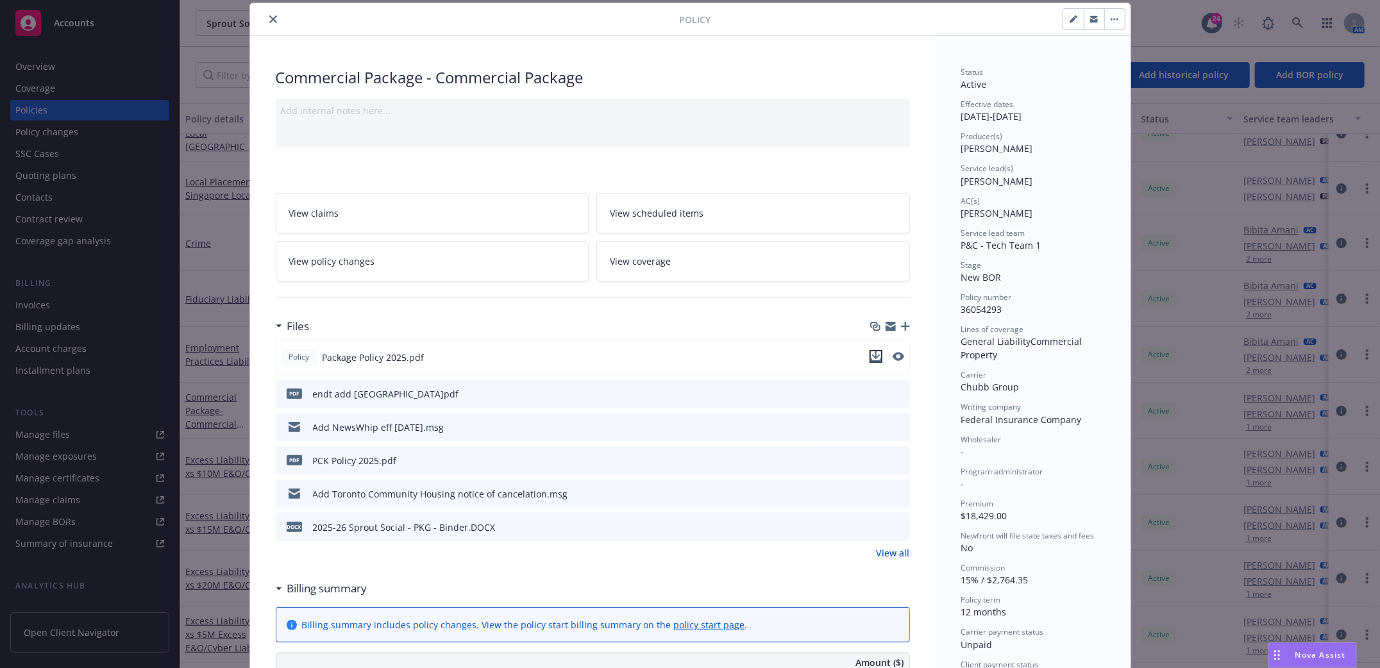
click at [871, 356] on icon "download file" at bounding box center [876, 356] width 10 height 10
drag, startPoint x: 265, startPoint y: 19, endPoint x: 273, endPoint y: 18, distance: 8.4
click at [269, 17] on icon "close" at bounding box center [273, 19] width 8 height 8
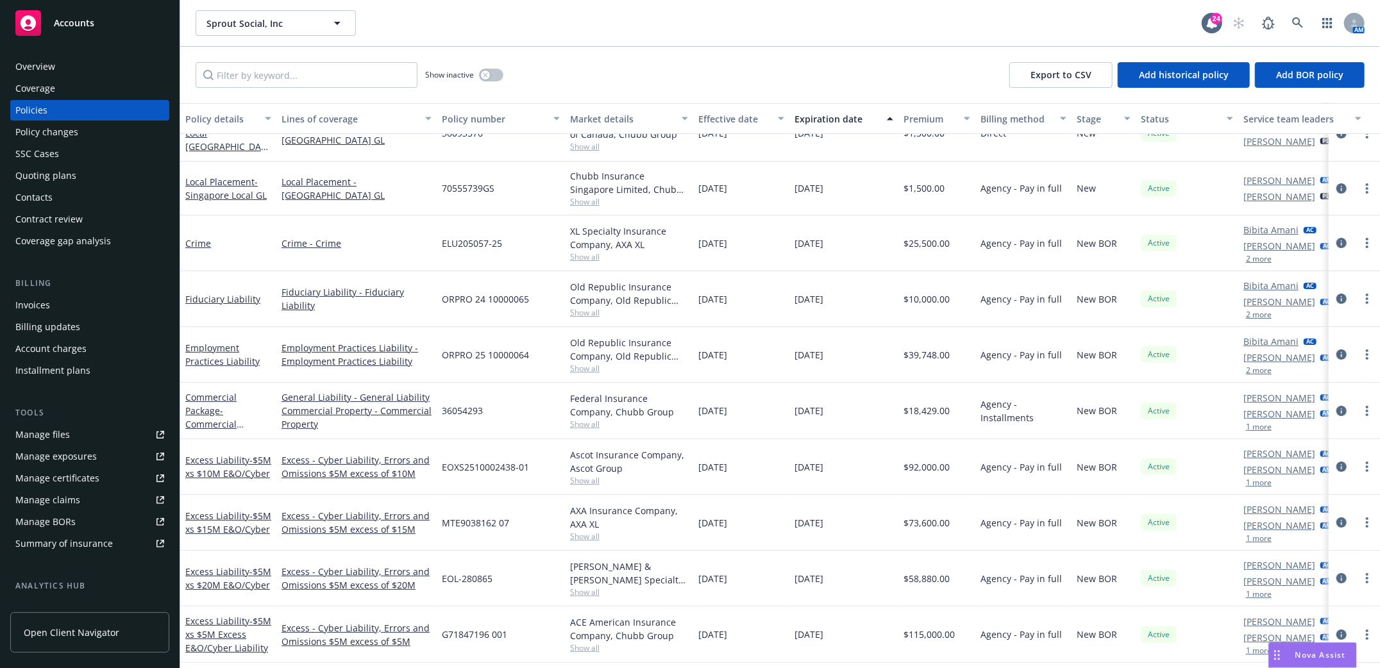
click at [45, 435] on div "Manage files" at bounding box center [42, 434] width 54 height 21
click at [1302, 22] on icon at bounding box center [1298, 23] width 12 height 12
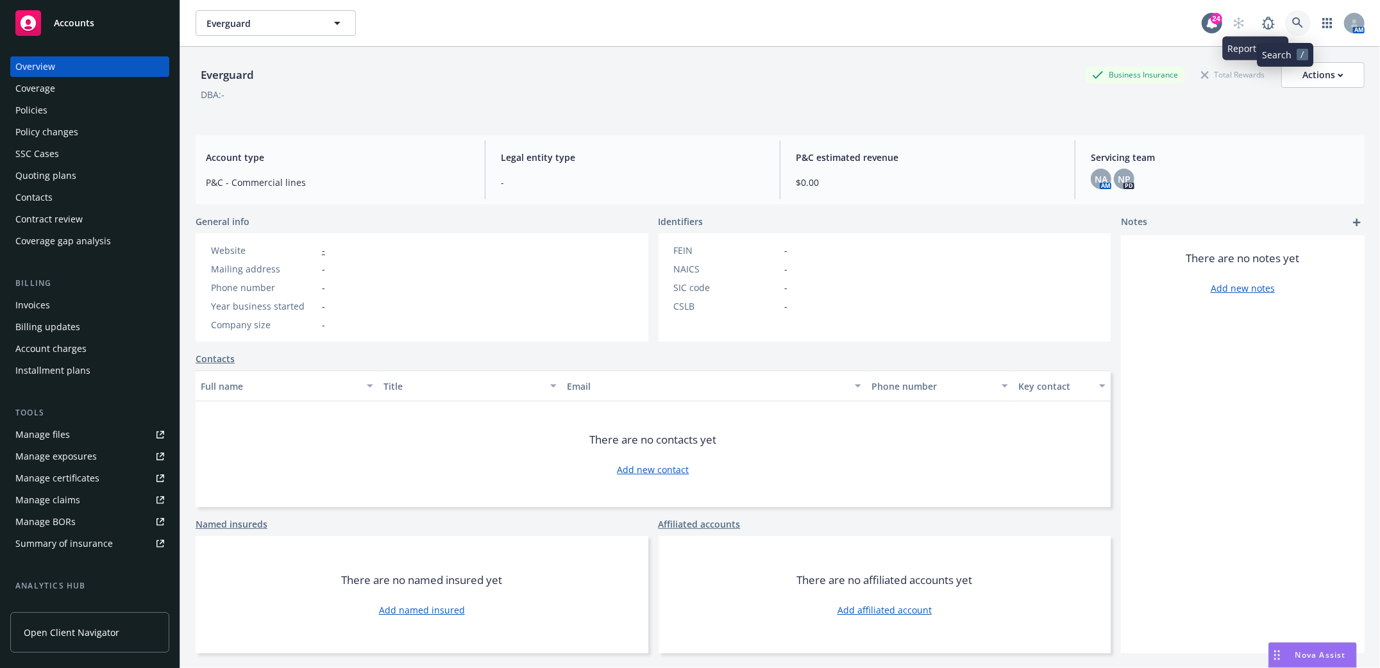
click at [1291, 20] on link at bounding box center [1298, 23] width 26 height 26
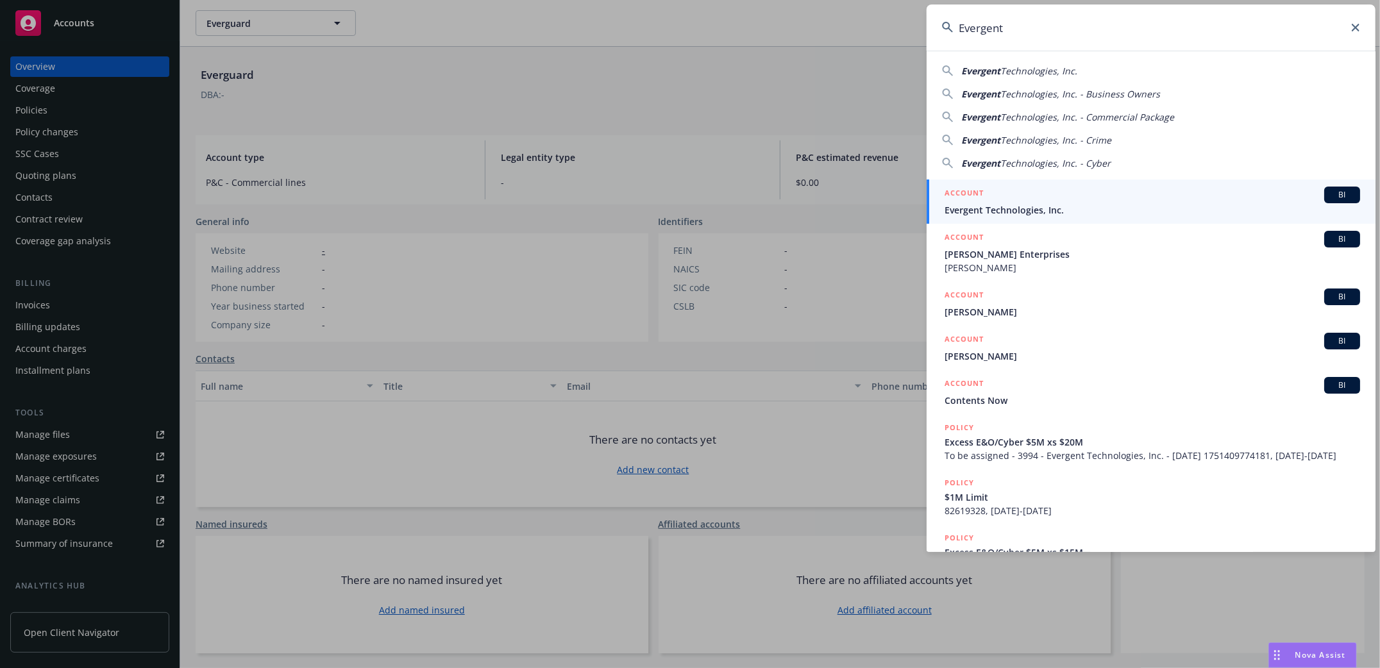
click at [973, 213] on span "Evergent Technologies, Inc." at bounding box center [1151, 209] width 415 height 13
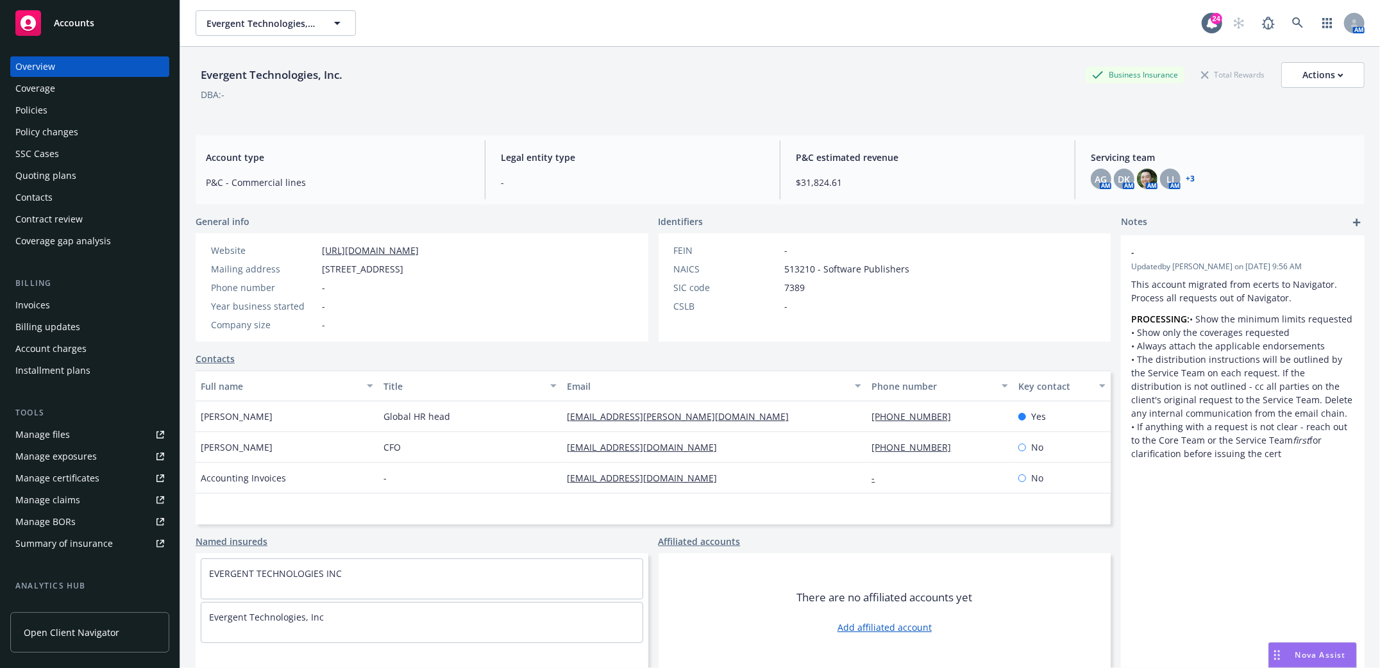
click at [43, 109] on div "Policies" at bounding box center [31, 110] width 32 height 21
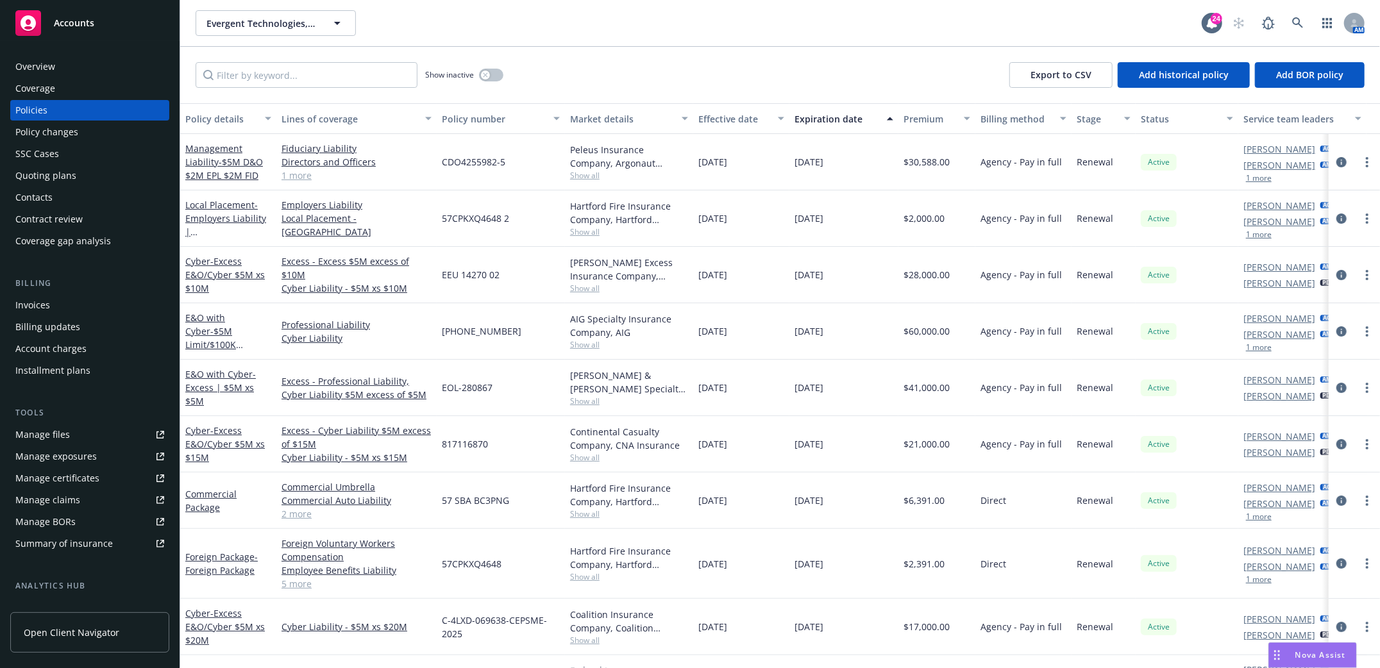
click at [35, 300] on div "Invoices" at bounding box center [32, 305] width 35 height 21
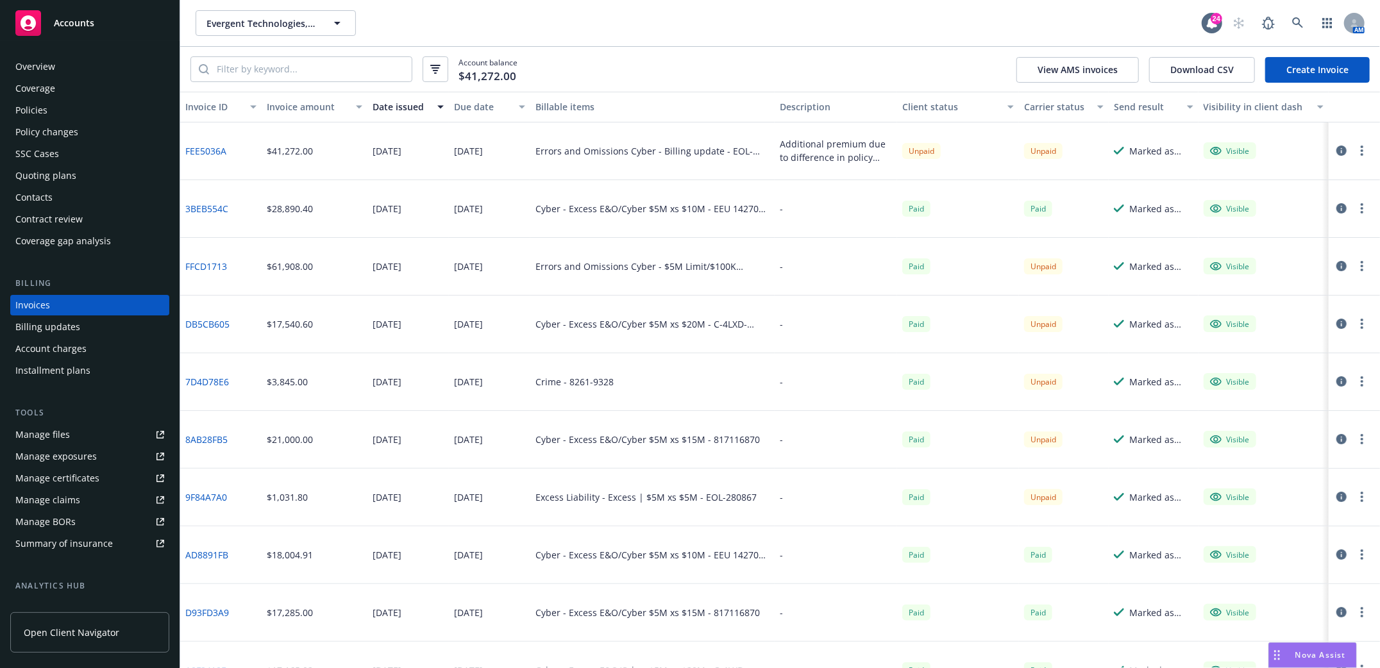
click at [201, 149] on link "FEE5036A" at bounding box center [205, 150] width 41 height 13
click at [1296, 25] on icon at bounding box center [1298, 23] width 12 height 12
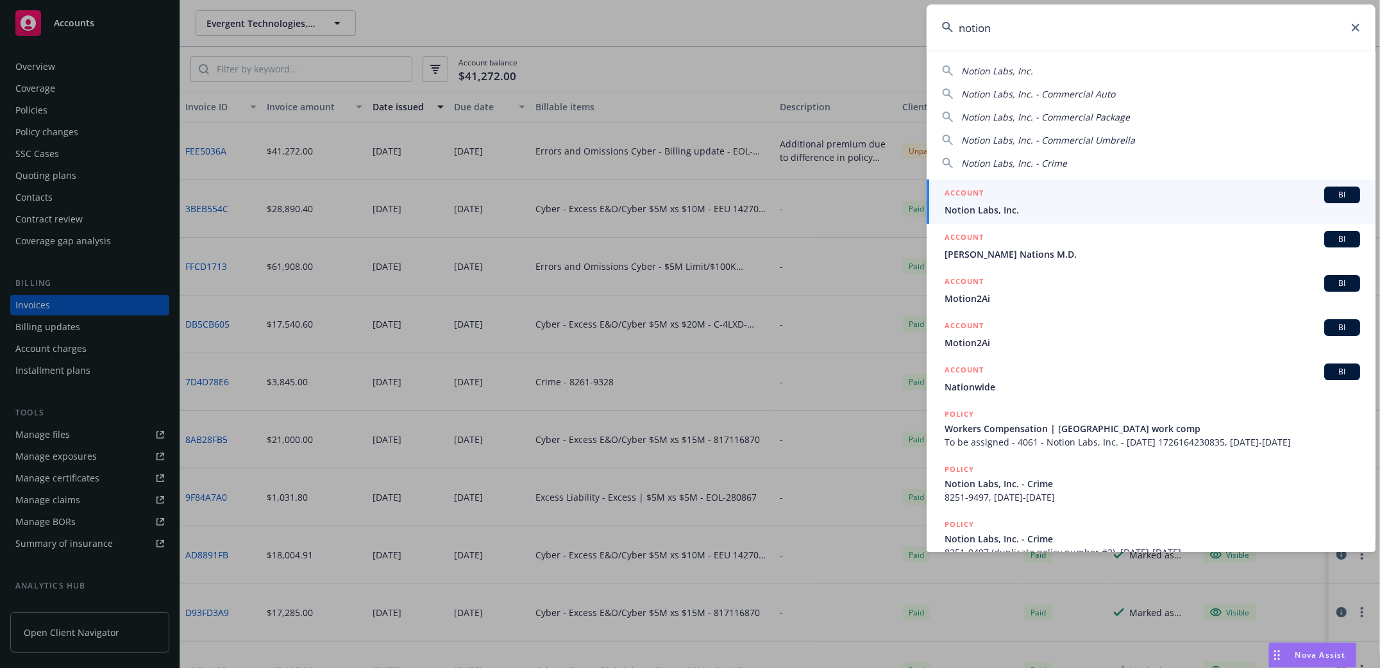
click at [982, 210] on span "Notion Labs, Inc." at bounding box center [1151, 209] width 415 height 13
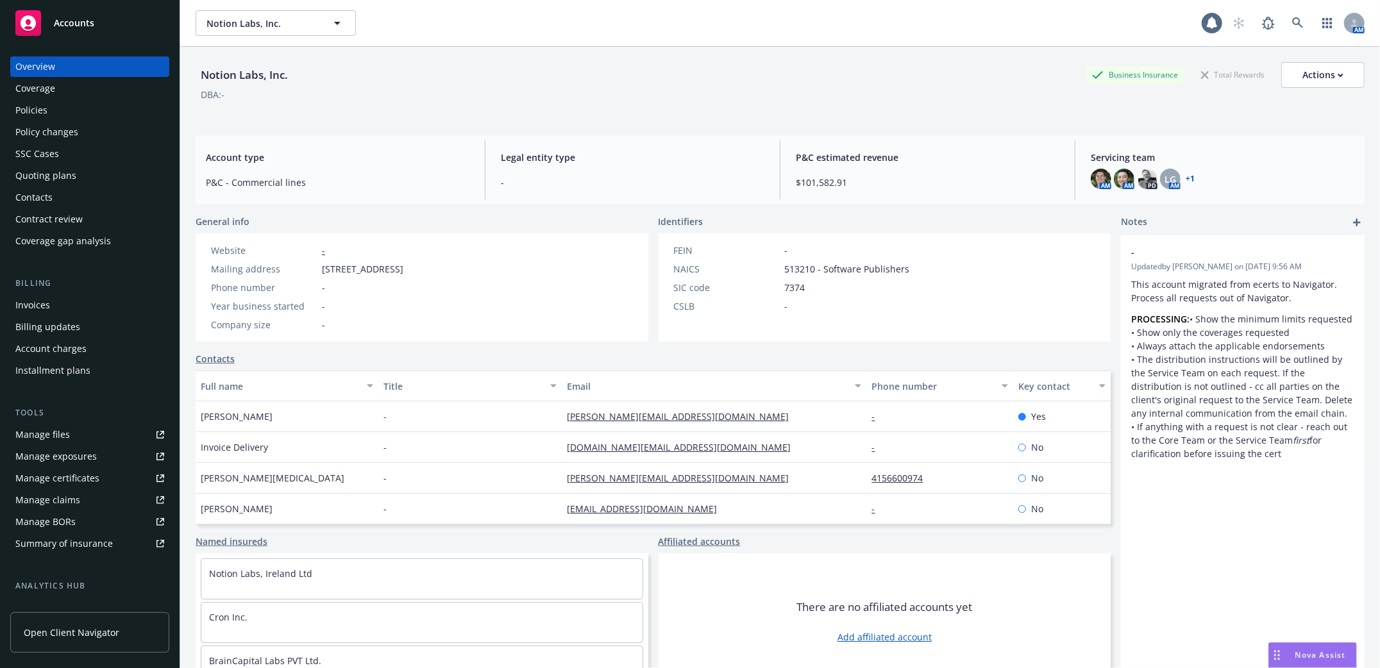
click at [59, 101] on div "Policies" at bounding box center [89, 110] width 149 height 21
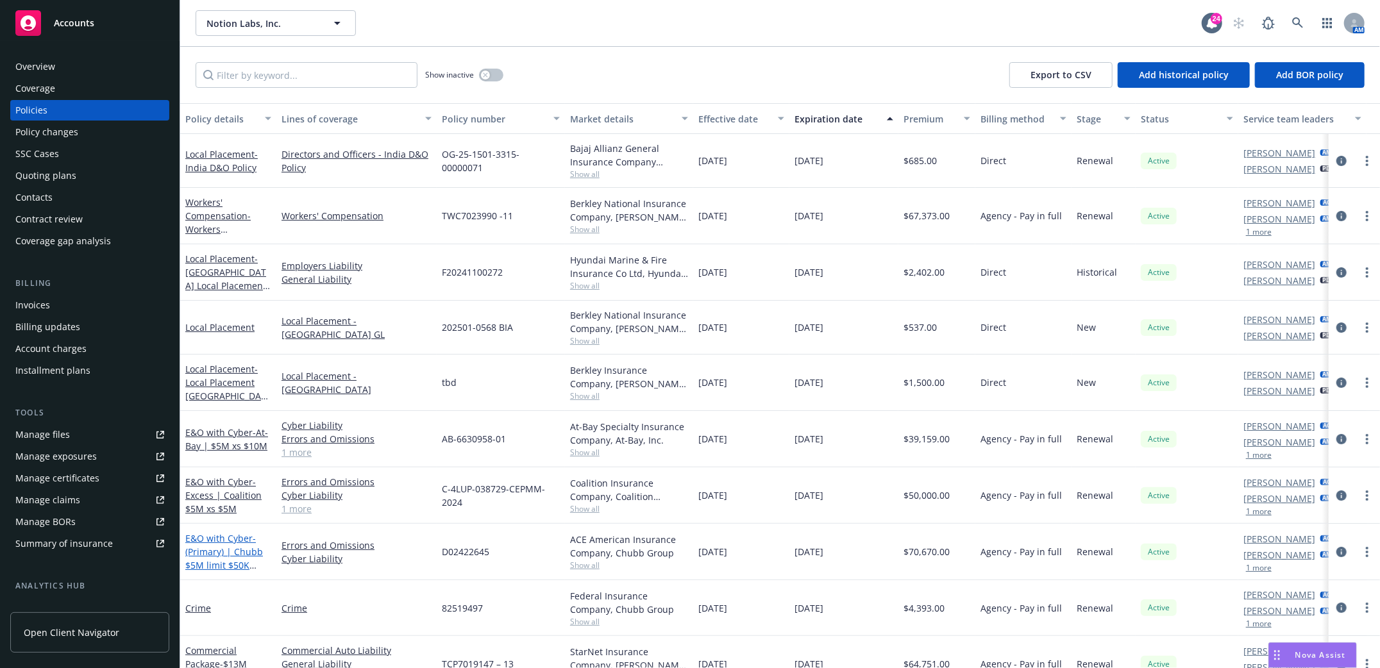
click at [233, 553] on span "- (Primary) | Chubb $5M limit $50K retention" at bounding box center [224, 558] width 78 height 53
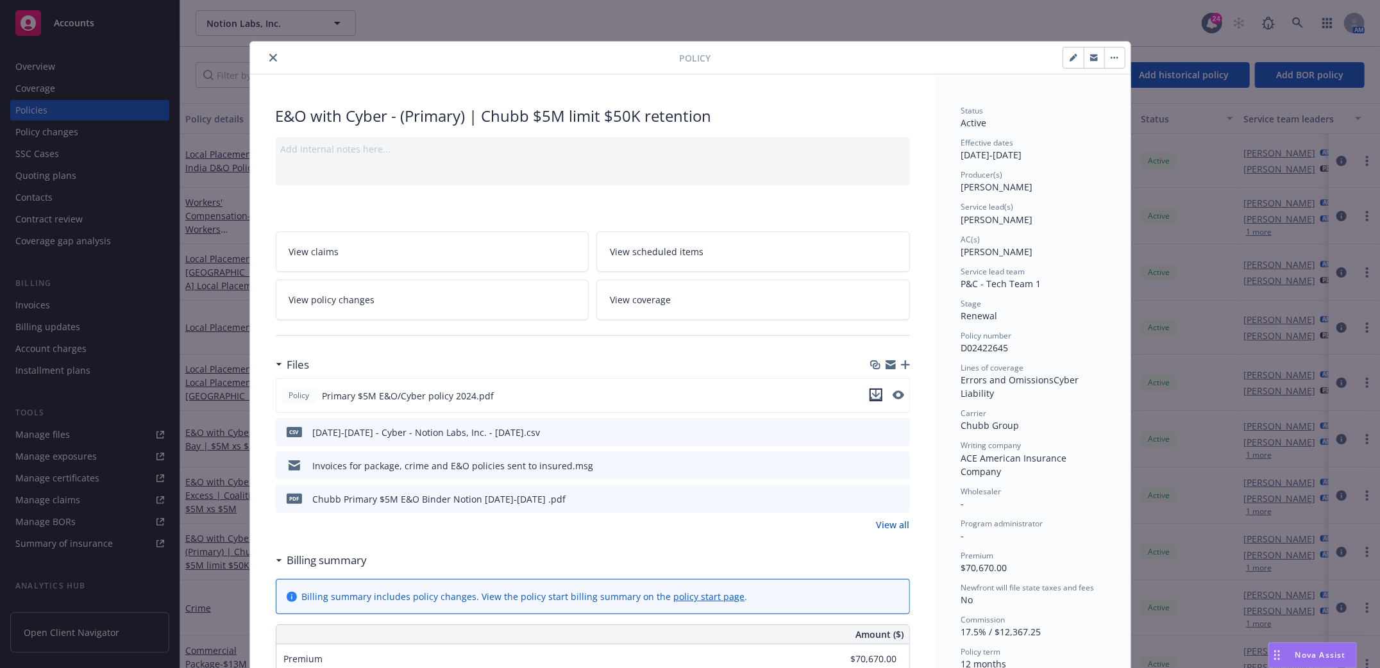
click at [872, 394] on icon "download file" at bounding box center [875, 394] width 8 height 8
click at [269, 59] on icon "close" at bounding box center [273, 58] width 8 height 8
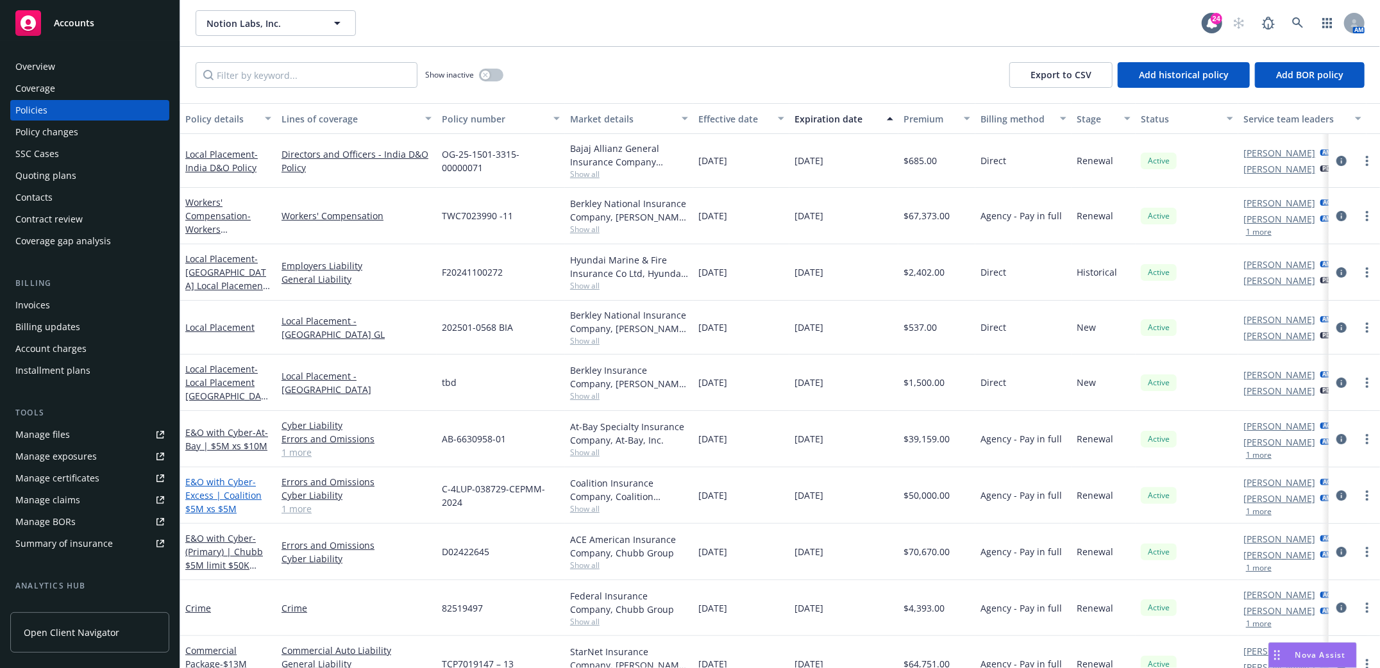
click at [213, 490] on span "- Excess | Coalition $5M xs $5M" at bounding box center [223, 495] width 76 height 39
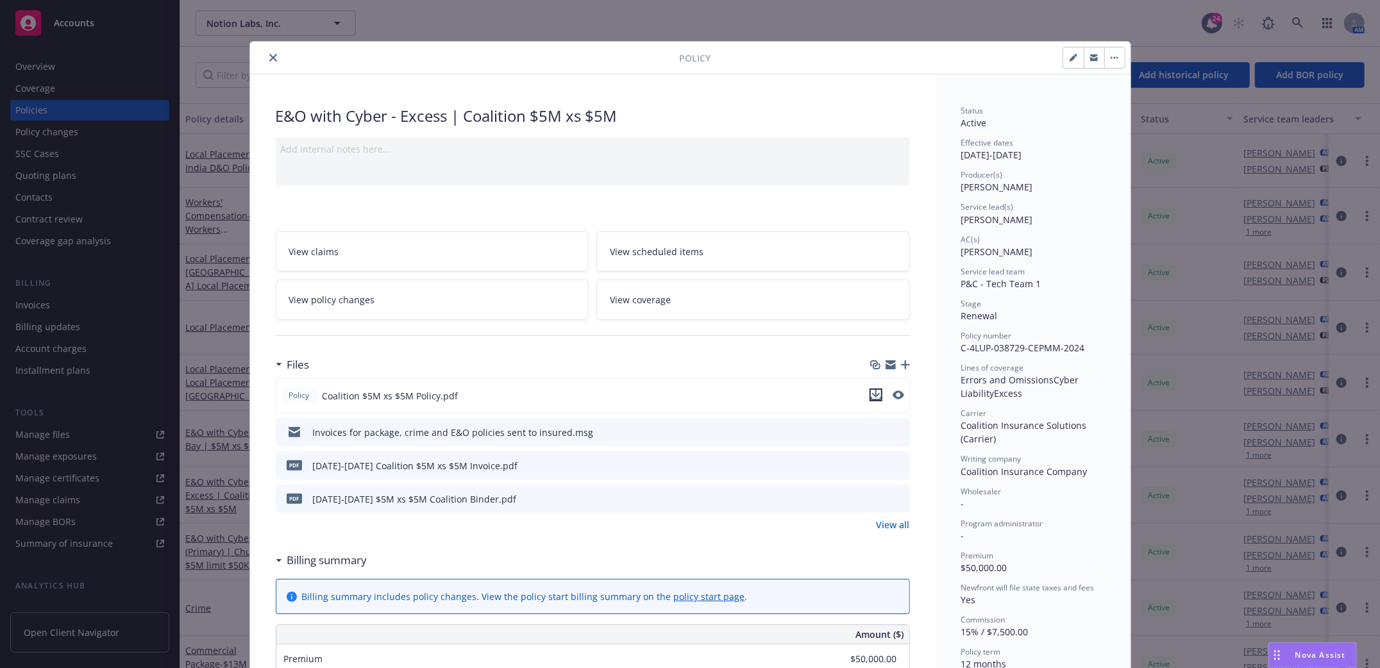
click at [871, 394] on icon "download file" at bounding box center [875, 394] width 8 height 8
click at [271, 57] on button "close" at bounding box center [272, 57] width 15 height 15
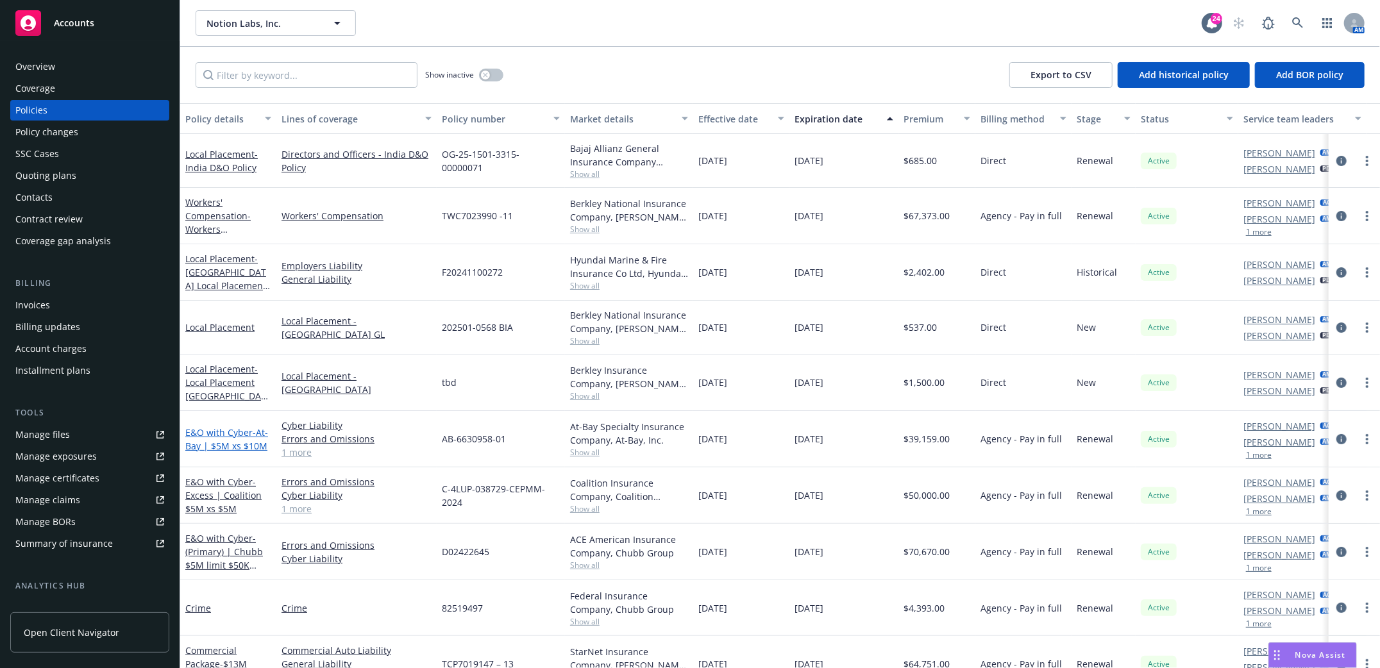
click at [215, 439] on span "- At-Bay | $5M xs $10M" at bounding box center [226, 439] width 83 height 26
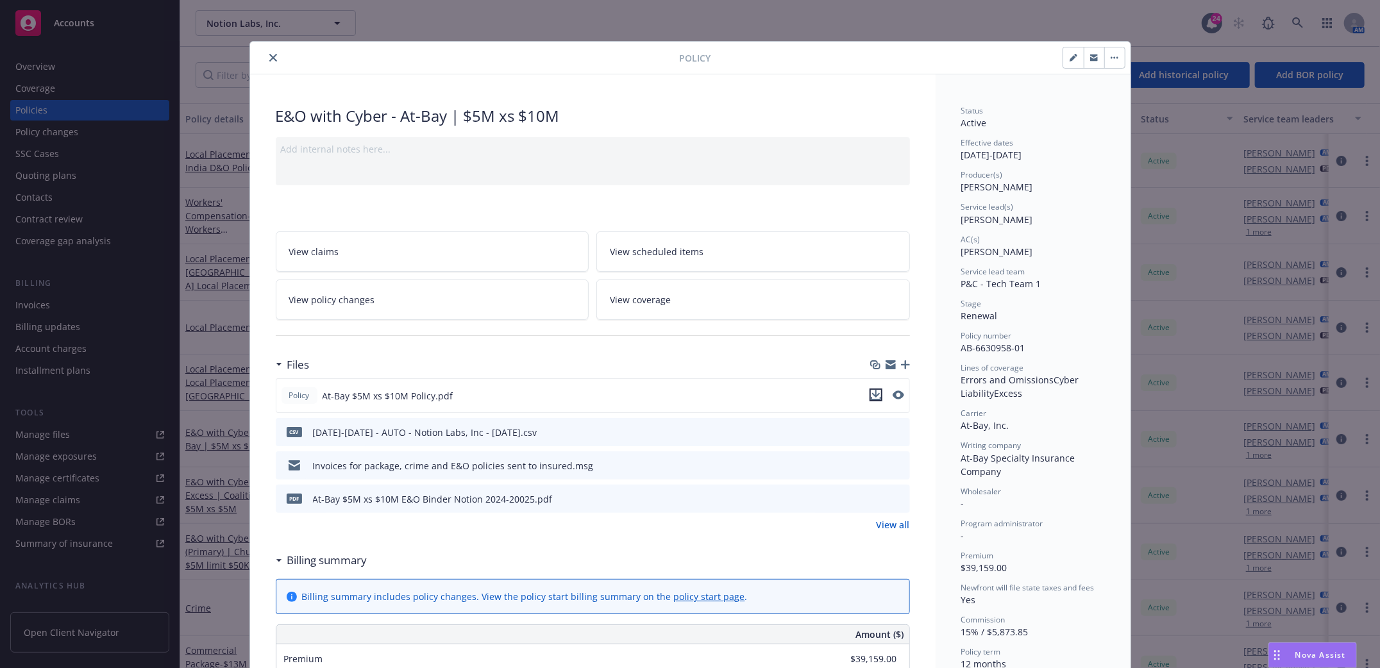
click at [871, 391] on icon "download file" at bounding box center [876, 395] width 10 height 10
click at [272, 54] on button "close" at bounding box center [272, 57] width 15 height 15
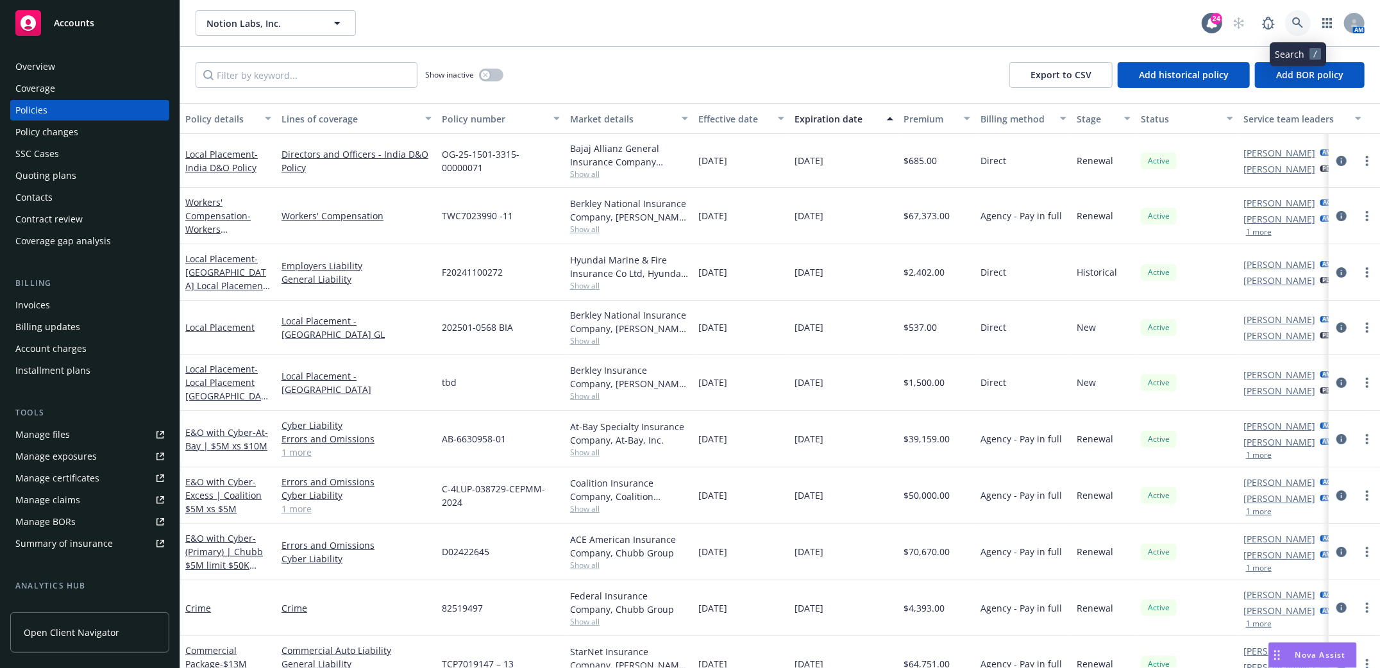
click at [1289, 28] on link at bounding box center [1298, 23] width 26 height 26
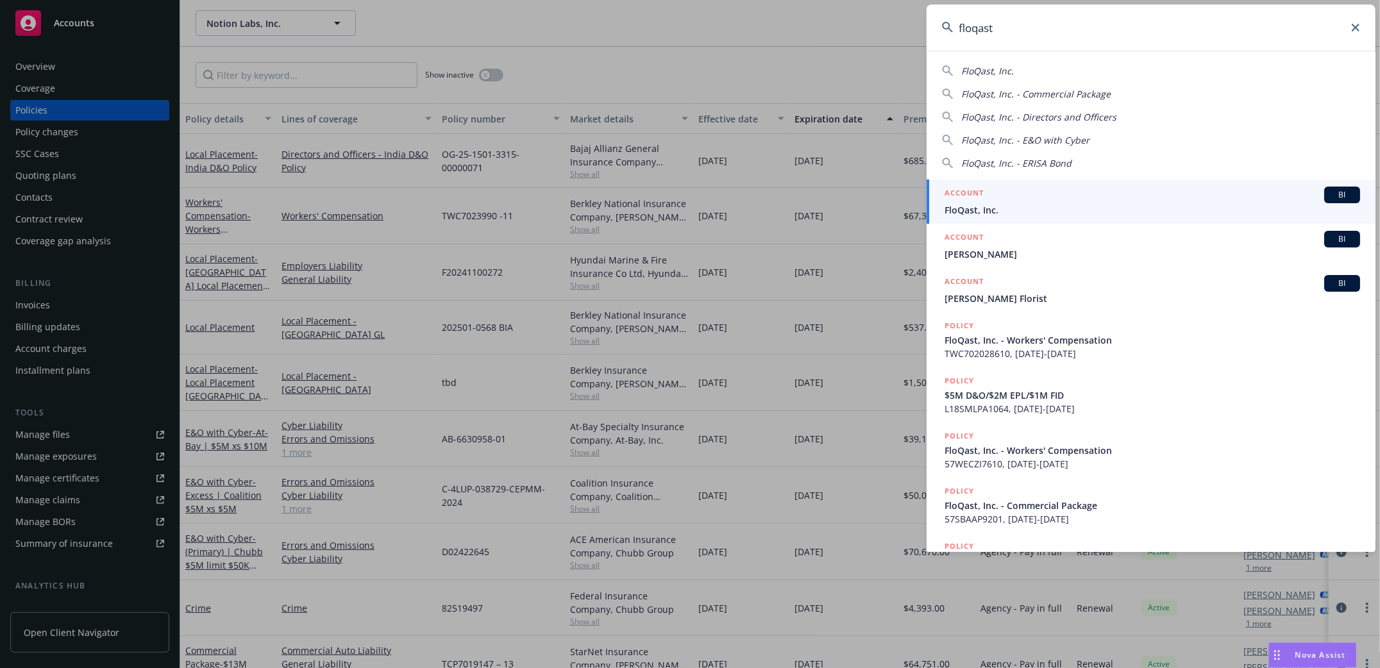
click at [982, 205] on span "FloQast, Inc." at bounding box center [1151, 209] width 415 height 13
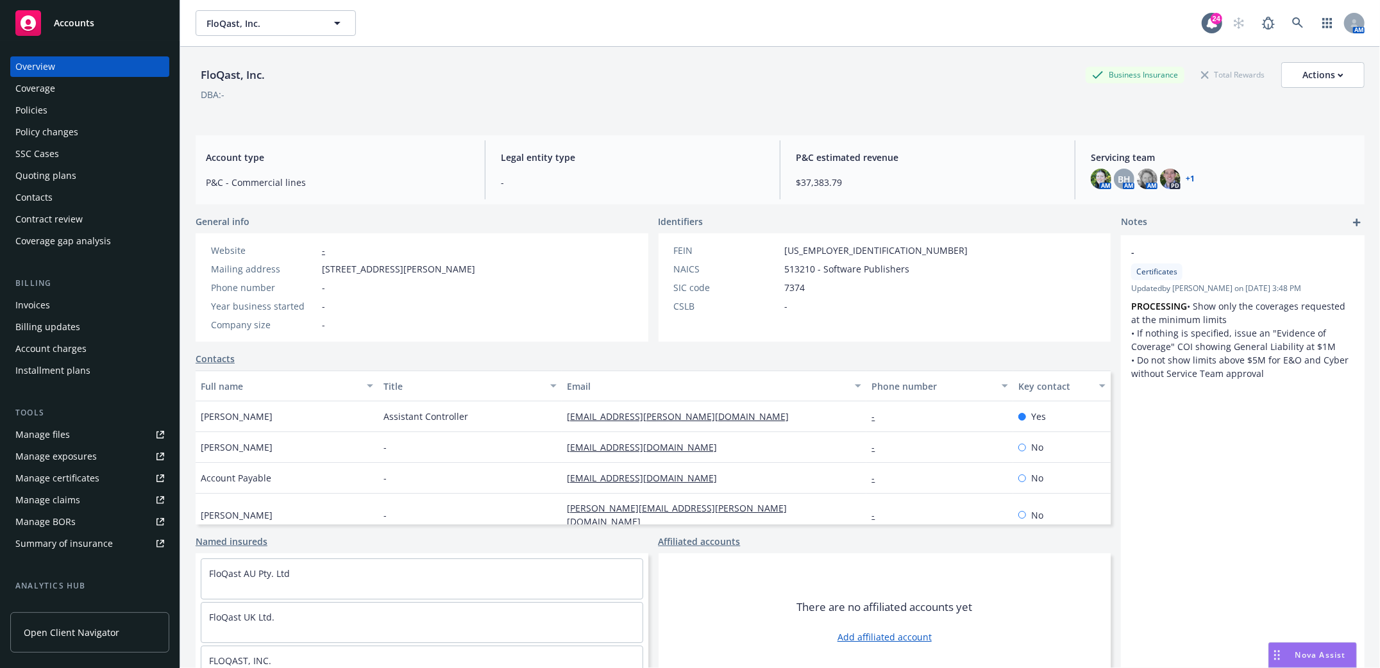
click at [35, 299] on div "Invoices" at bounding box center [32, 305] width 35 height 21
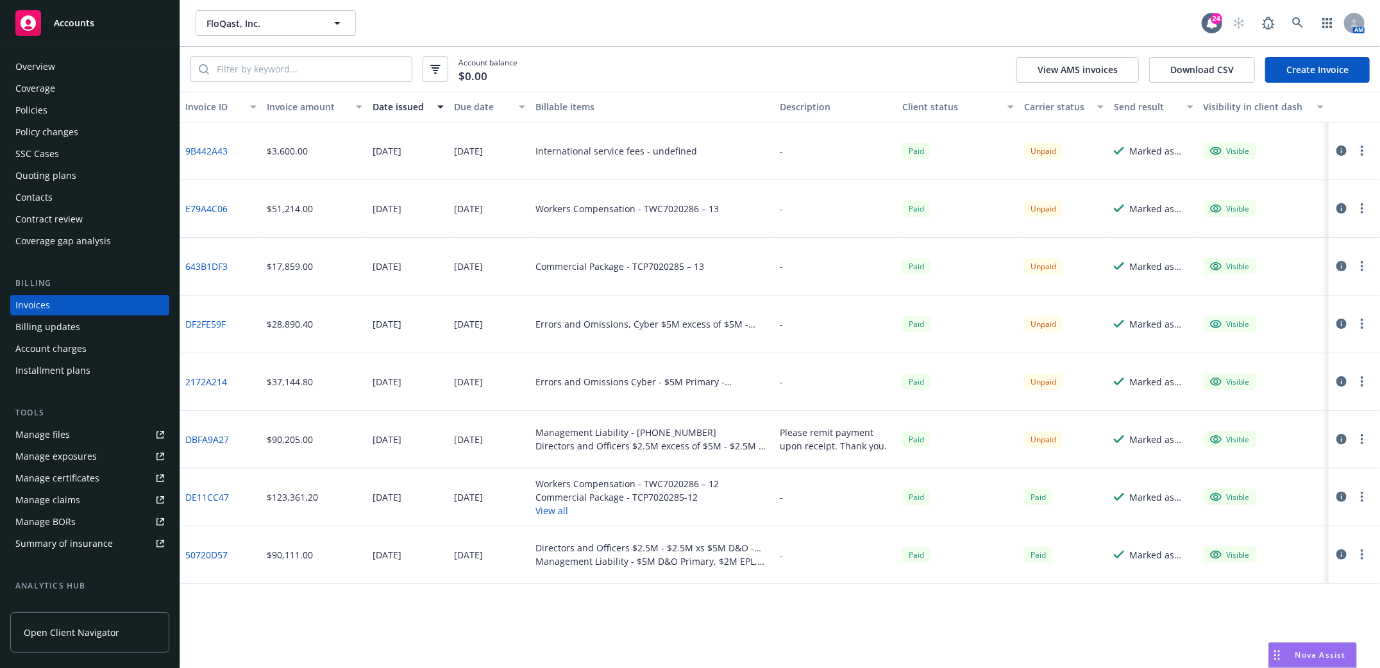
click at [1328, 64] on link "Create Invoice" at bounding box center [1317, 70] width 105 height 26
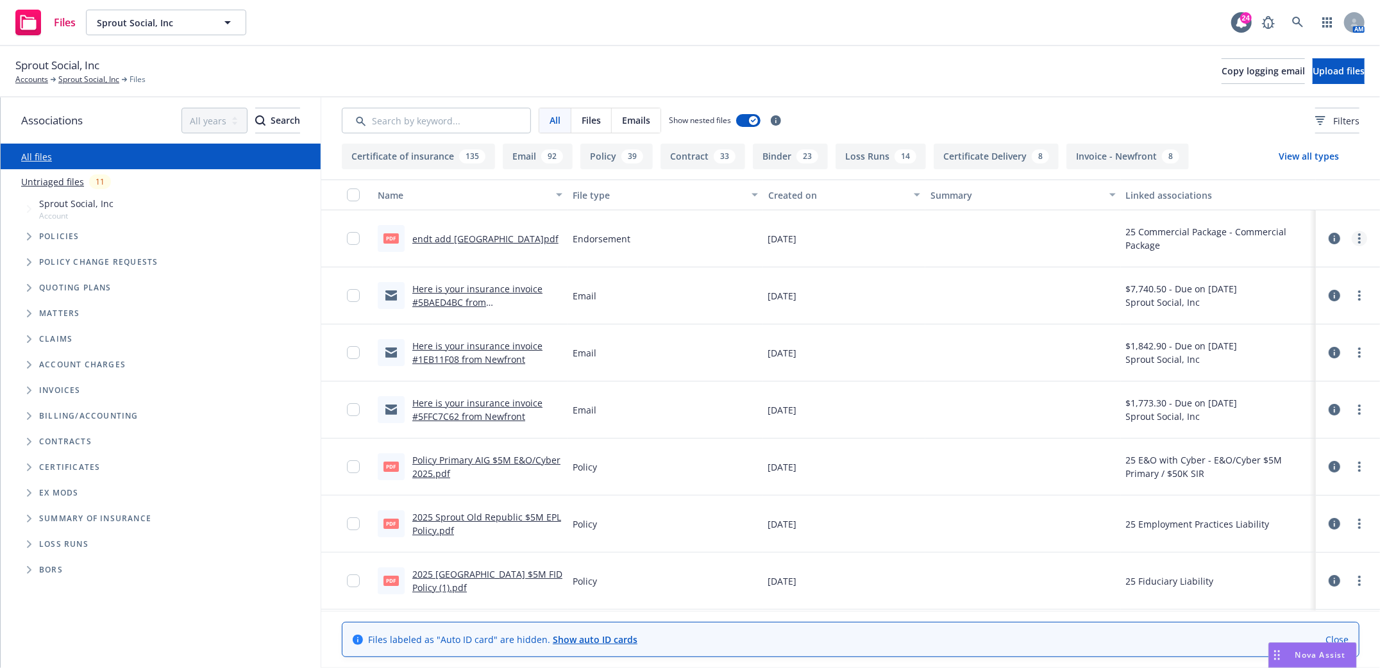
click at [1352, 237] on link "more" at bounding box center [1359, 238] width 15 height 15
click at [1260, 269] on link "Archive" at bounding box center [1290, 265] width 128 height 26
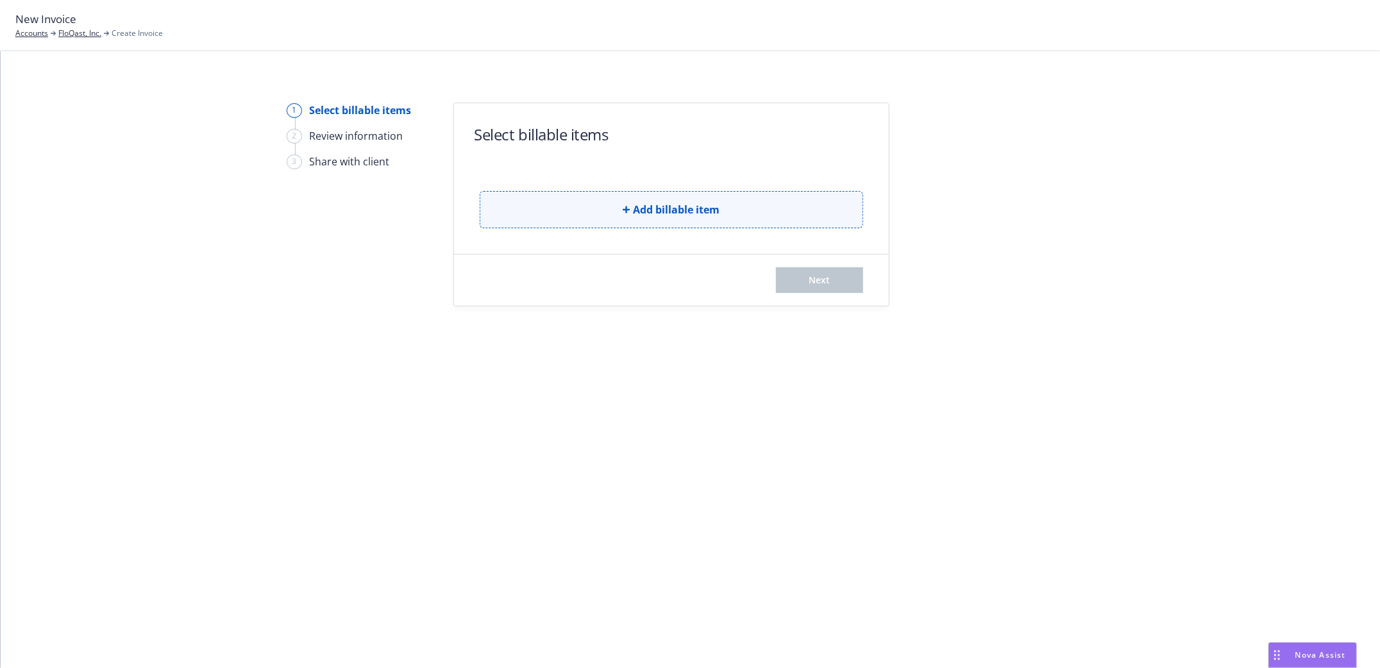
click at [637, 210] on span "Add billable item" at bounding box center [676, 209] width 87 height 15
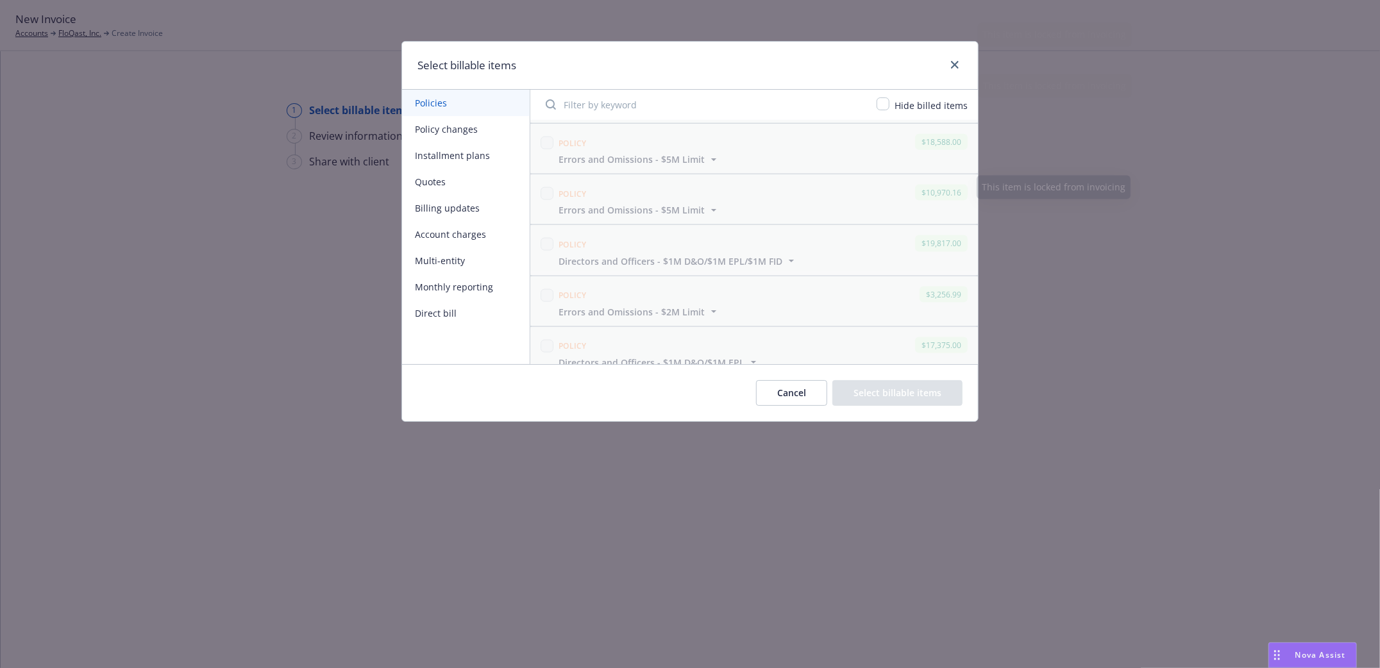
scroll to position [1380, 0]
click at [952, 67] on icon "close" at bounding box center [955, 65] width 8 height 8
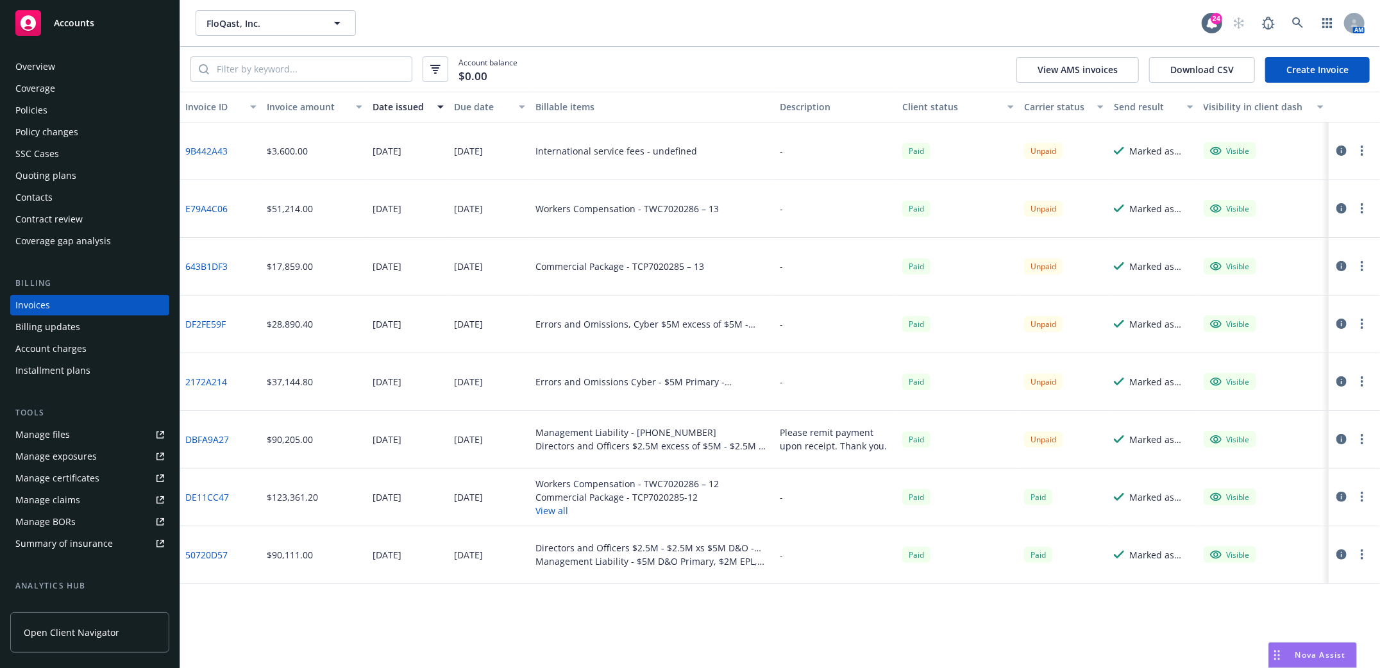
click at [33, 115] on div "Policies" at bounding box center [31, 110] width 32 height 21
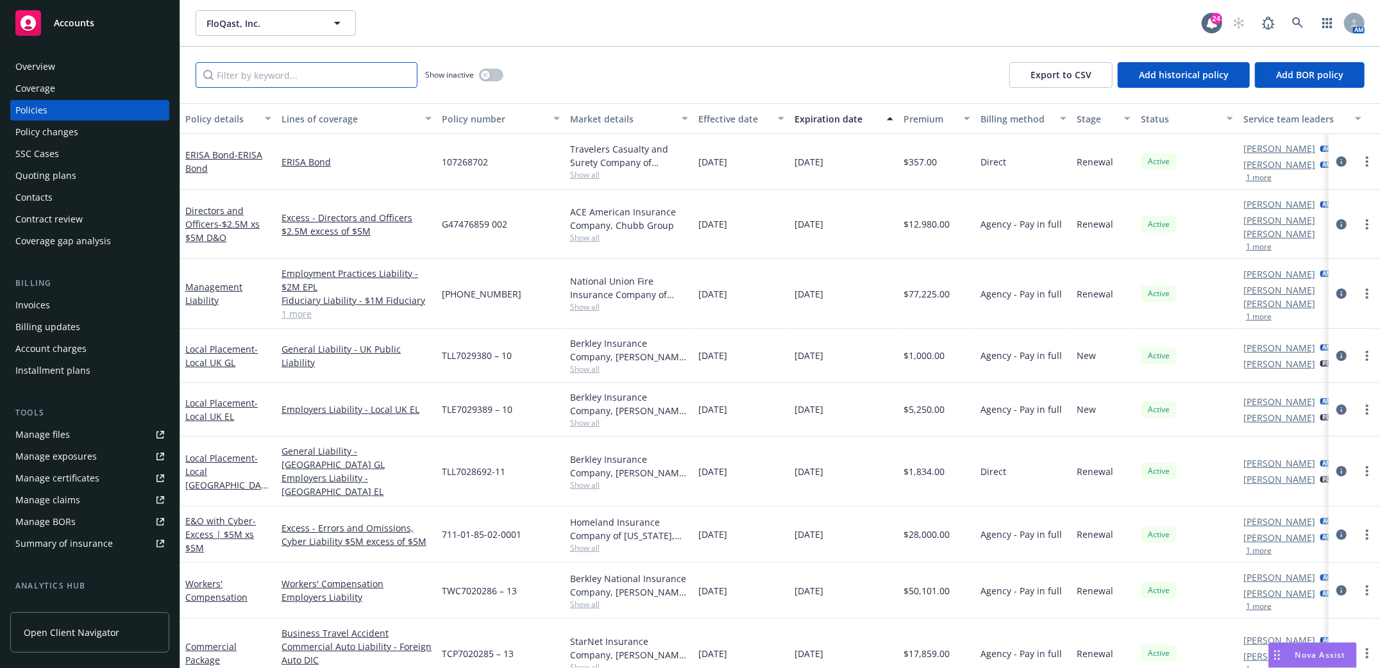
click at [269, 76] on input "Filter by keyword..." at bounding box center [307, 75] width 222 height 26
click at [1295, 28] on icon at bounding box center [1298, 23] width 12 height 12
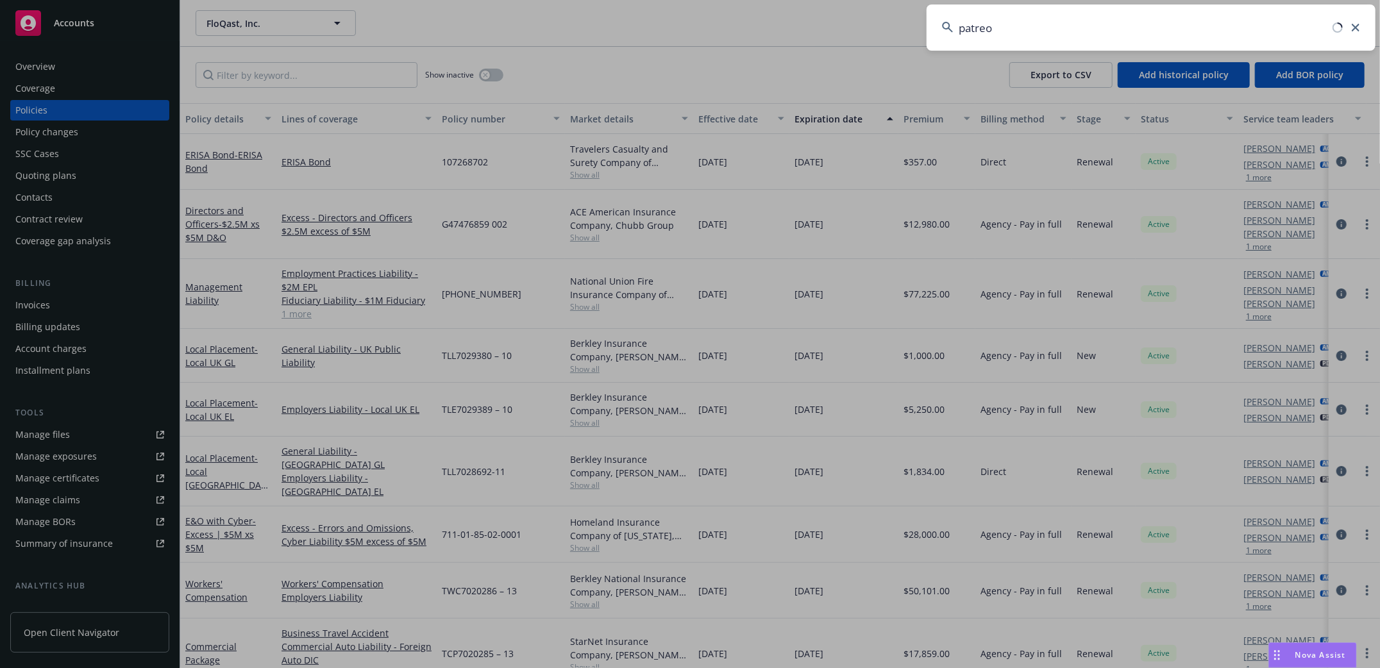
type input "patreon"
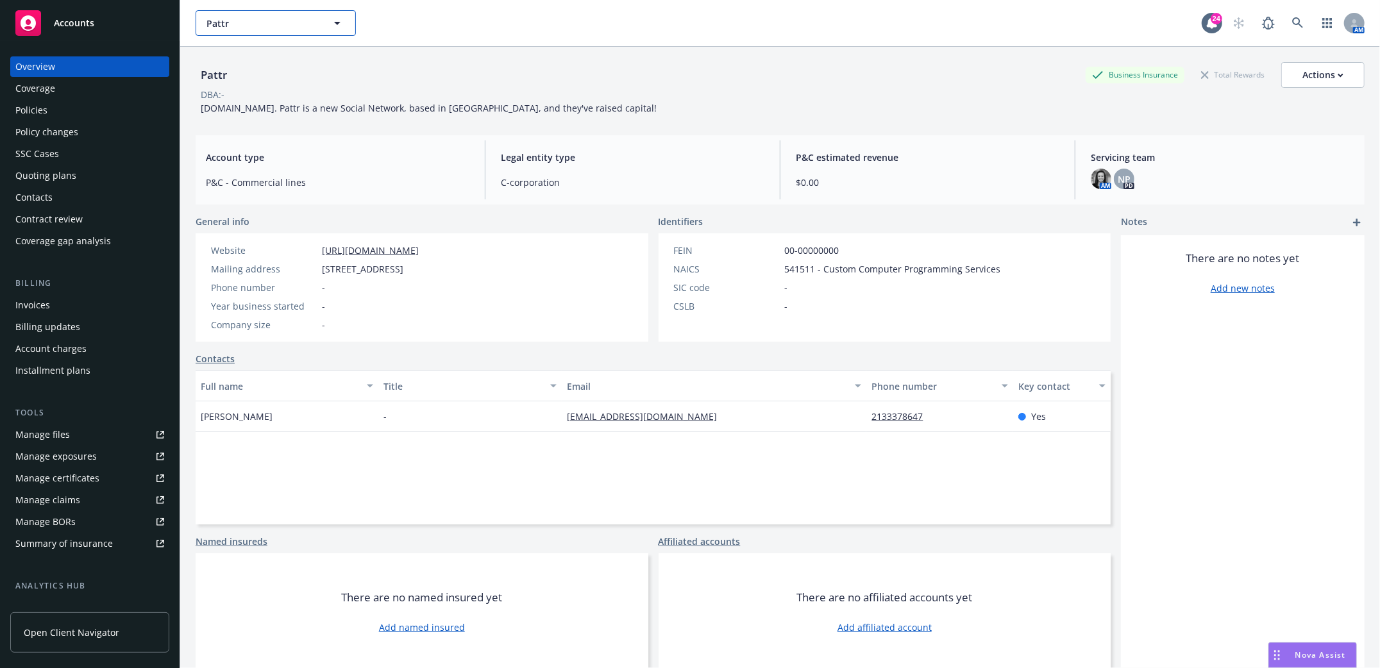
drag, startPoint x: -14, startPoint y: 21, endPoint x: 1, endPoint y: 14, distance: 16.3
click at [0, 20] on html "Accounts Overview Coverage Policies Policy changes SSC Cases Quoting plans Cont…" at bounding box center [690, 334] width 1380 height 668
click at [1292, 28] on icon at bounding box center [1298, 23] width 12 height 12
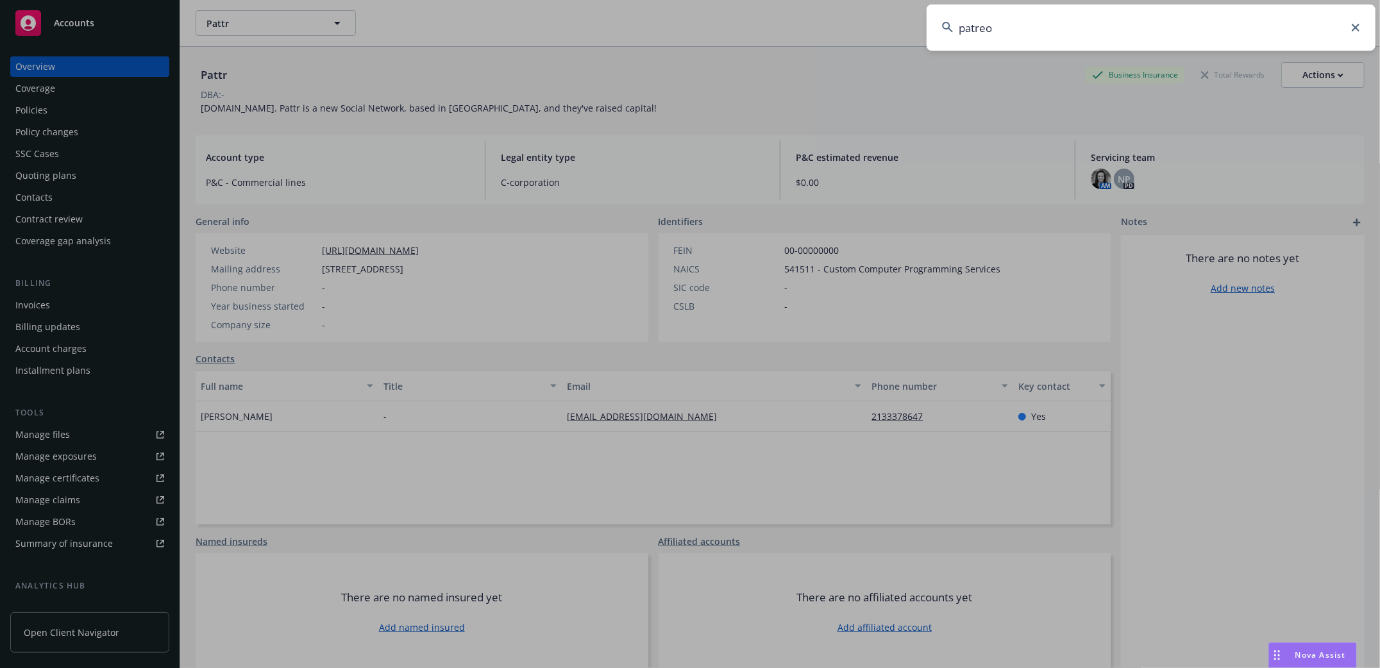
type input "patreon"
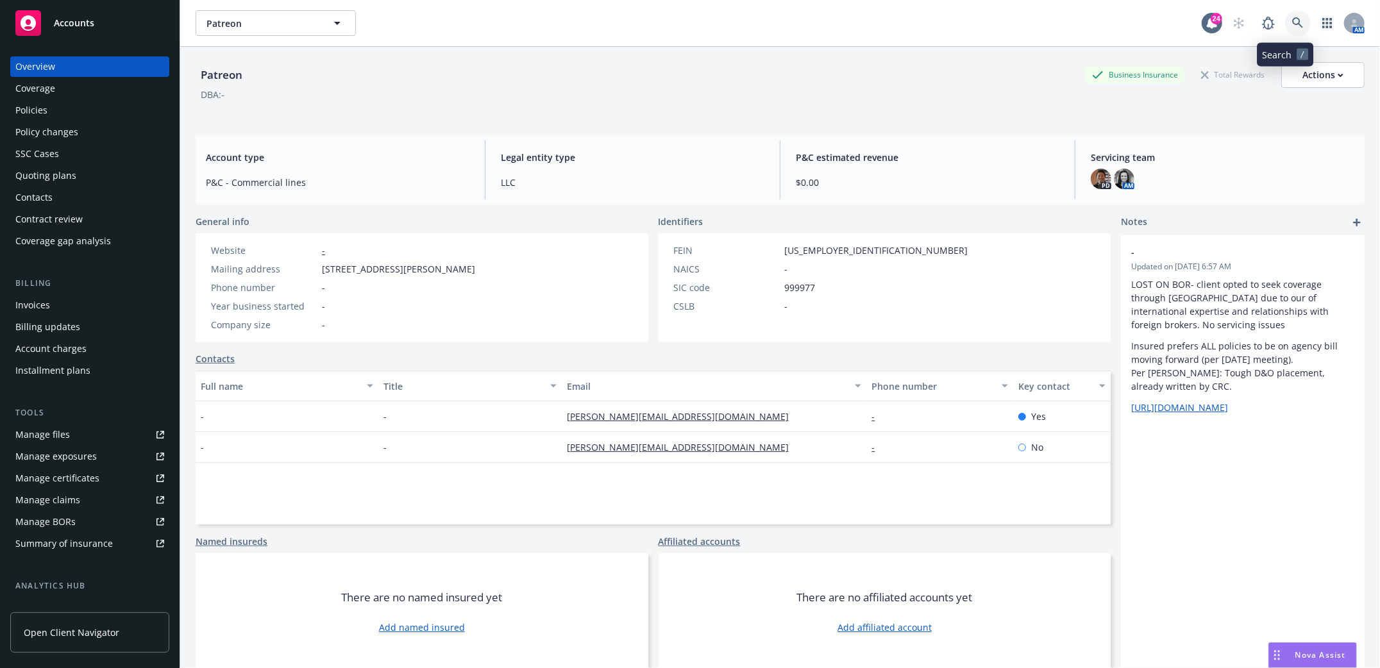
click at [1292, 23] on icon at bounding box center [1298, 23] width 12 height 12
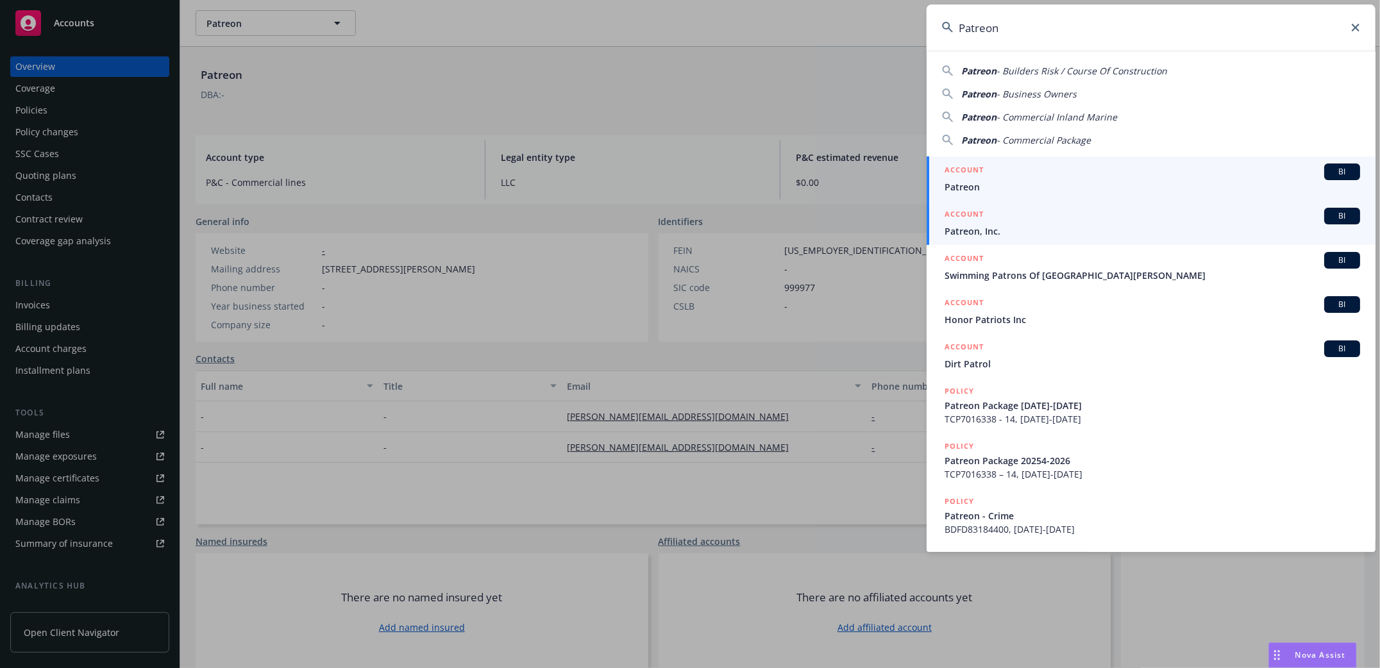
type input "Patreon"
click at [964, 231] on span "Patreon, Inc." at bounding box center [1151, 230] width 415 height 13
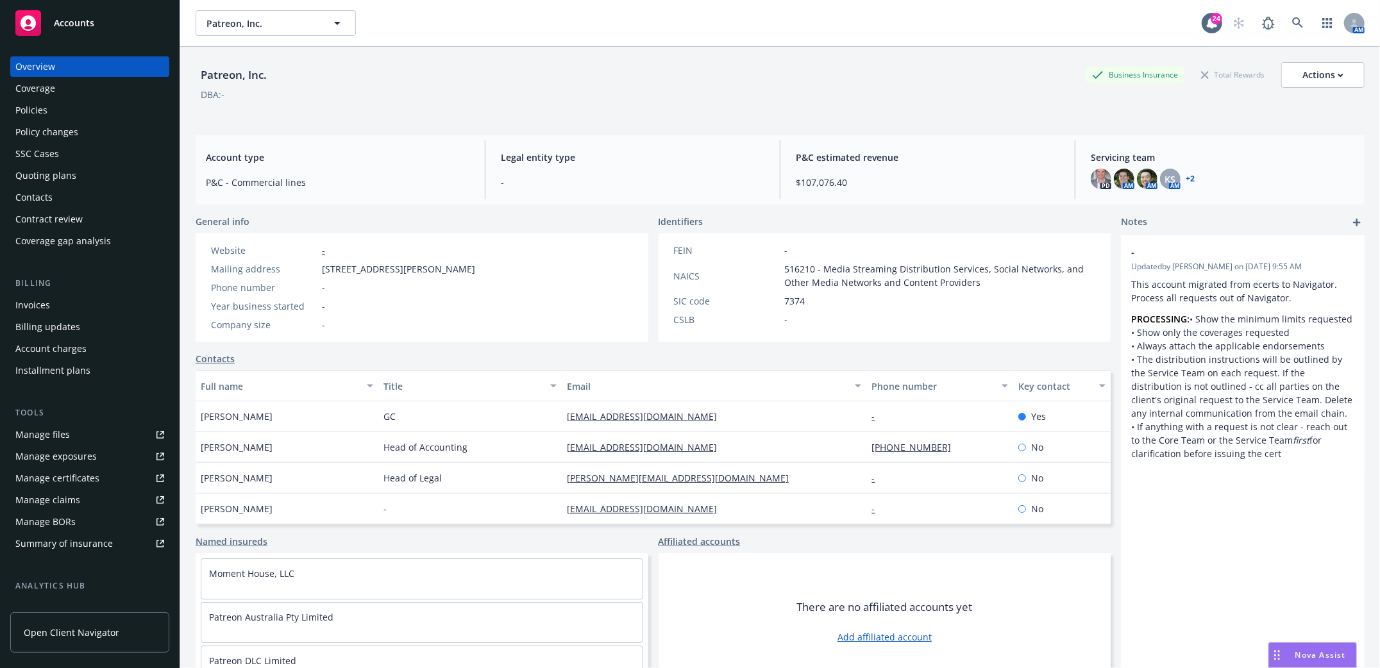
click at [39, 305] on div "Invoices" at bounding box center [32, 305] width 35 height 21
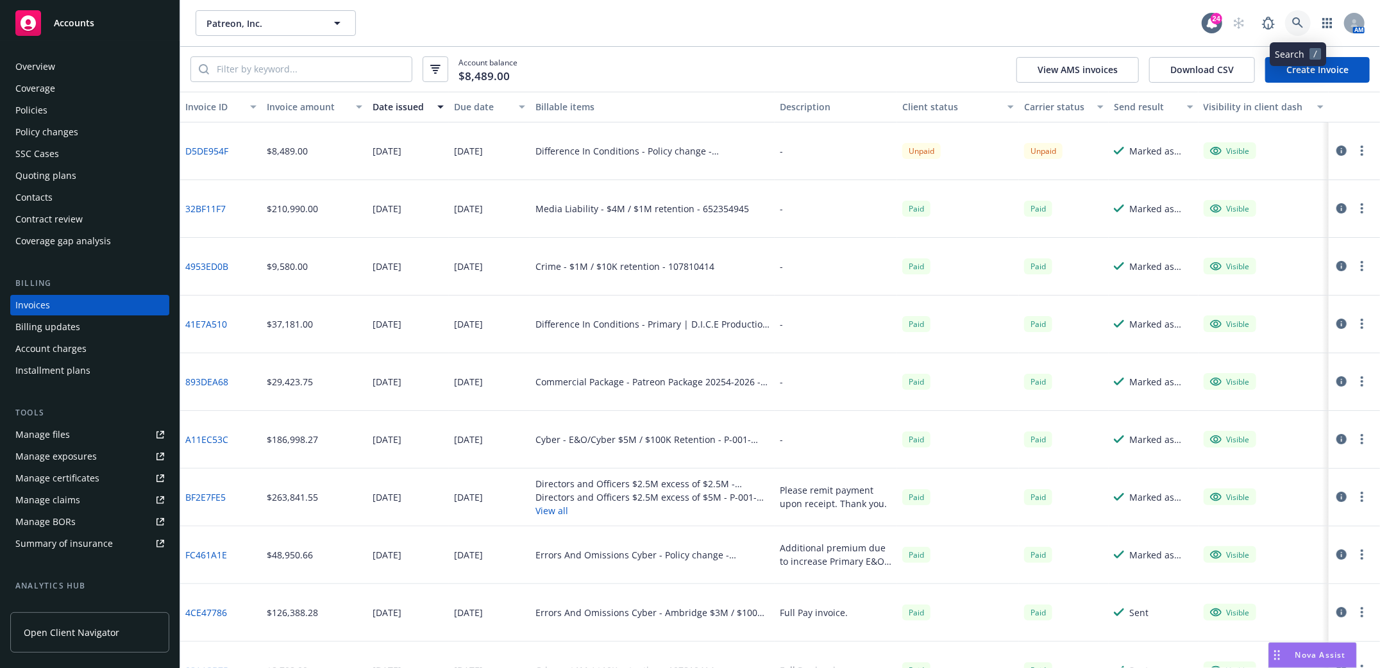
click at [1299, 21] on icon at bounding box center [1297, 22] width 11 height 11
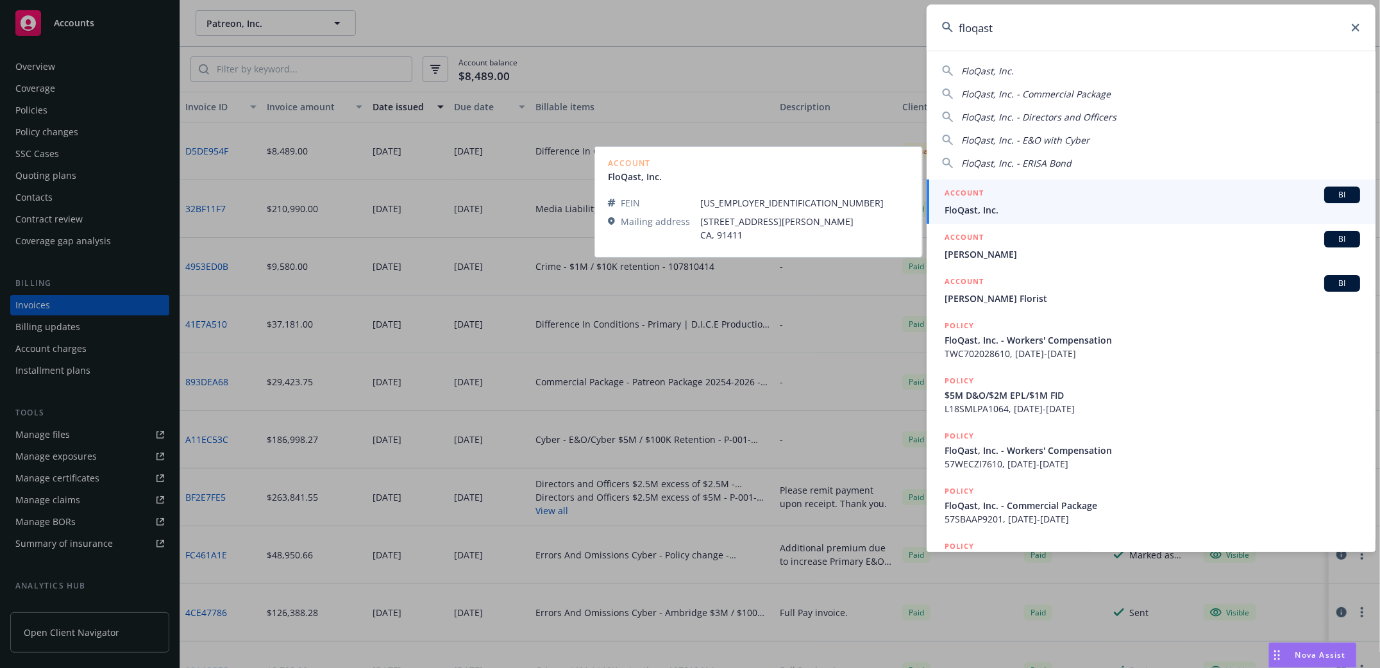
type input "floqast"
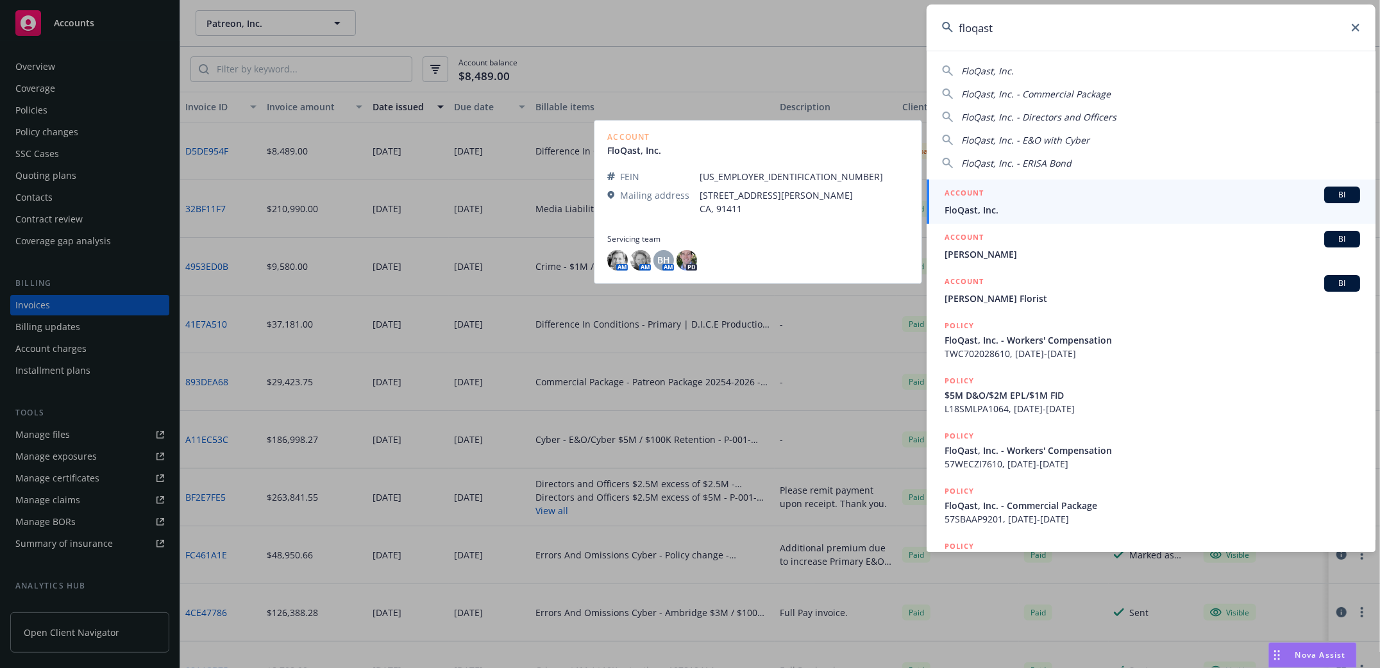
click at [973, 206] on span "FloQast, Inc." at bounding box center [1151, 209] width 415 height 13
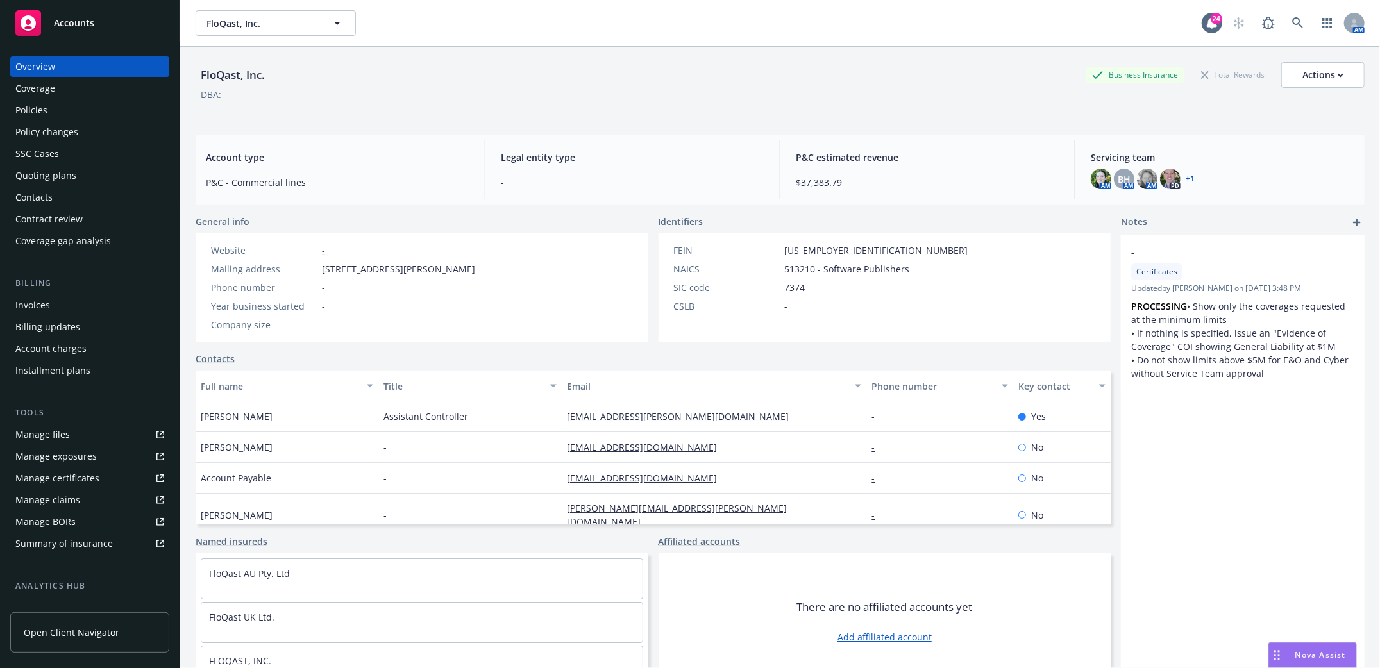
click at [22, 117] on div "Policies" at bounding box center [31, 110] width 32 height 21
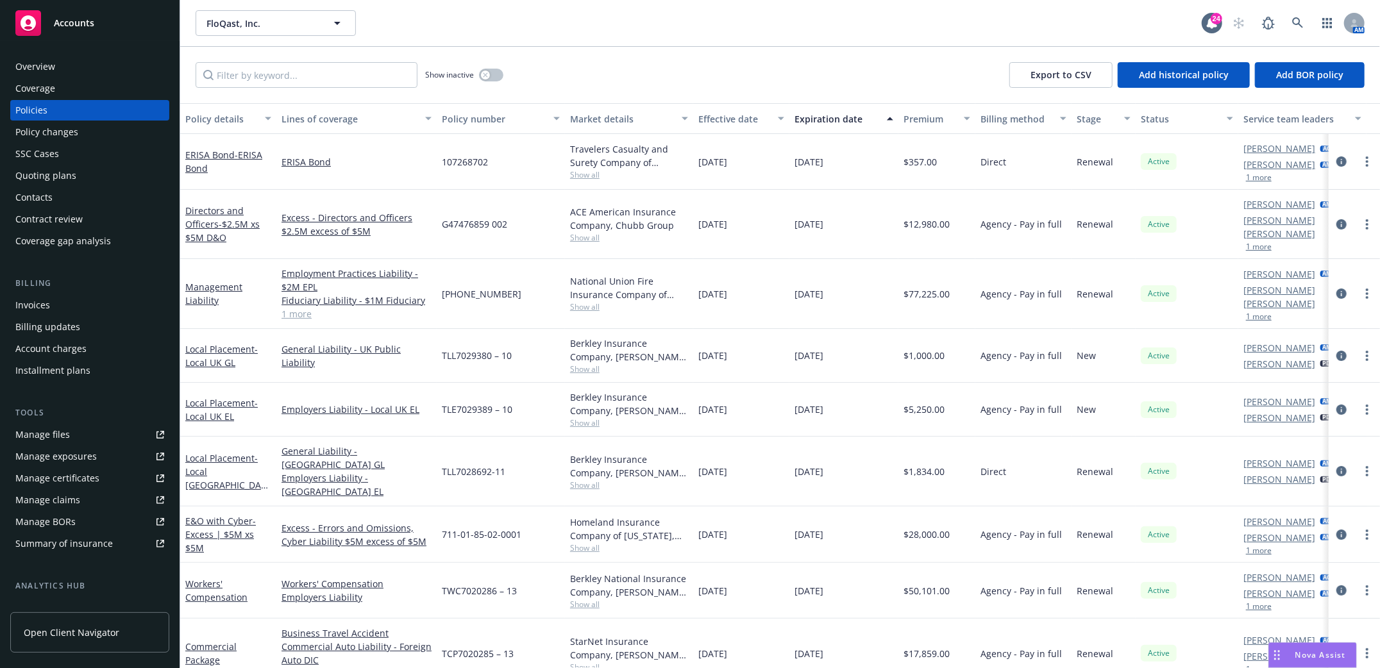
click at [34, 303] on div "Invoices" at bounding box center [32, 305] width 35 height 21
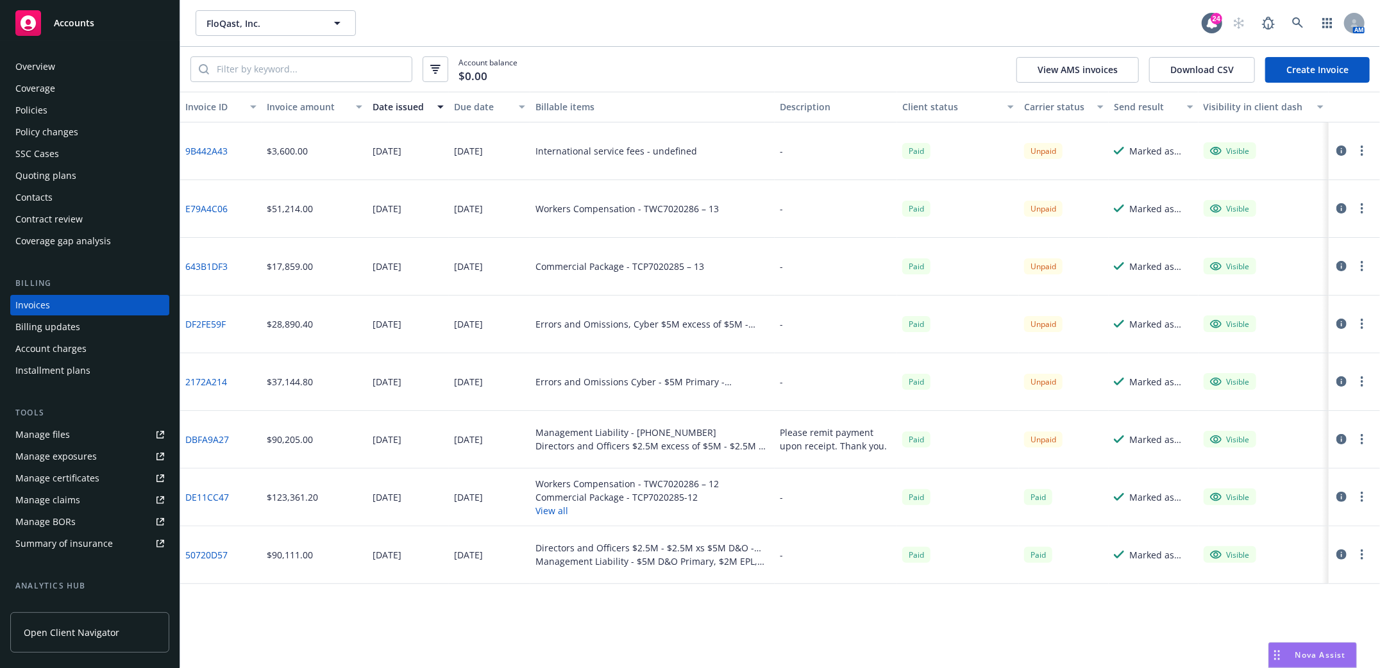
click at [1322, 67] on link "Create Invoice" at bounding box center [1317, 70] width 105 height 26
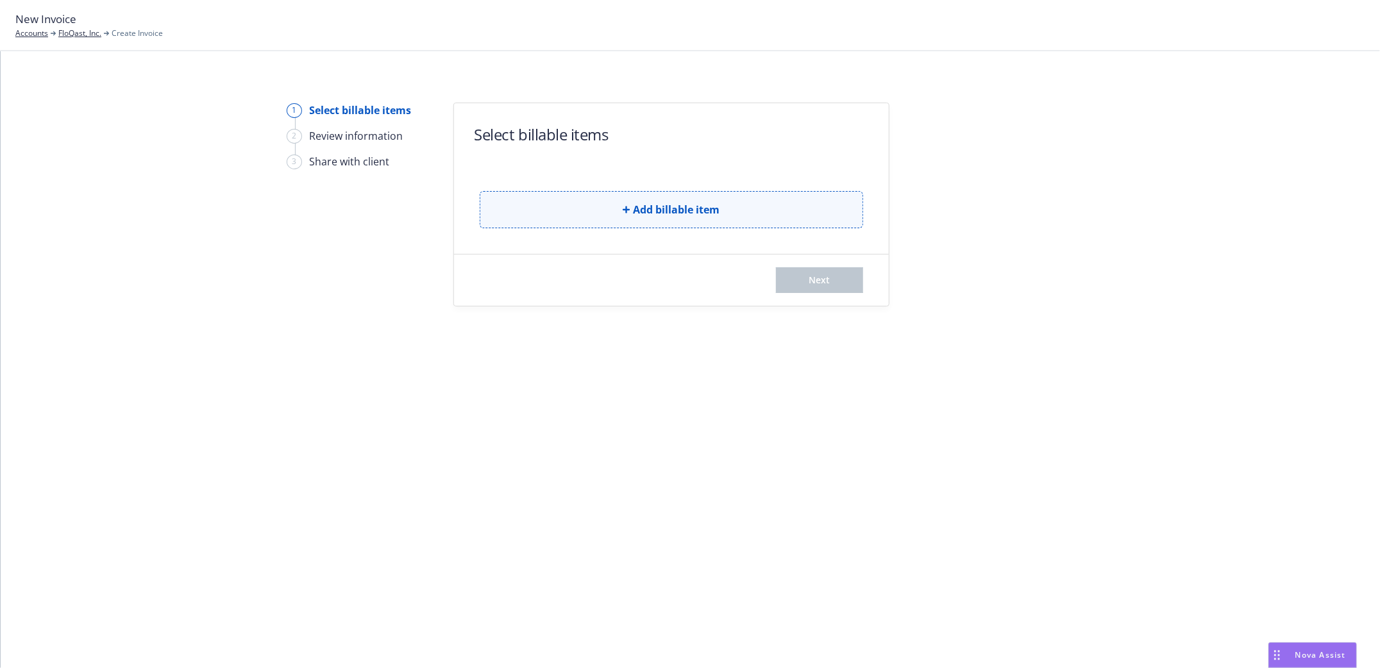
click at [630, 212] on button "Add billable item" at bounding box center [671, 209] width 383 height 37
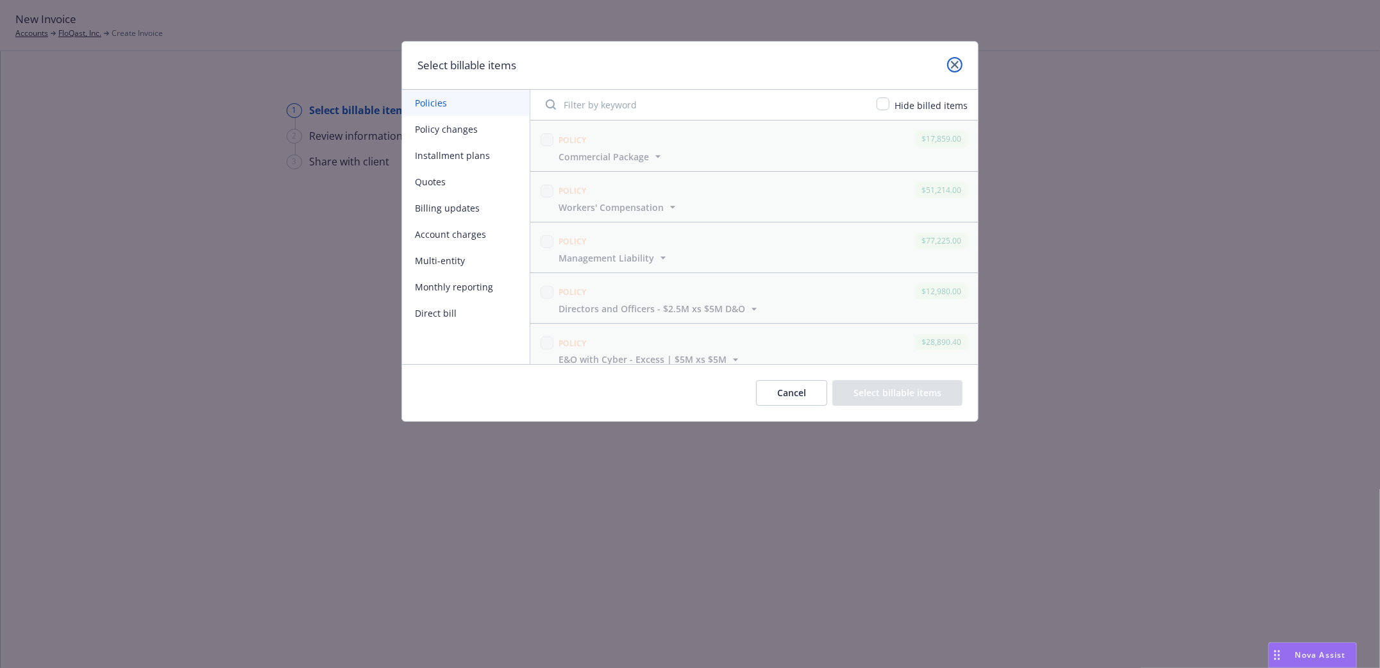
click at [953, 65] on icon "close" at bounding box center [955, 65] width 8 height 8
